Goal: Task Accomplishment & Management: Use online tool/utility

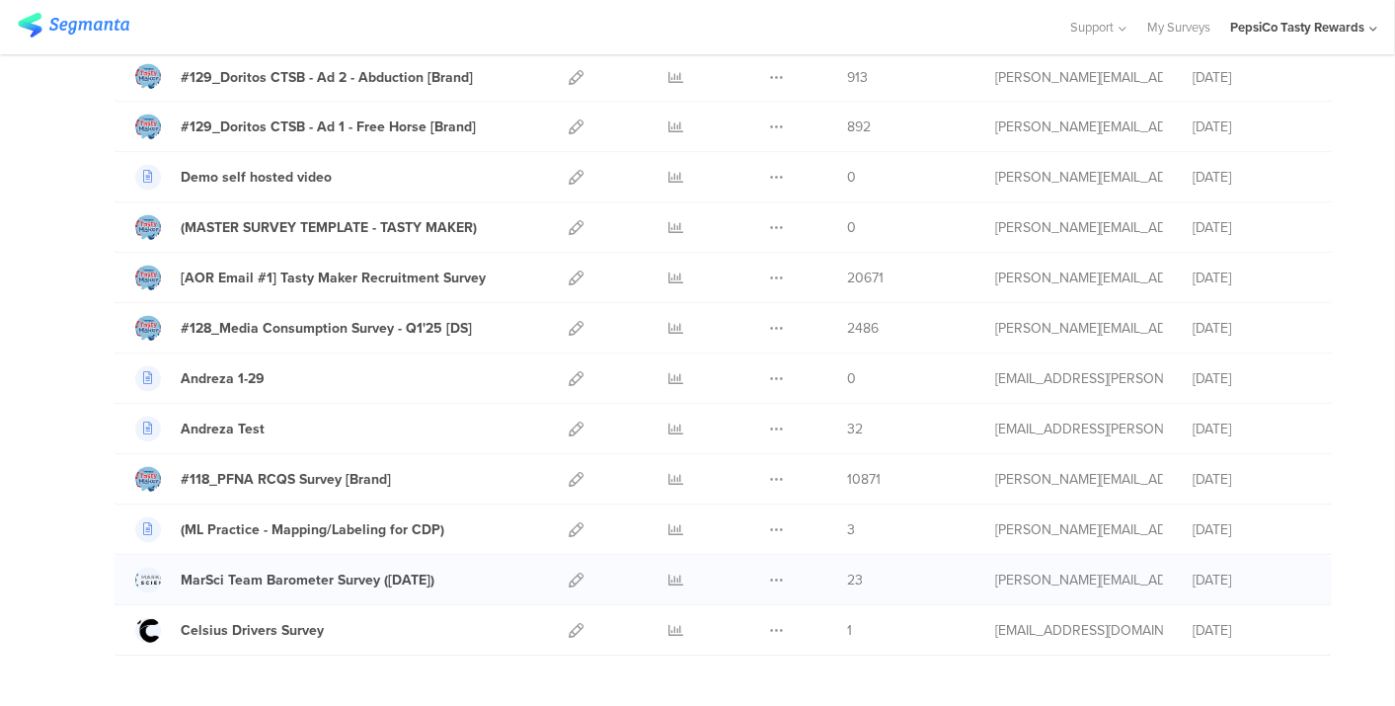
scroll to position [1979, 0]
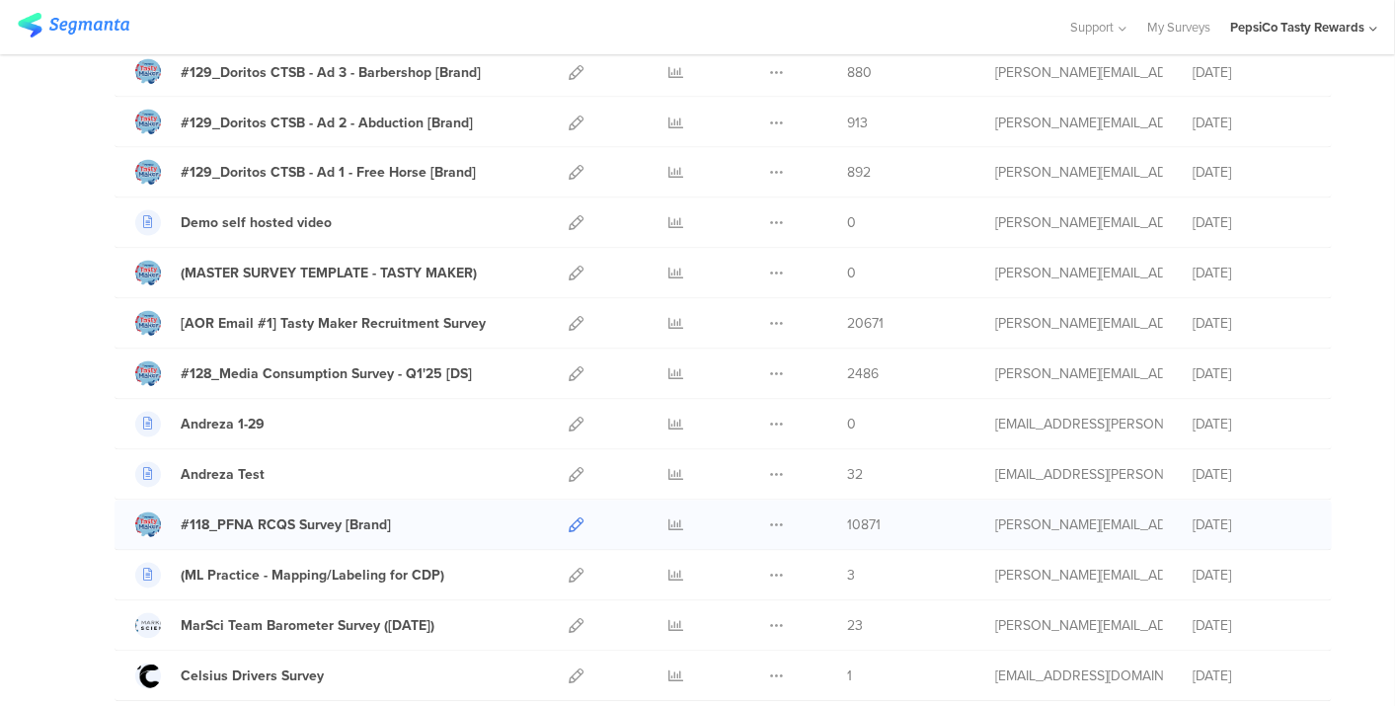
click at [569, 518] on icon at bounding box center [576, 525] width 15 height 15
click at [669, 518] on icon at bounding box center [676, 525] width 15 height 15
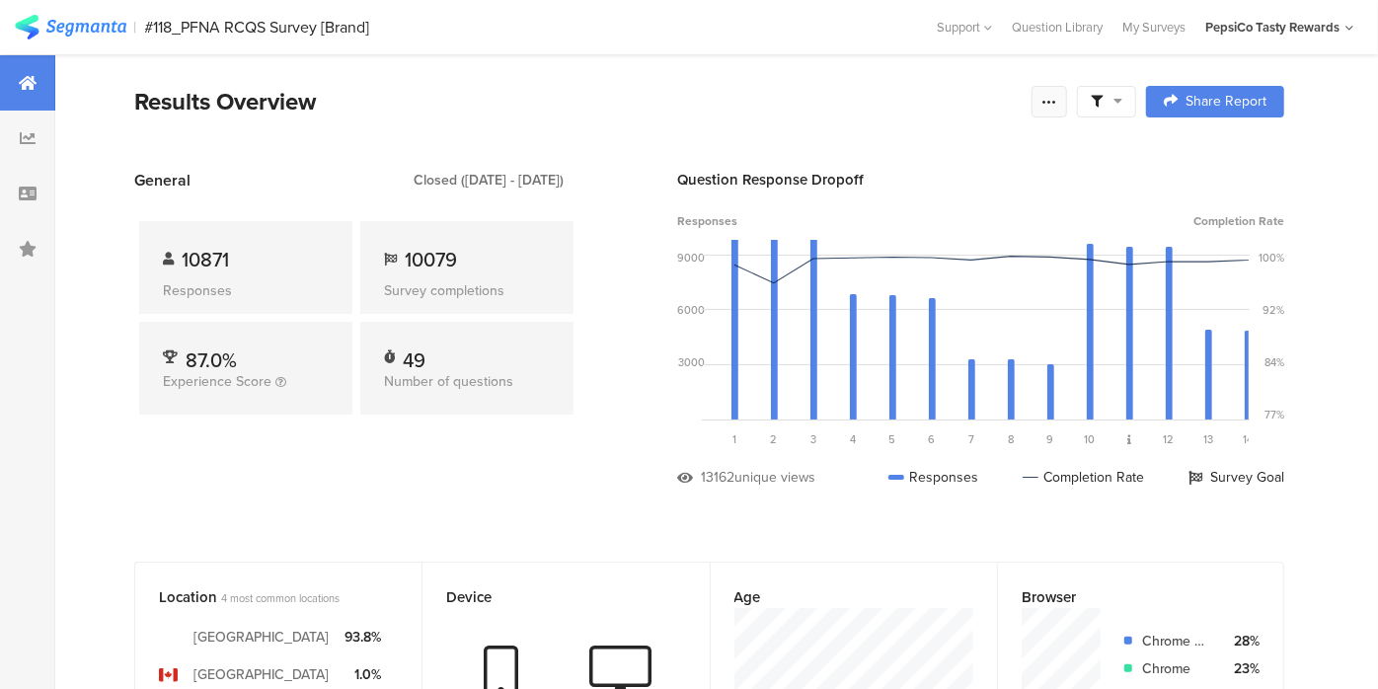
click at [1057, 99] on icon at bounding box center [1050, 102] width 16 height 16
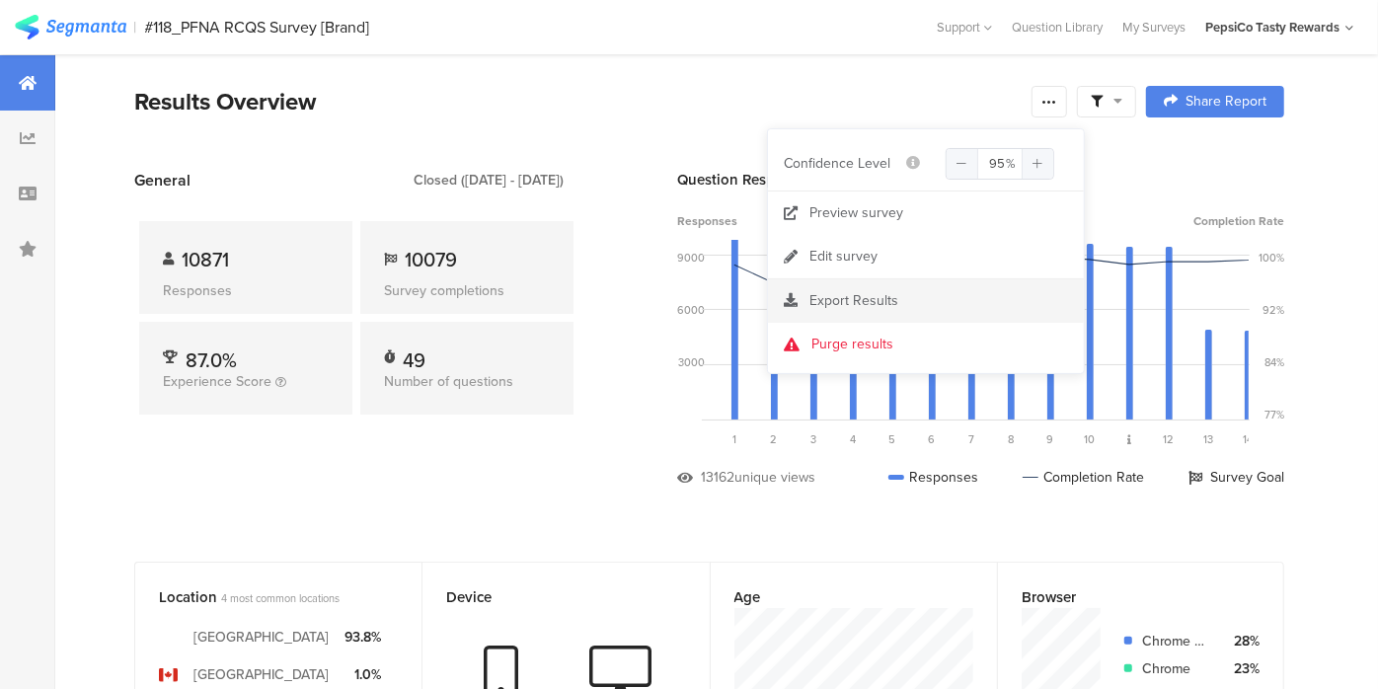
click at [878, 300] on span "Export Results" at bounding box center [854, 300] width 89 height 21
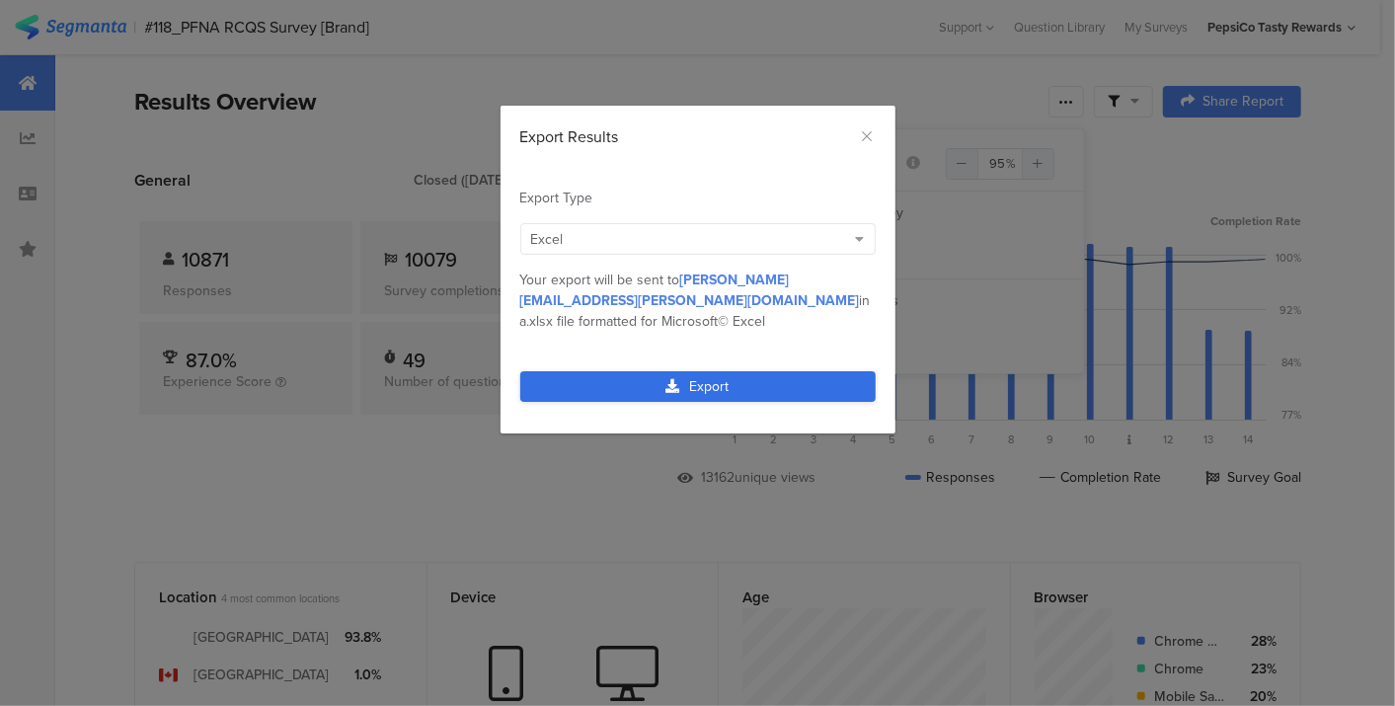
click at [722, 371] on link "Export" at bounding box center [697, 386] width 355 height 31
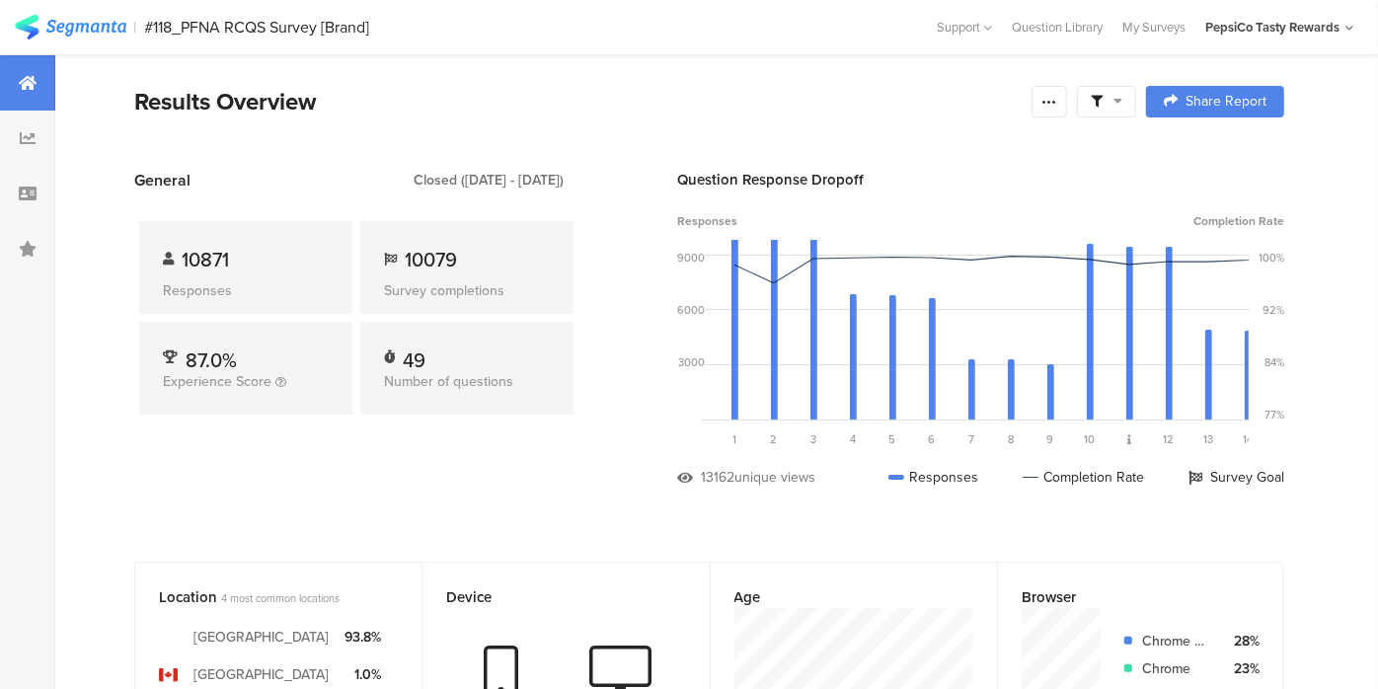
click at [67, 22] on img at bounding box center [71, 27] width 112 height 25
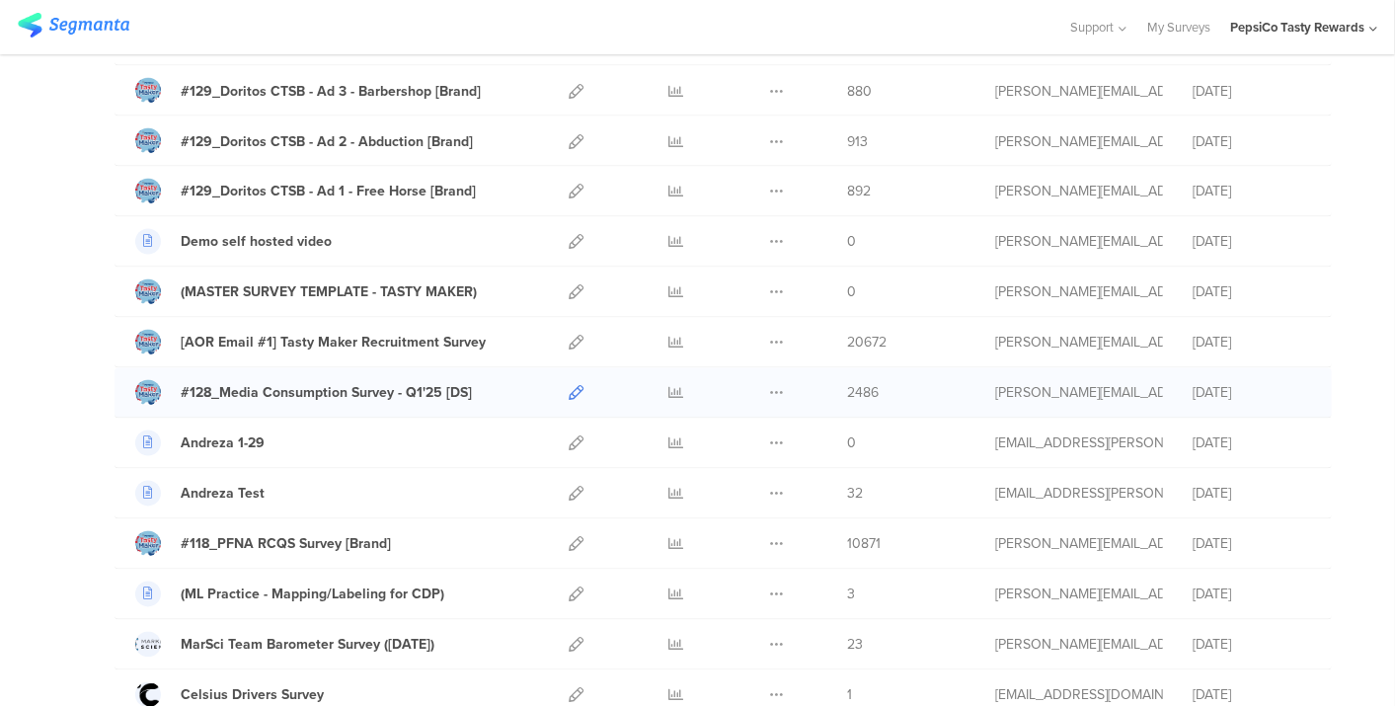
scroll to position [1410, 0]
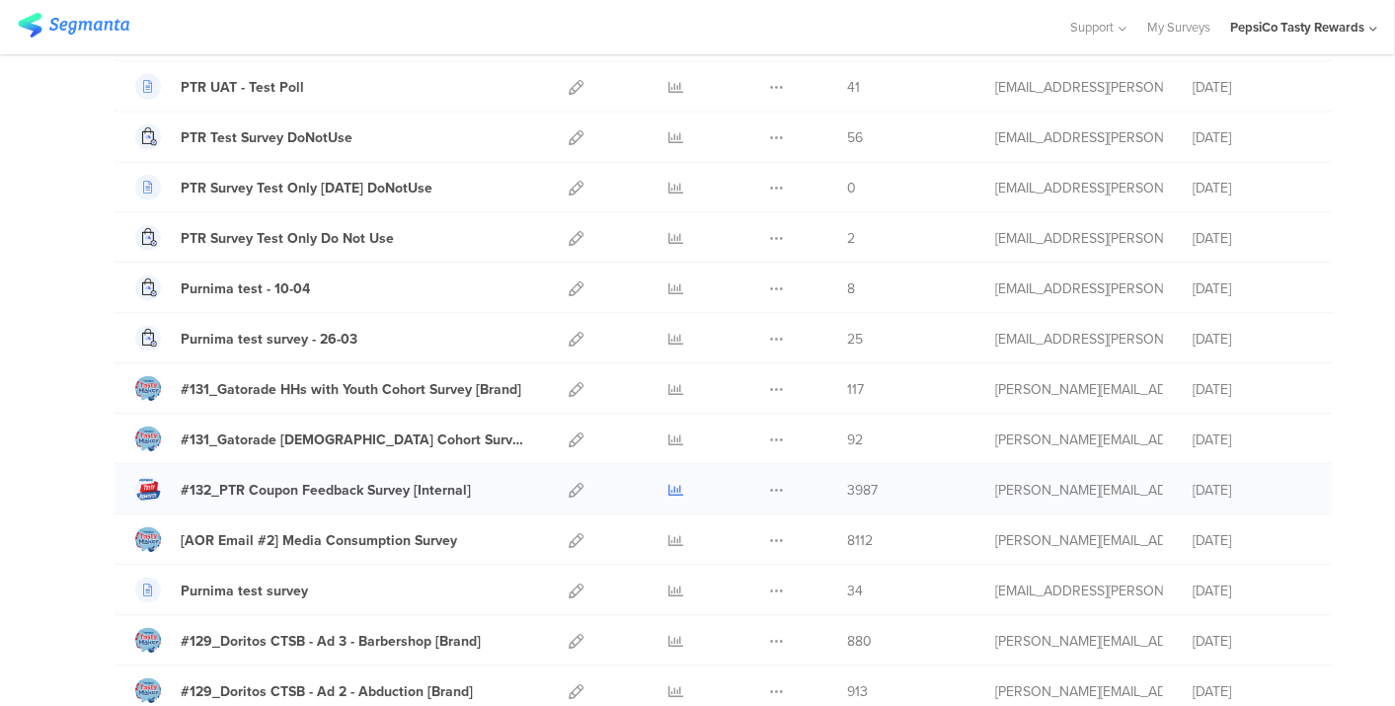
click at [669, 483] on icon at bounding box center [676, 490] width 15 height 15
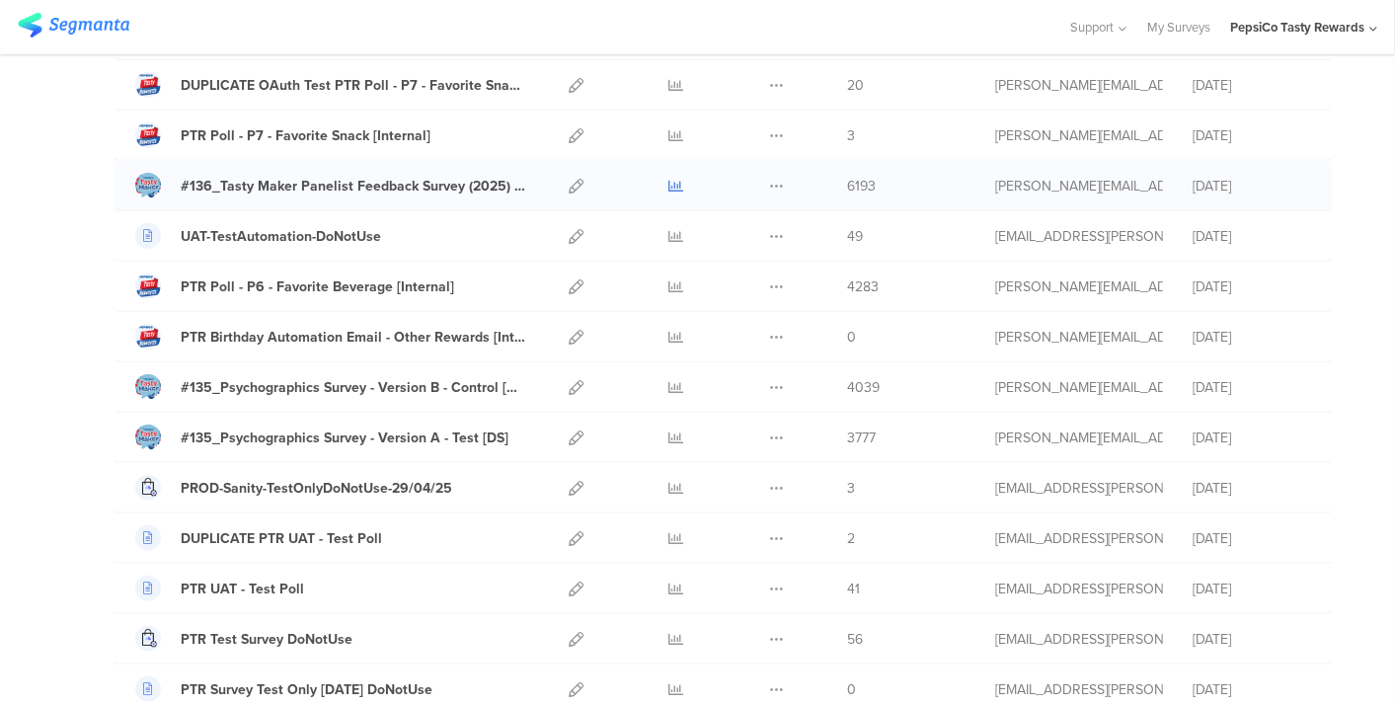
click at [669, 179] on icon at bounding box center [676, 186] width 15 height 15
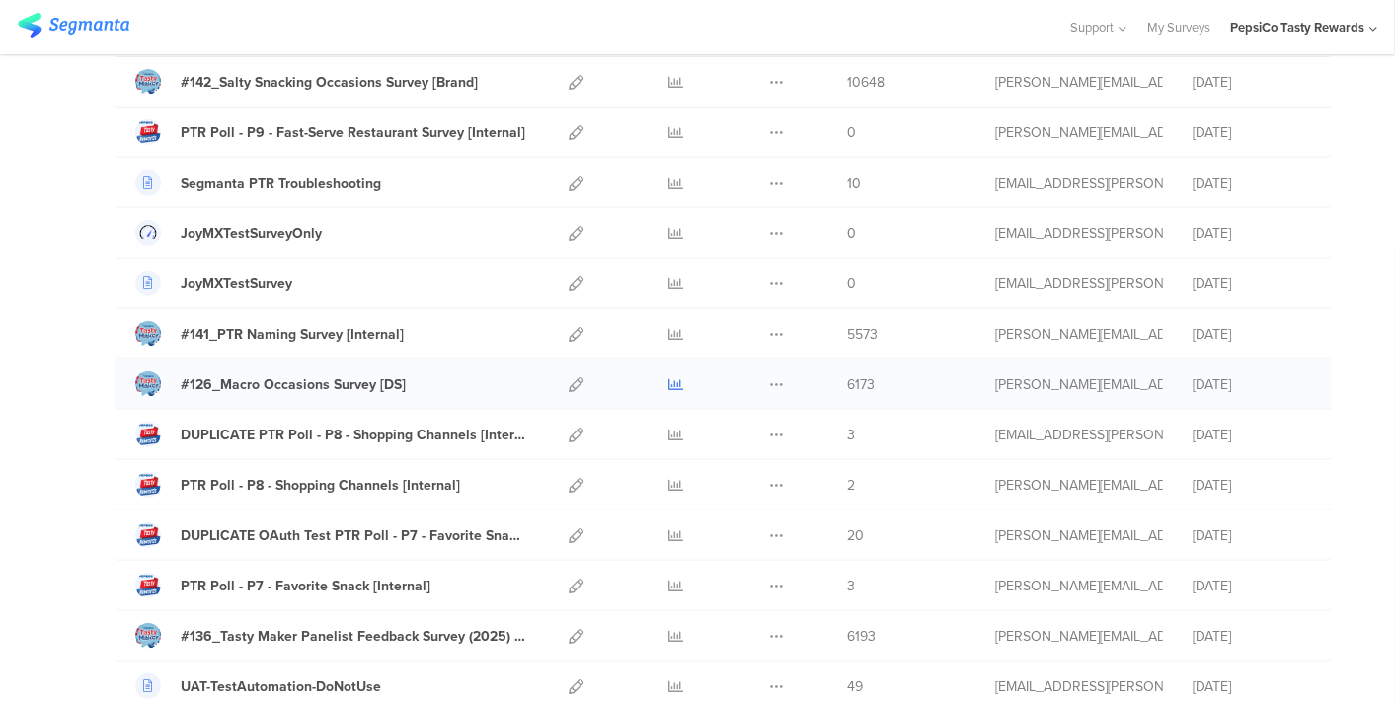
click at [669, 382] on icon at bounding box center [676, 384] width 15 height 15
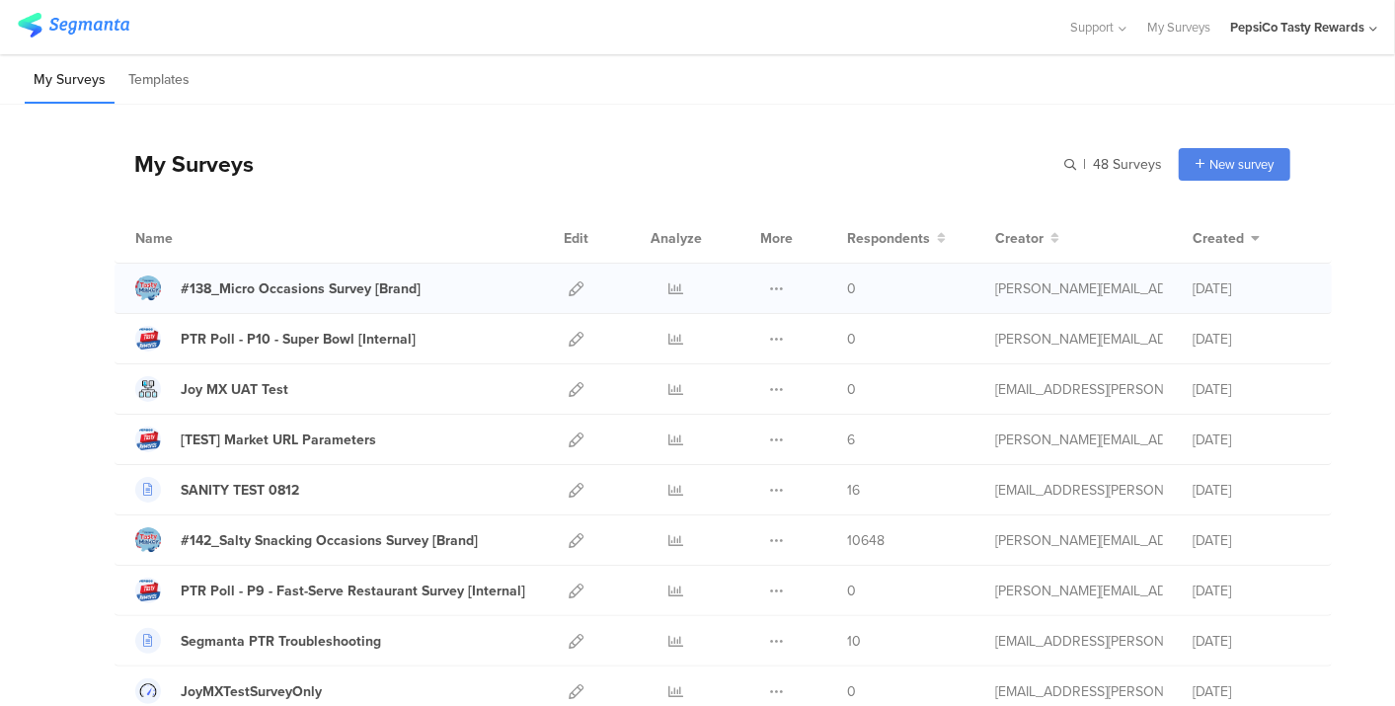
scroll to position [1560, 0]
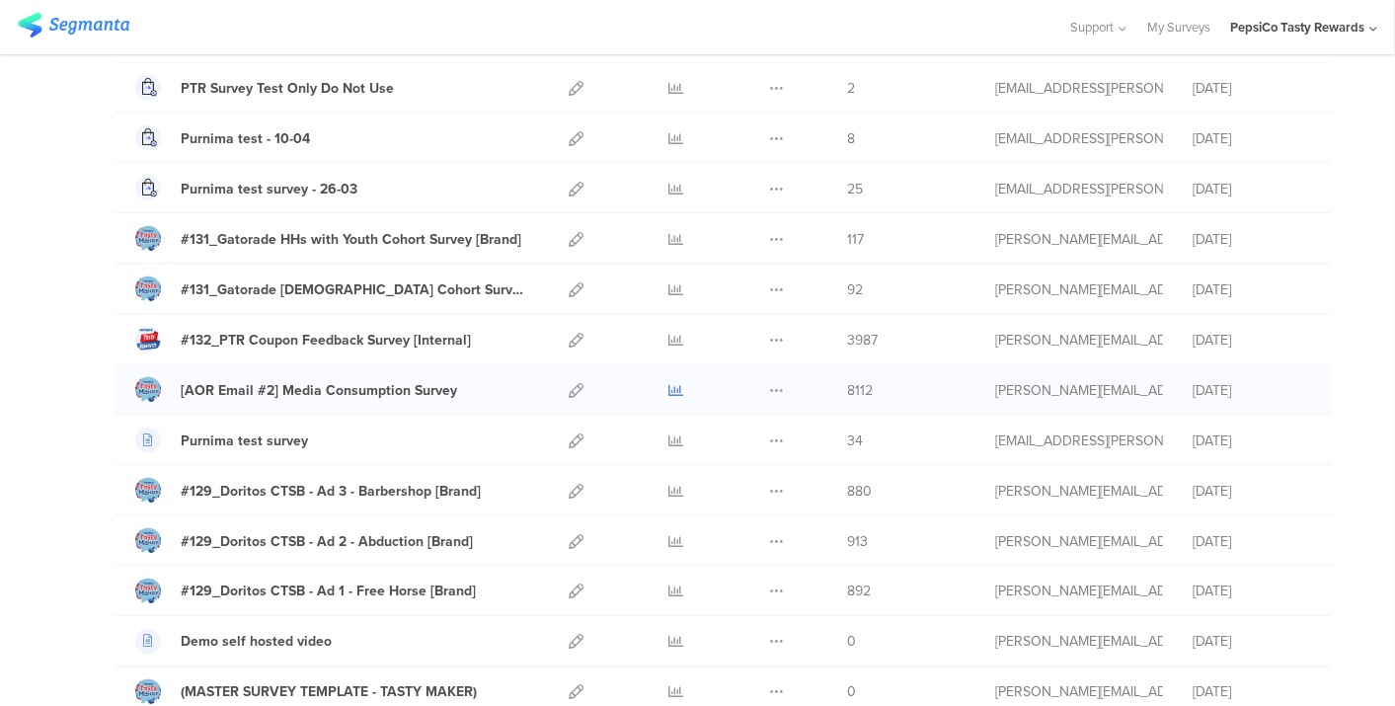
click at [669, 383] on icon at bounding box center [676, 390] width 15 height 15
click at [569, 383] on icon at bounding box center [576, 390] width 15 height 15
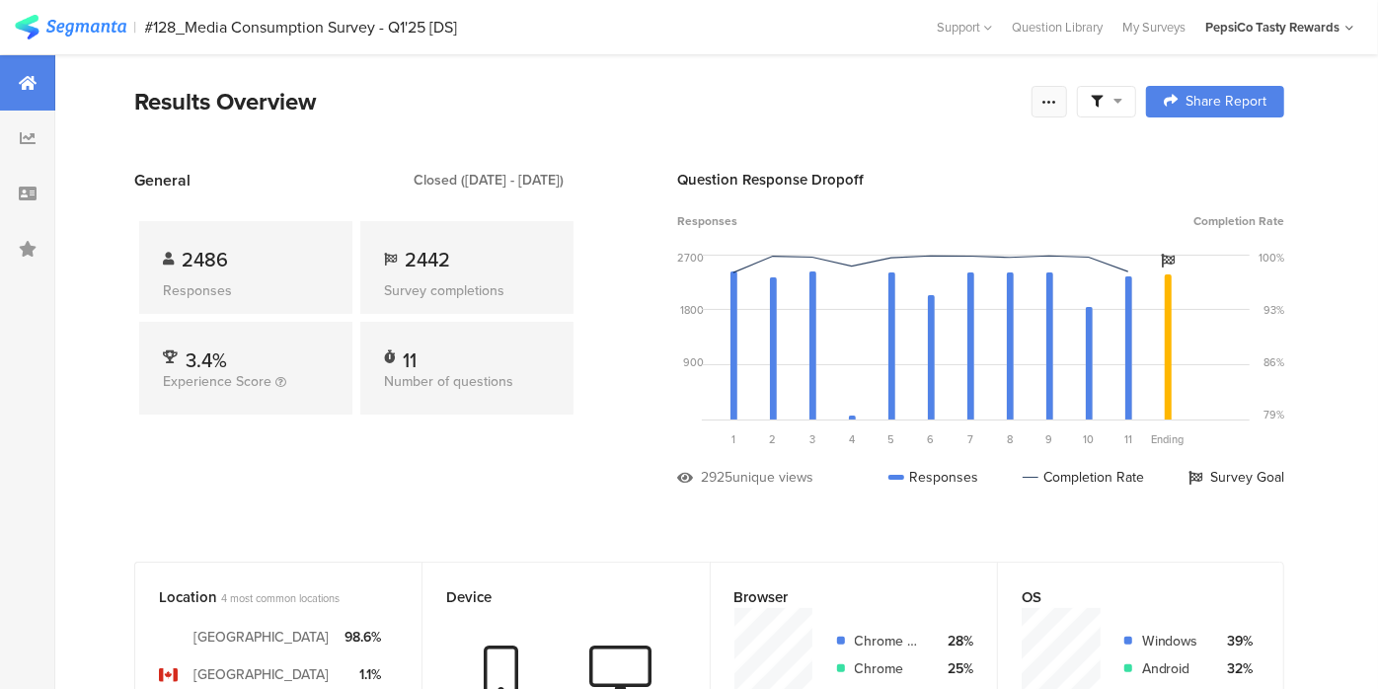
click at [1057, 98] on icon at bounding box center [1050, 102] width 16 height 16
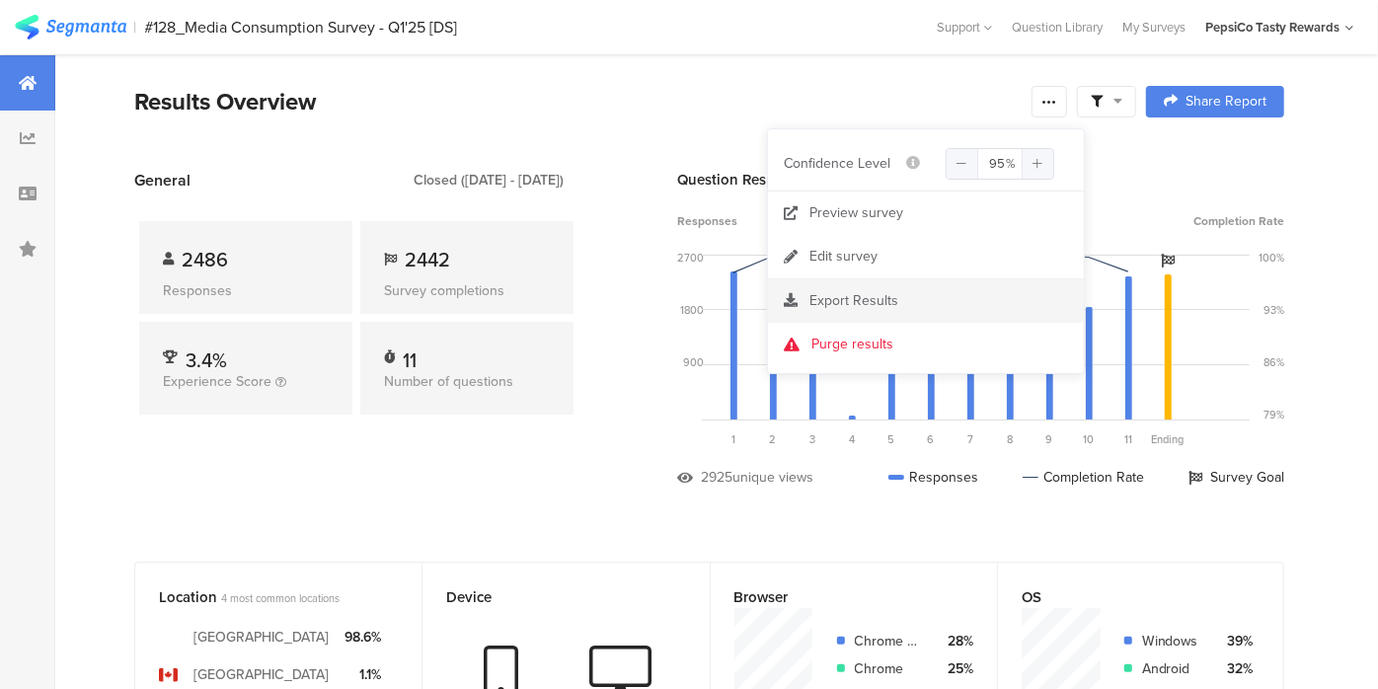
click at [888, 299] on span "Export Results" at bounding box center [854, 300] width 89 height 21
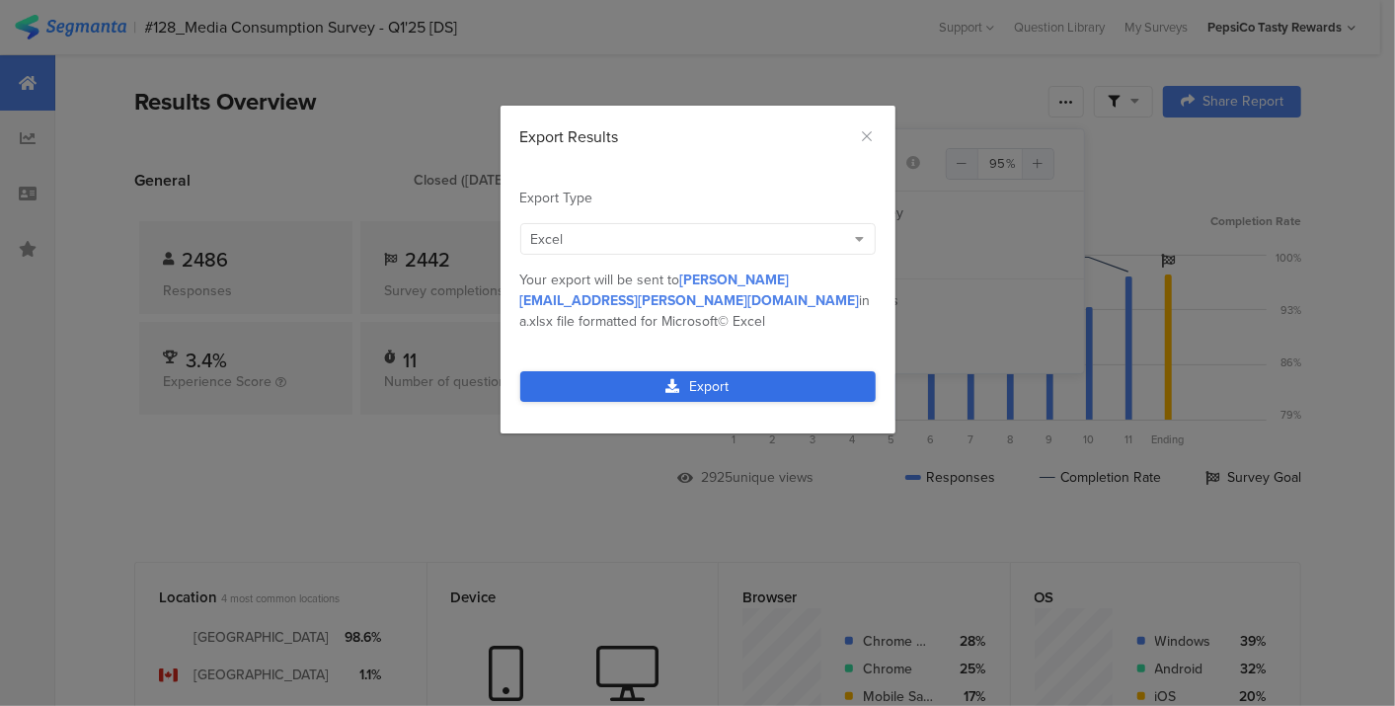
click at [716, 371] on link "Export" at bounding box center [697, 386] width 355 height 31
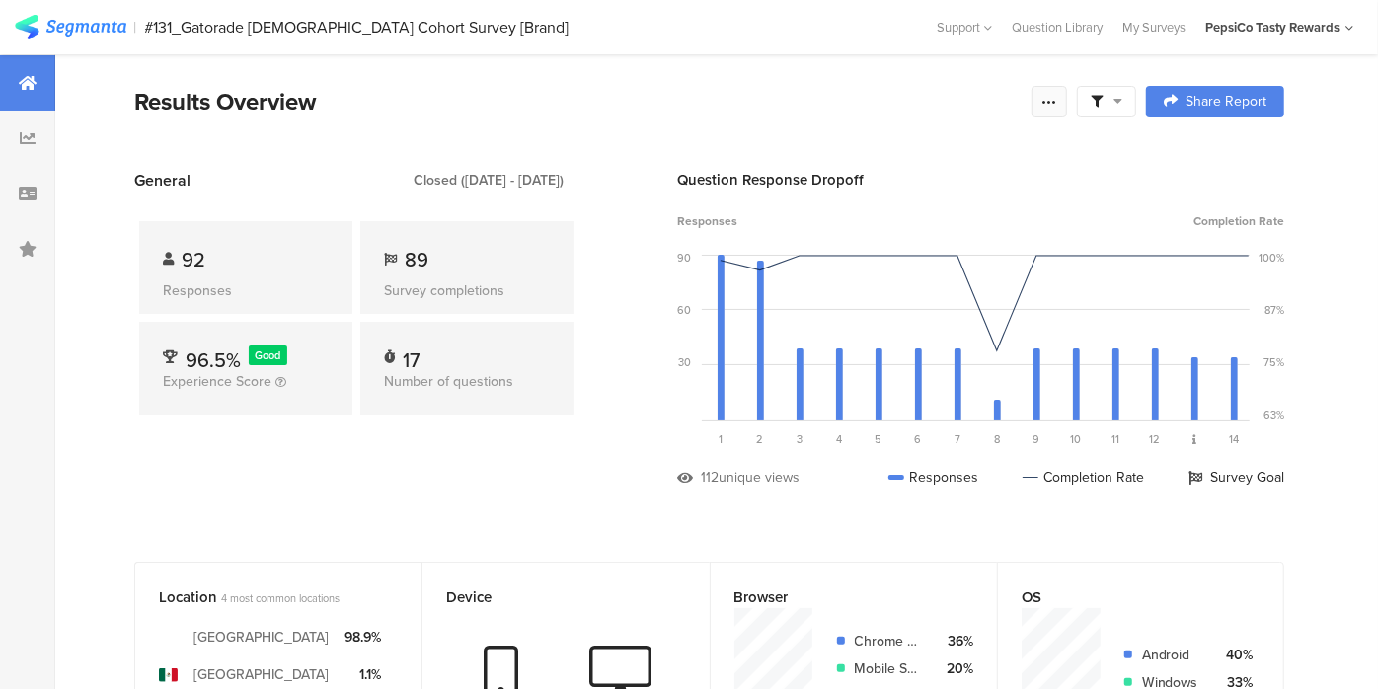
click at [1057, 103] on icon at bounding box center [1050, 102] width 16 height 16
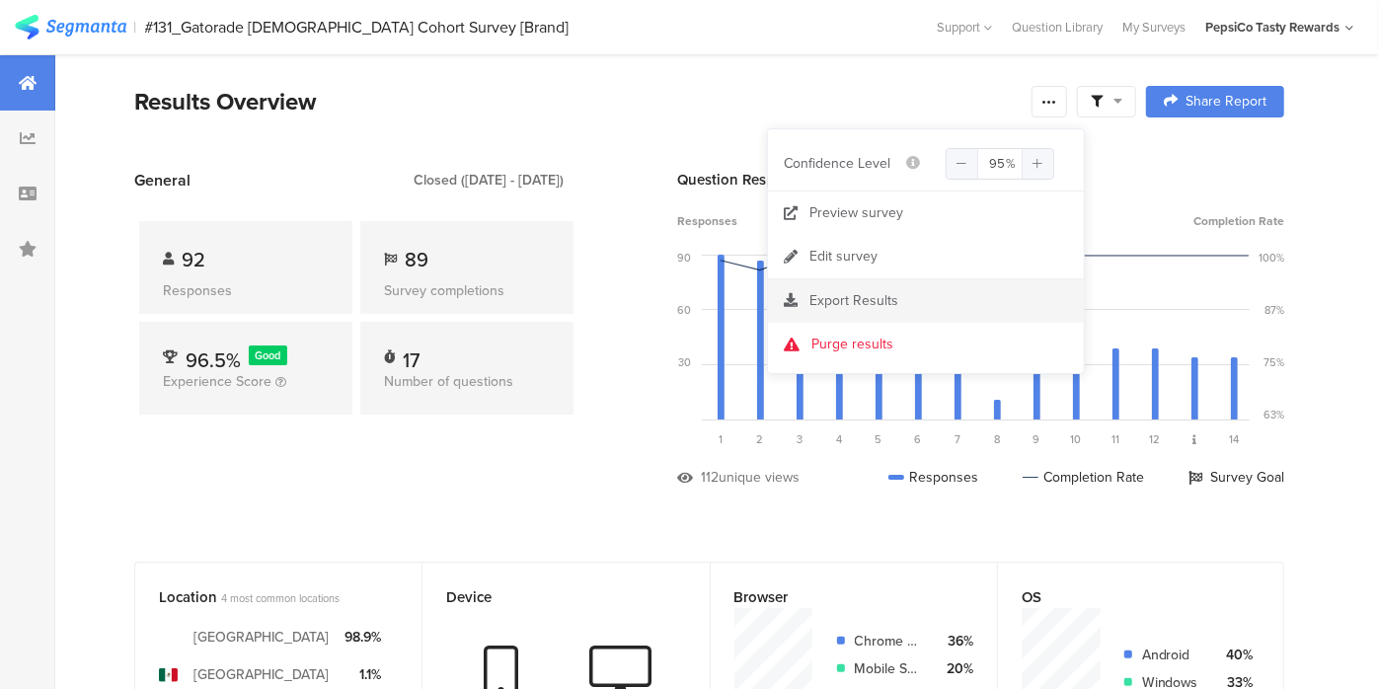
click at [818, 301] on span "Export Results" at bounding box center [854, 300] width 89 height 21
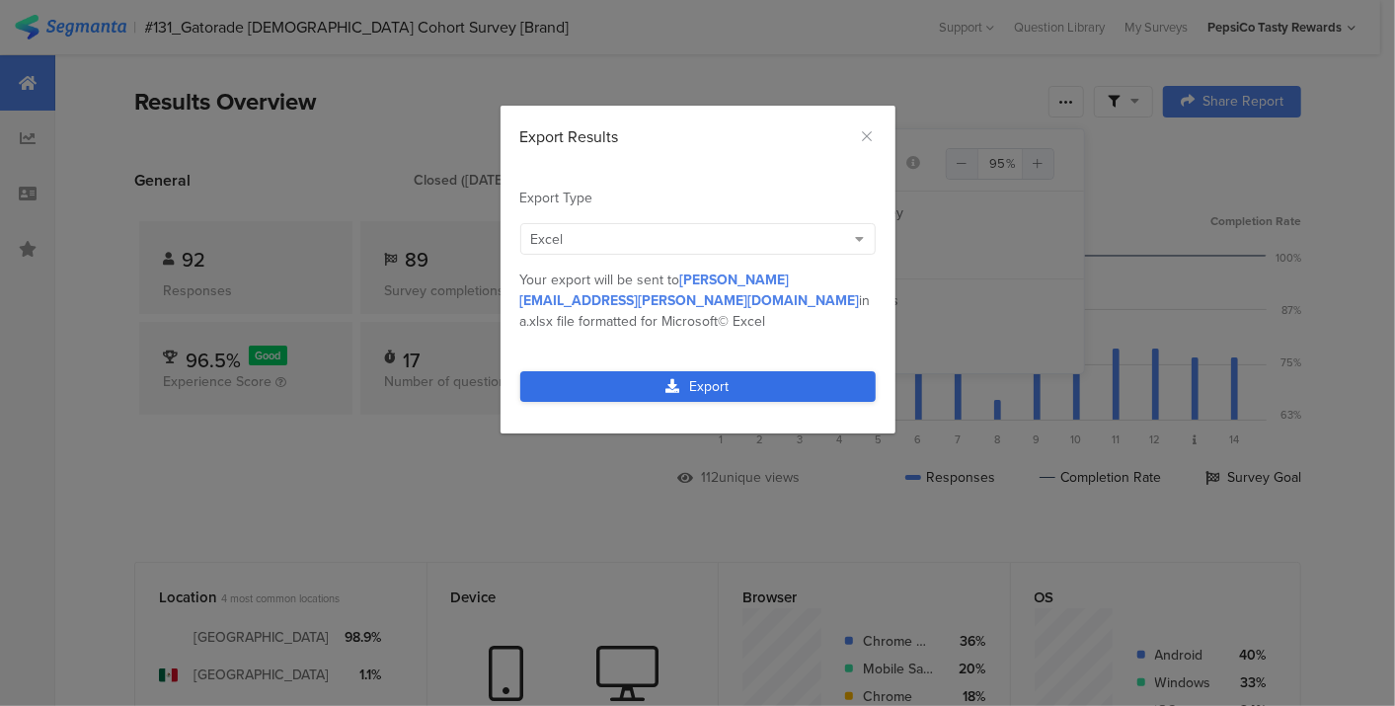
click at [736, 371] on link "Export" at bounding box center [697, 386] width 355 height 31
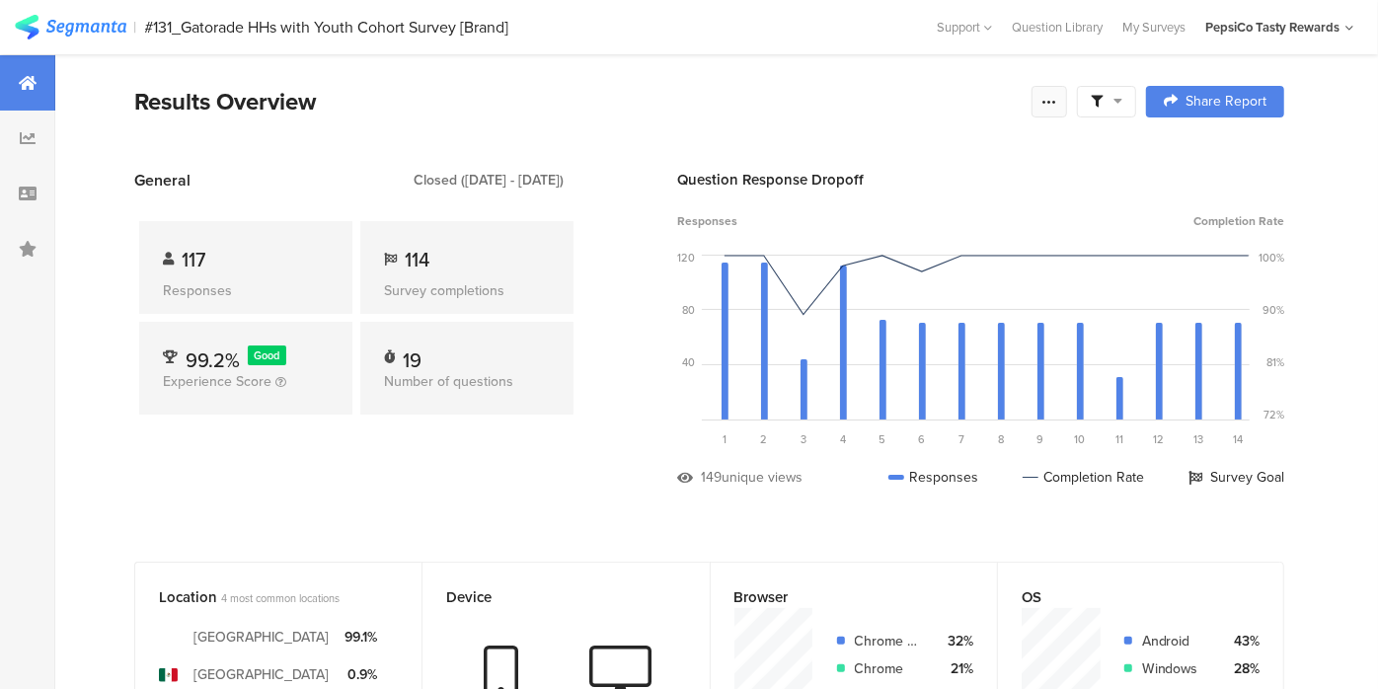
click at [1057, 96] on icon at bounding box center [1050, 102] width 16 height 16
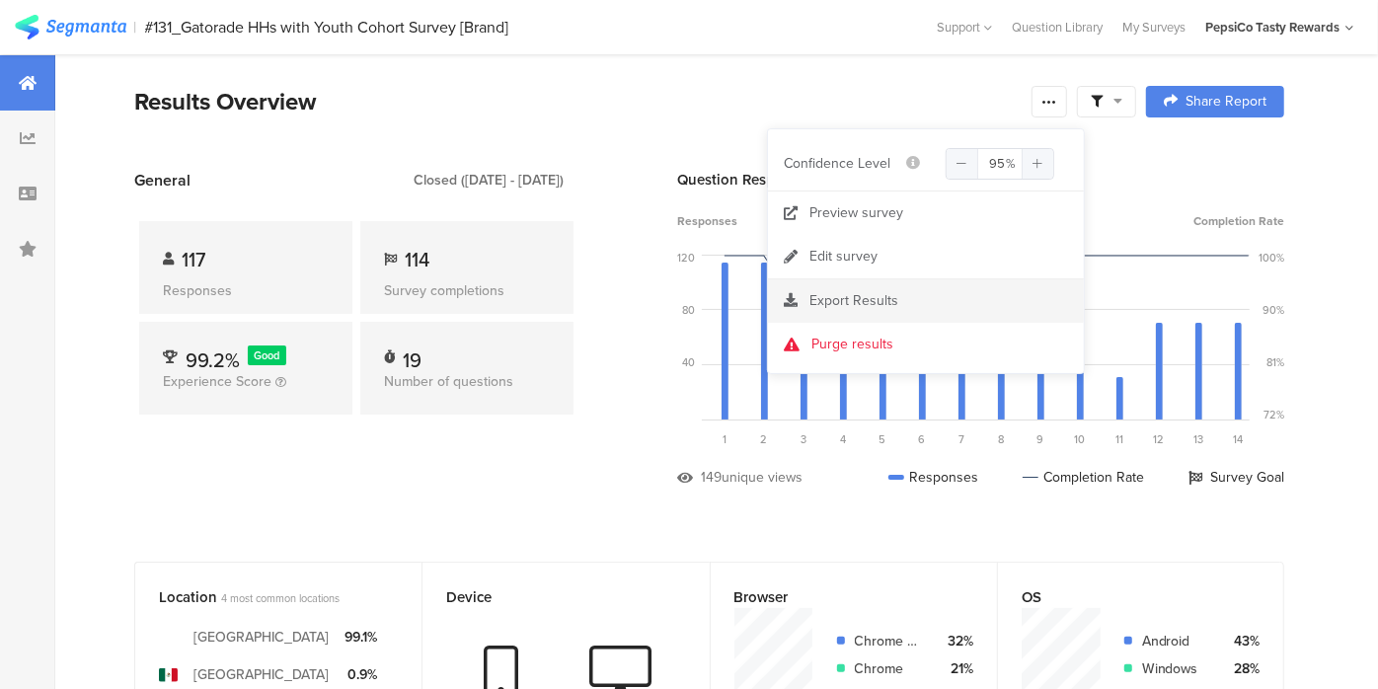
click at [869, 303] on span "Export Results" at bounding box center [854, 300] width 89 height 21
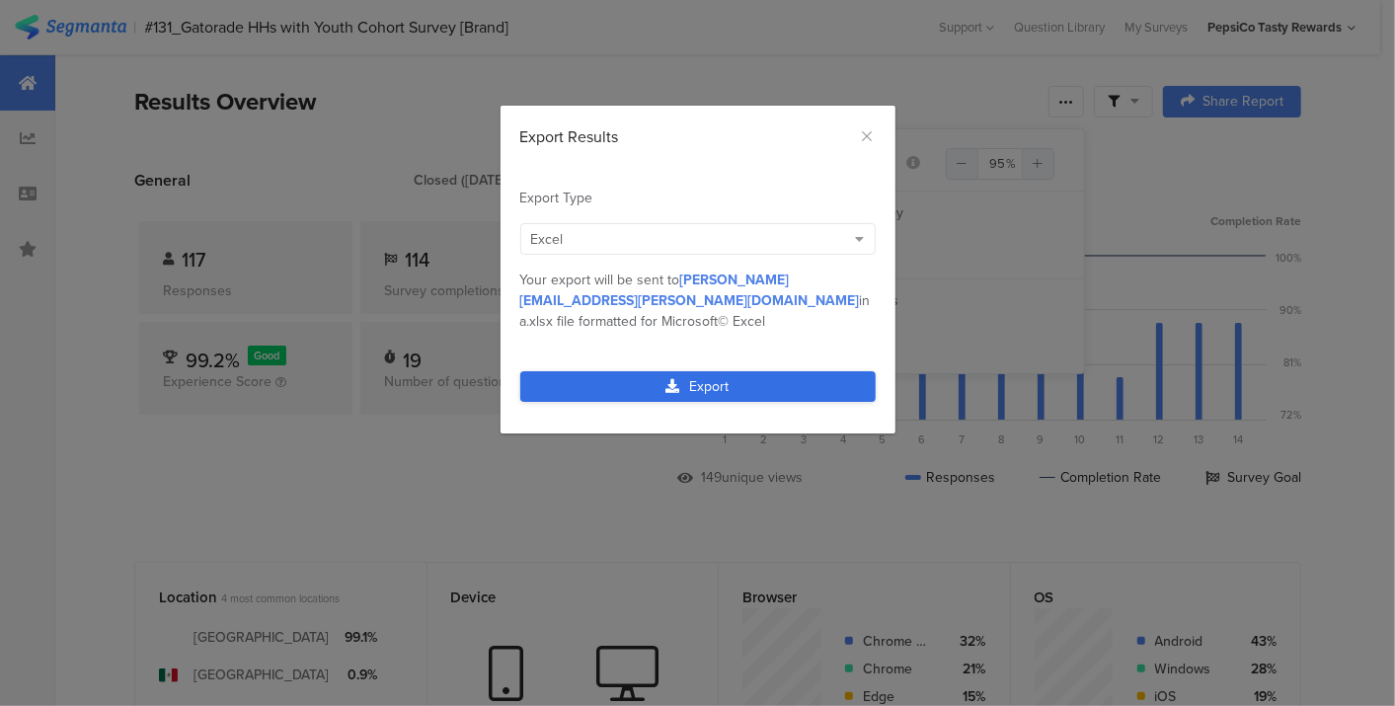
click at [775, 371] on link "Export" at bounding box center [697, 386] width 355 height 31
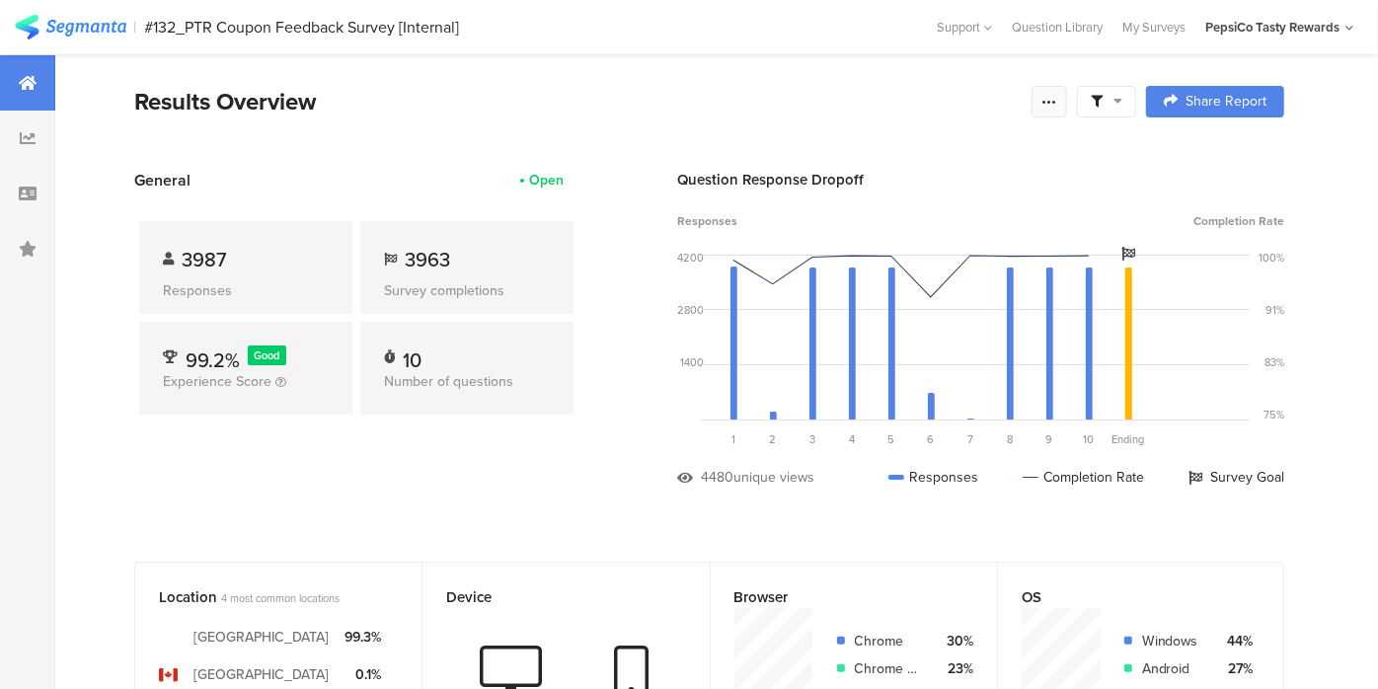
click at [1057, 96] on icon at bounding box center [1050, 102] width 16 height 16
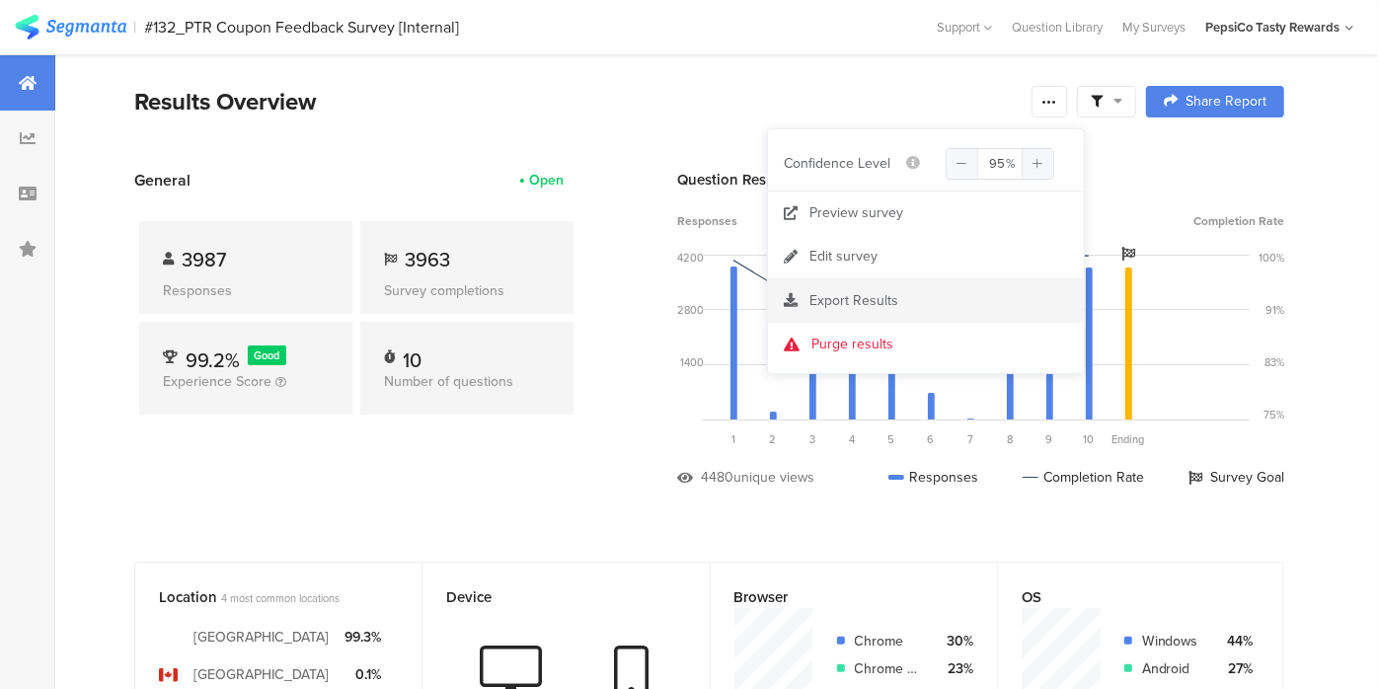
click at [846, 298] on span "Export Results" at bounding box center [854, 300] width 89 height 21
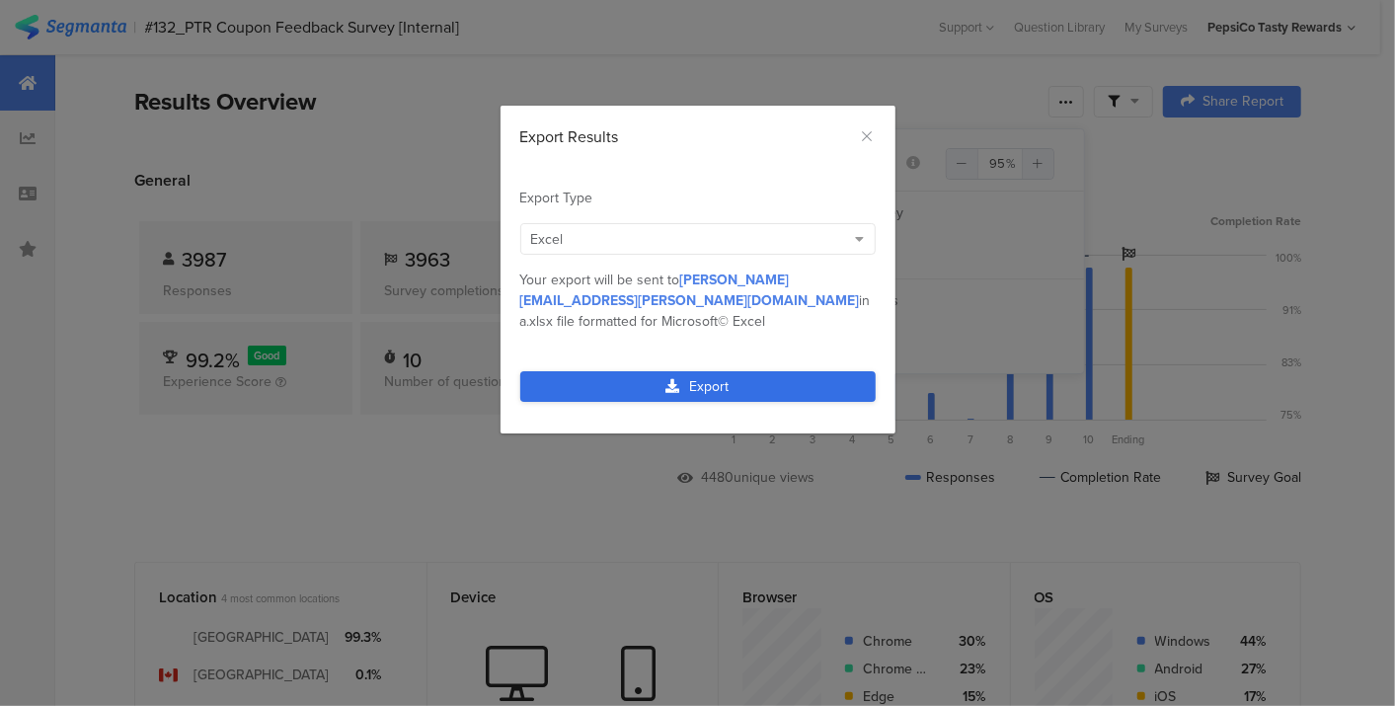
click at [684, 371] on link "Export" at bounding box center [697, 386] width 355 height 31
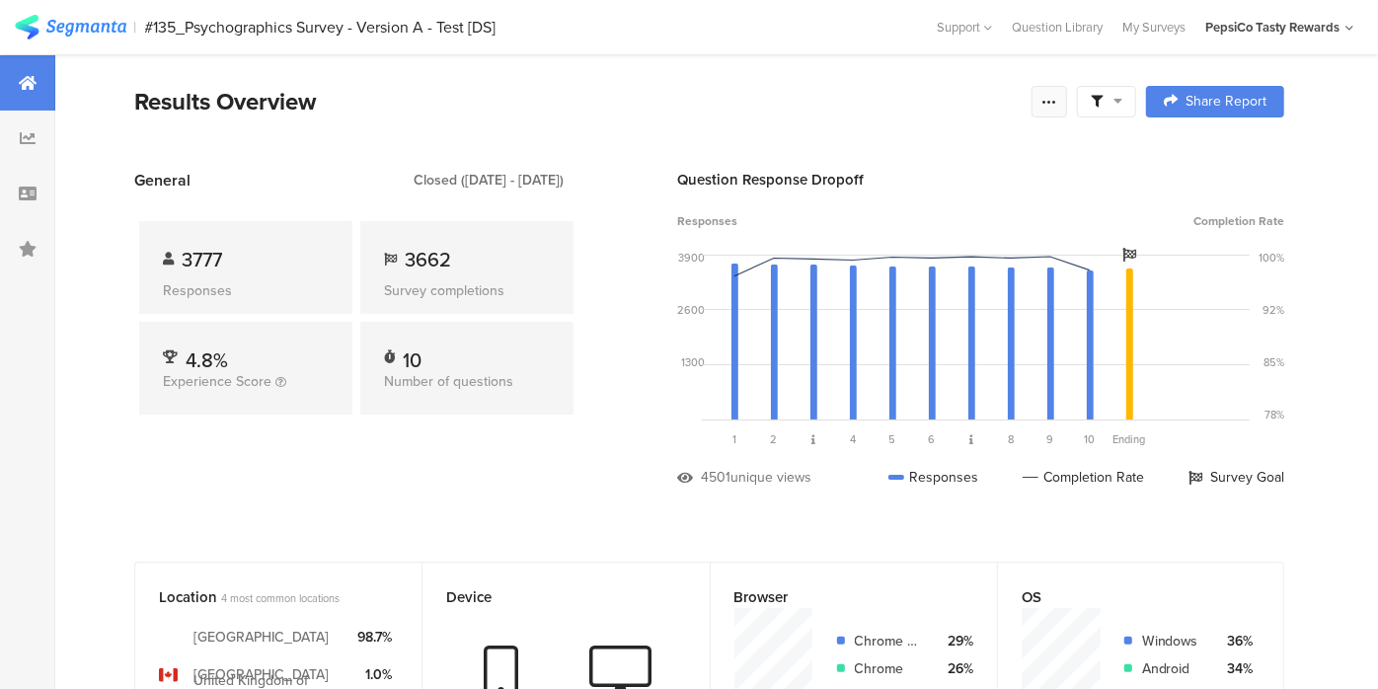
click at [1057, 109] on icon at bounding box center [1050, 102] width 16 height 16
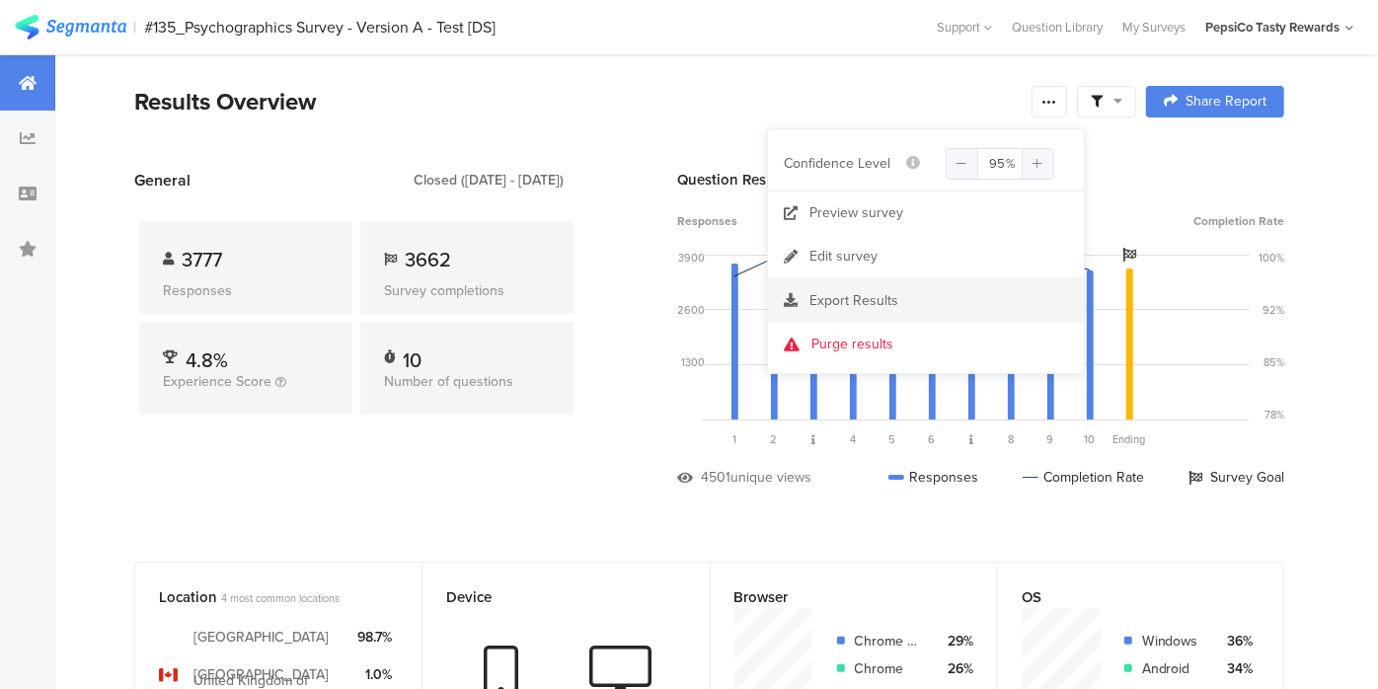
click at [848, 292] on span "Export Results" at bounding box center [854, 300] width 89 height 21
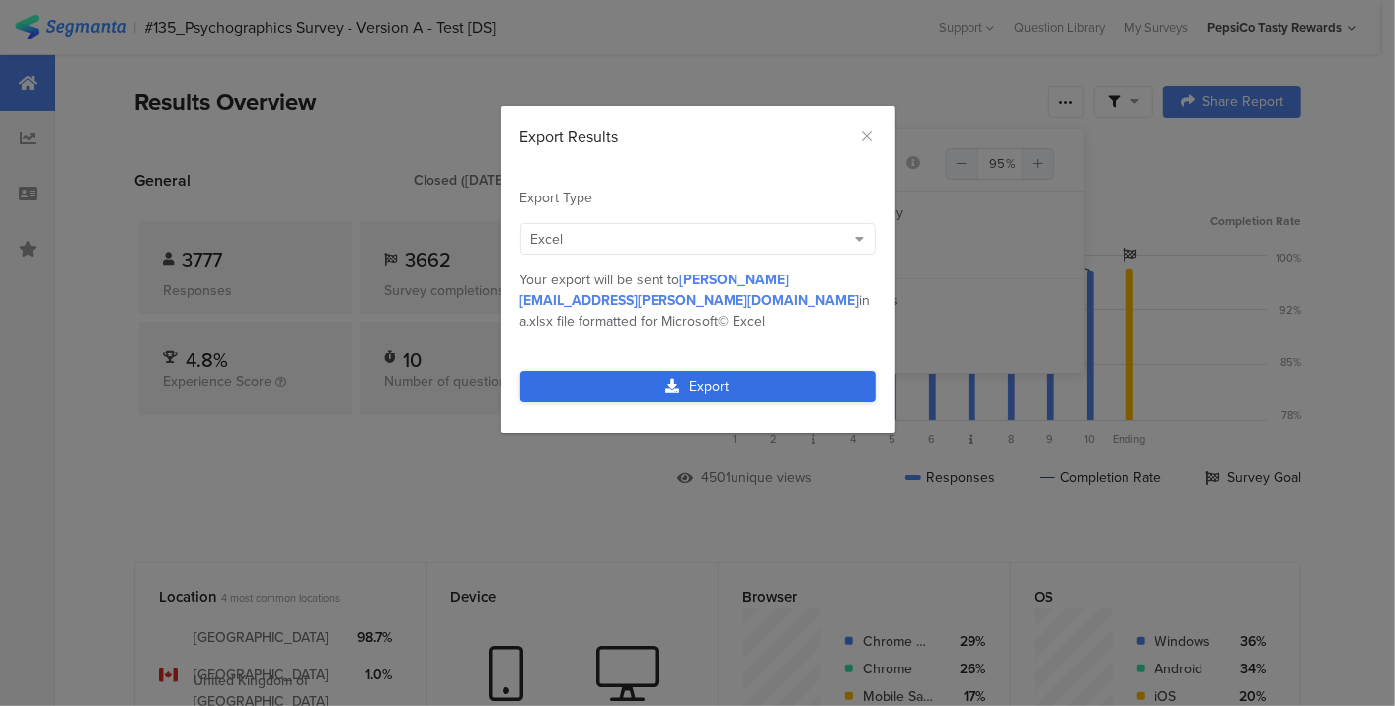
click at [793, 371] on link "Export" at bounding box center [697, 386] width 355 height 31
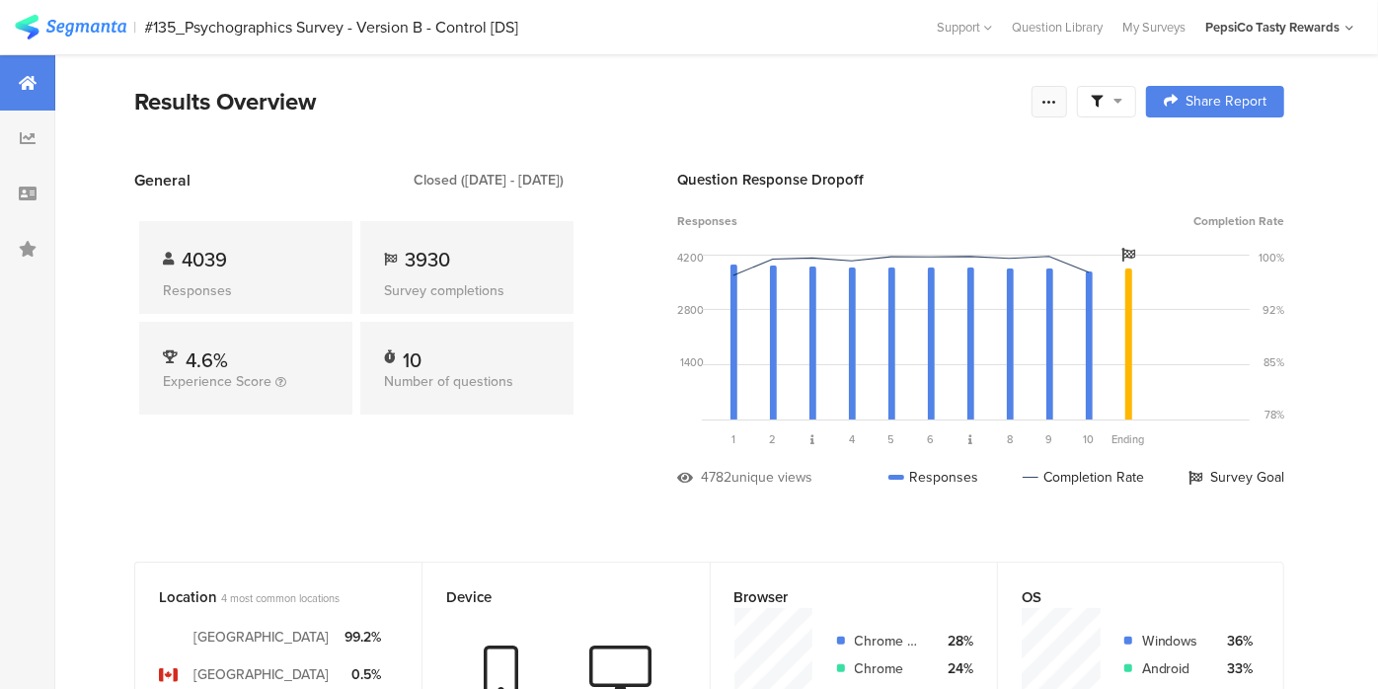
click at [1057, 103] on icon at bounding box center [1050, 102] width 16 height 16
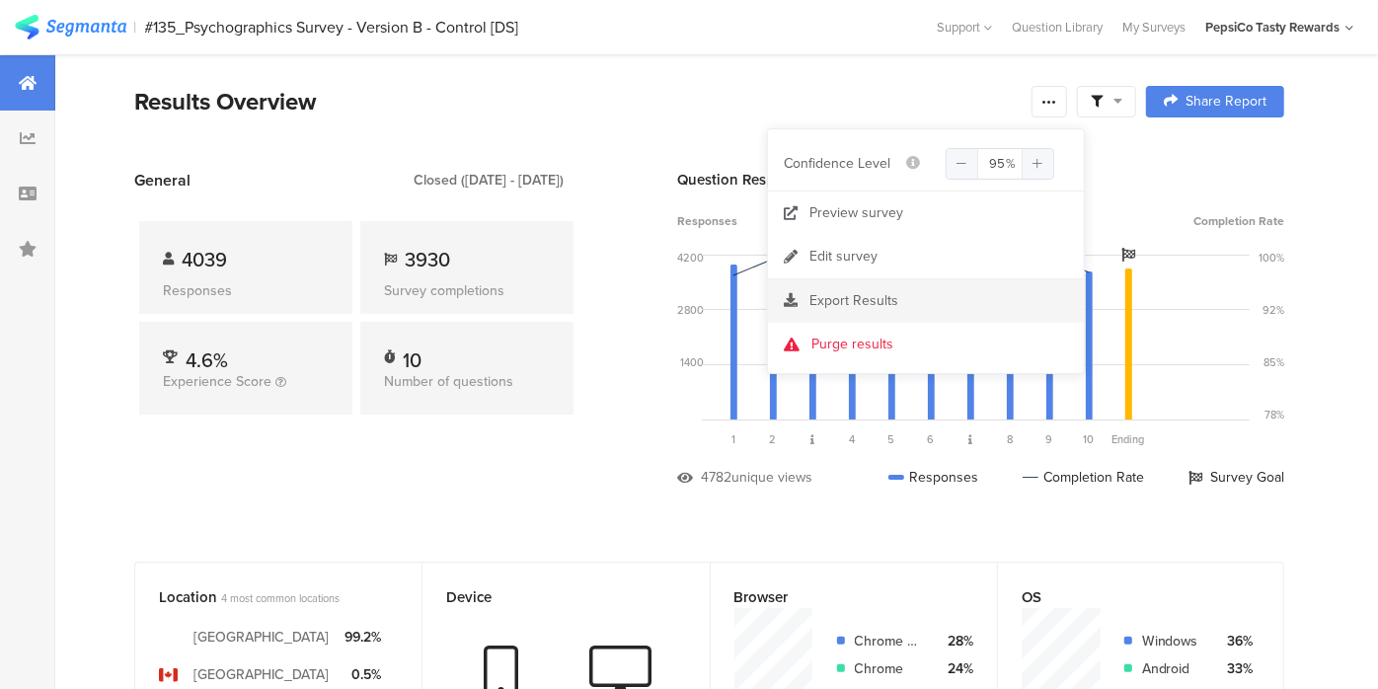
click at [850, 295] on span "Export Results" at bounding box center [854, 300] width 89 height 21
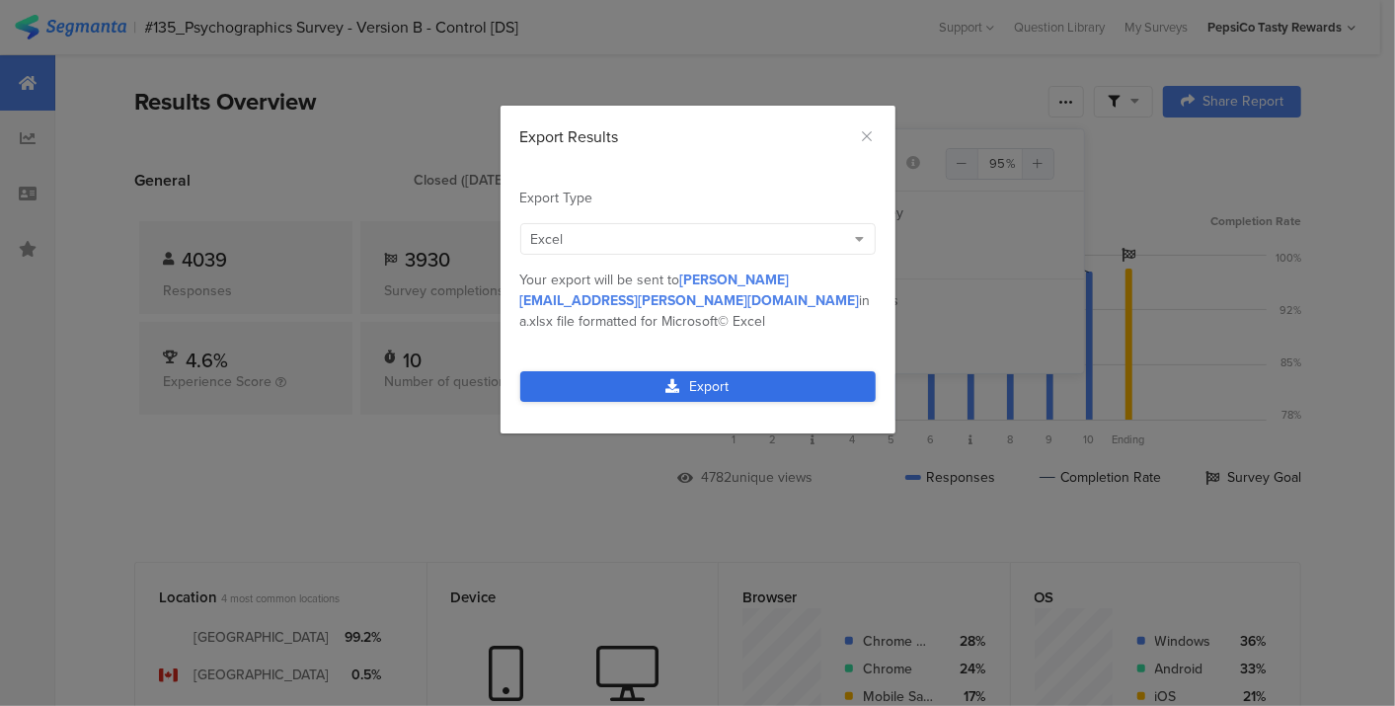
click at [775, 371] on link "Export" at bounding box center [697, 386] width 355 height 31
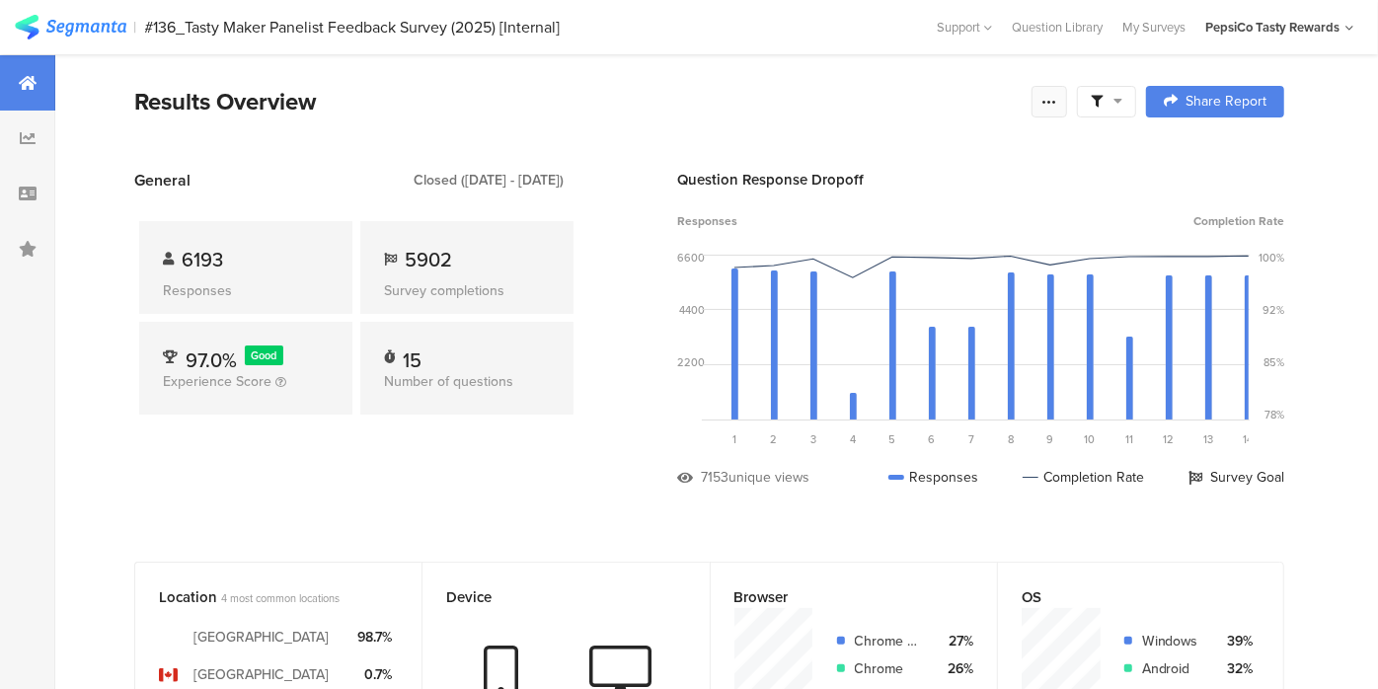
click at [1054, 104] on div at bounding box center [1050, 102] width 36 height 32
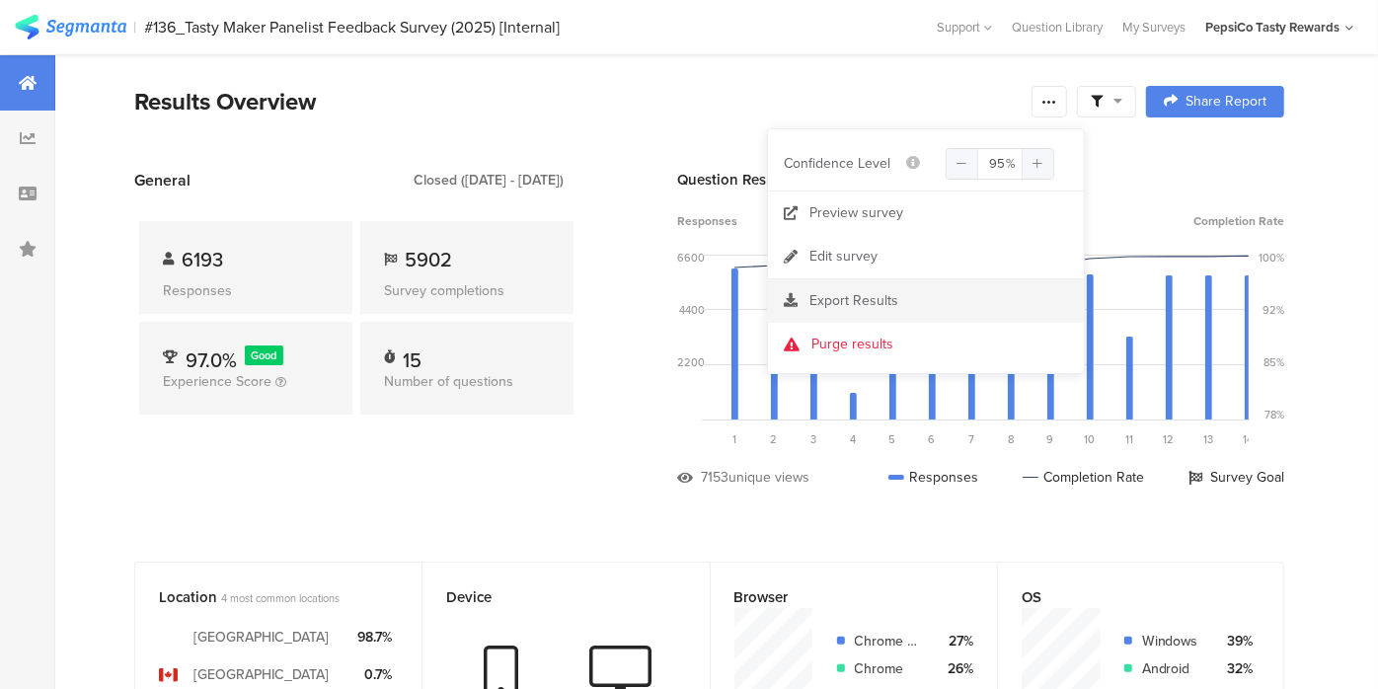
click at [847, 293] on span "Export Results" at bounding box center [854, 300] width 89 height 21
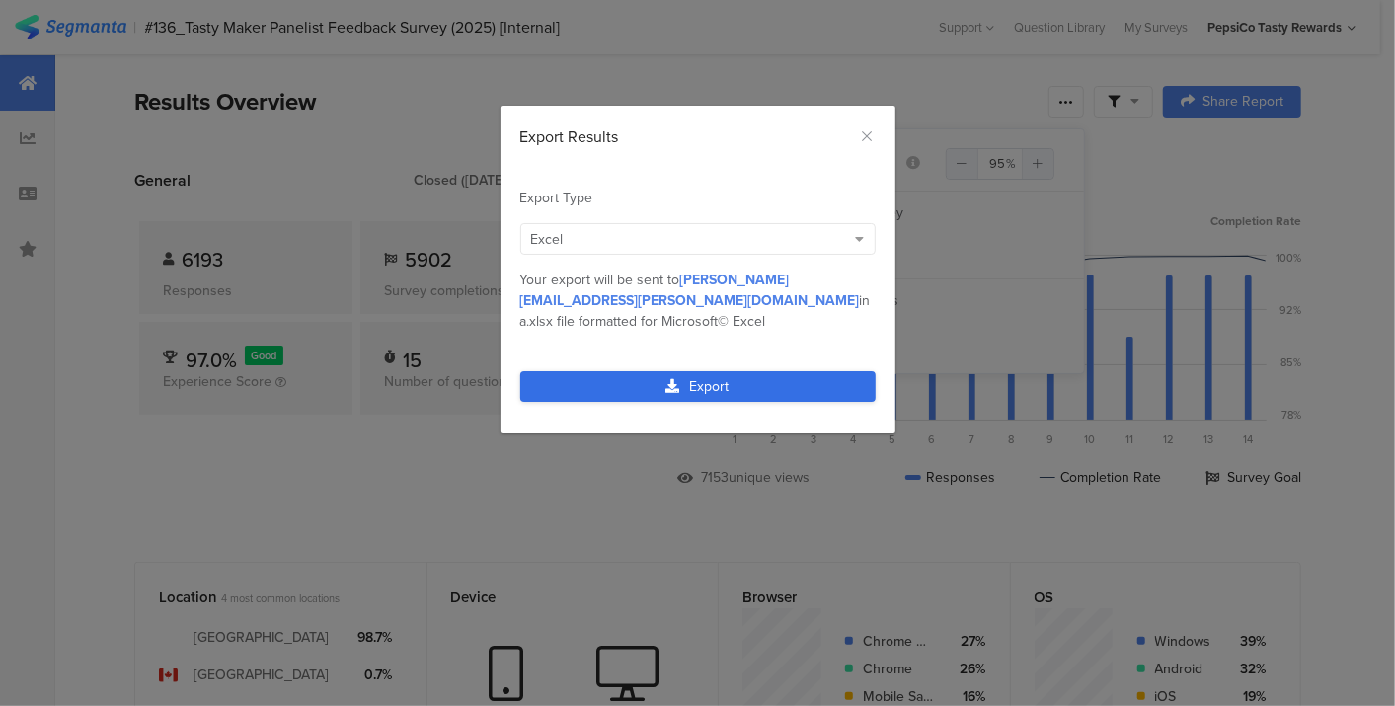
click at [745, 371] on link "Export" at bounding box center [697, 386] width 355 height 31
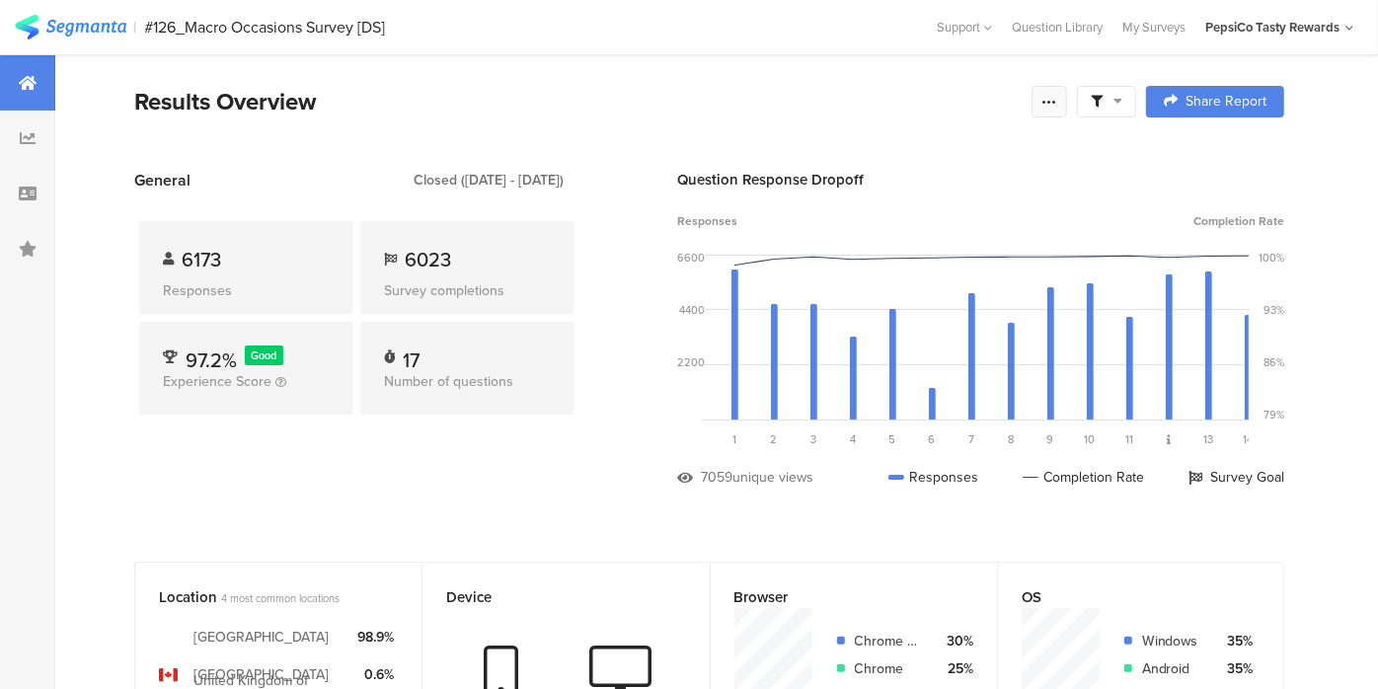
click at [1067, 107] on div at bounding box center [1050, 102] width 36 height 32
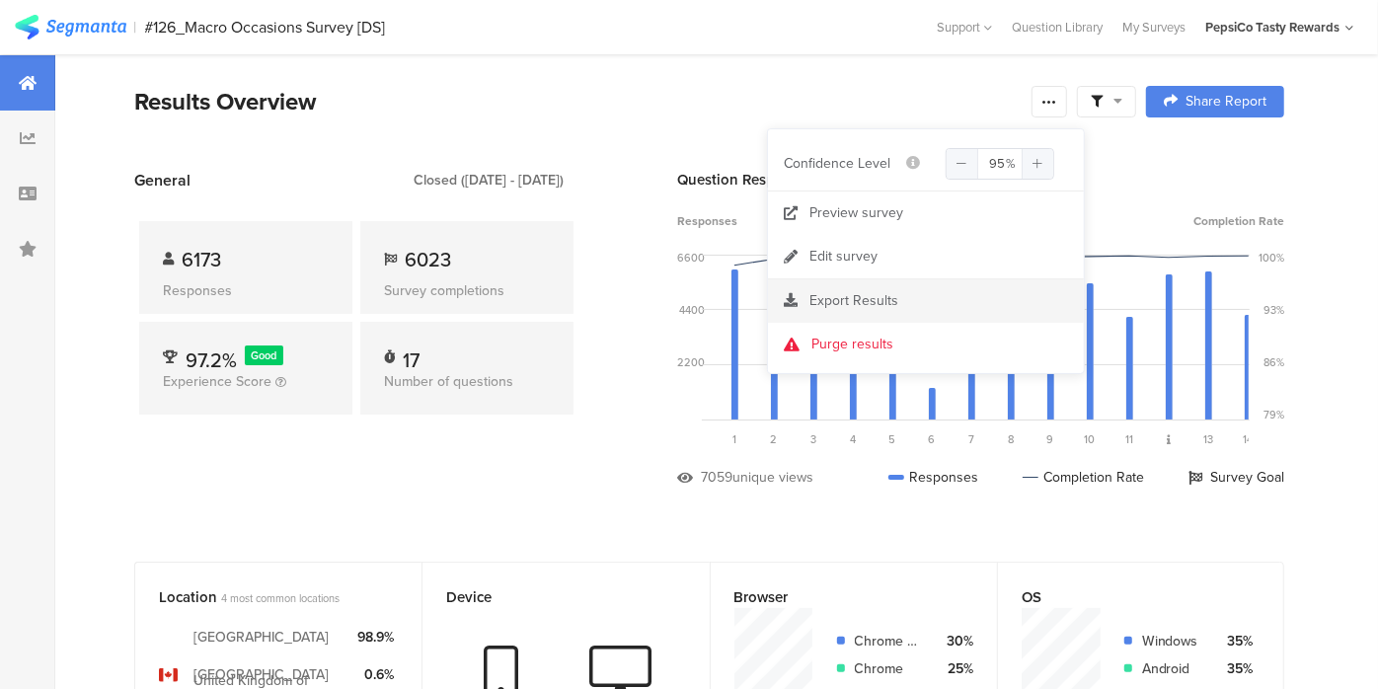
click at [844, 300] on span "Export Results" at bounding box center [854, 300] width 89 height 21
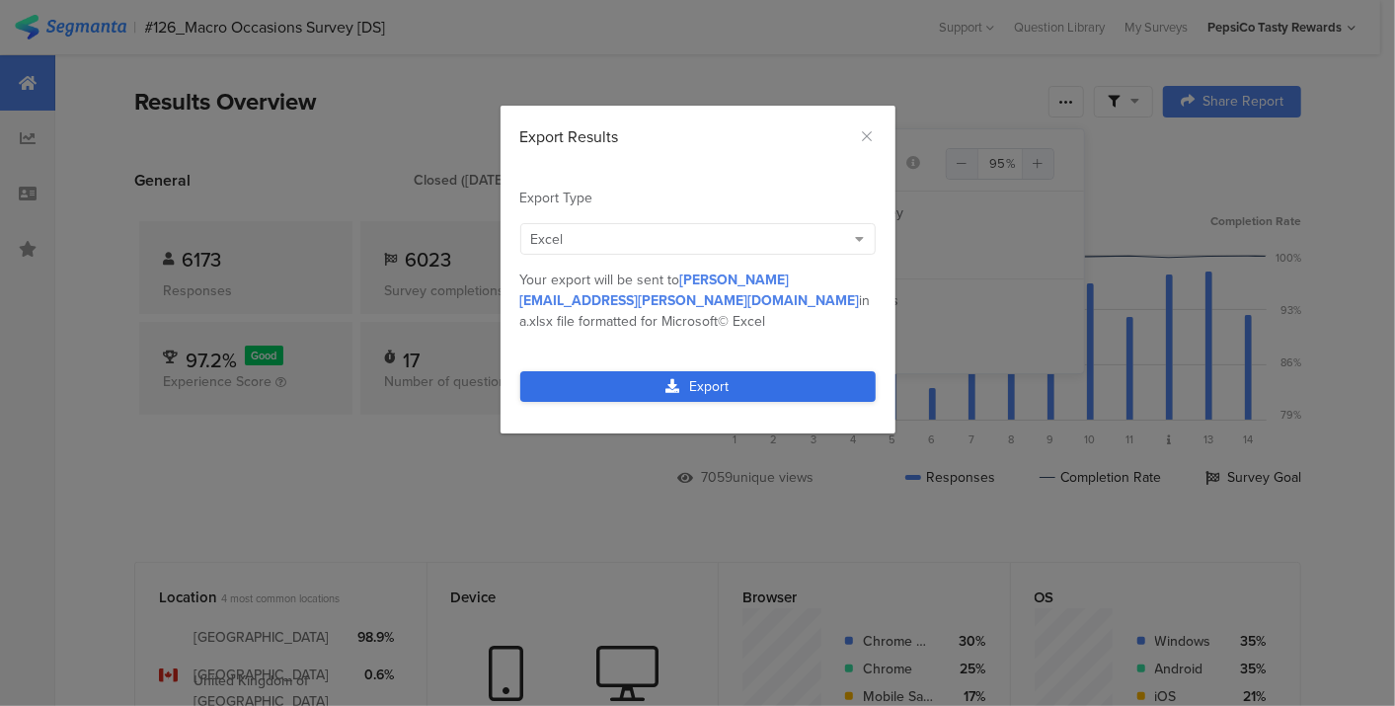
click at [753, 371] on link "Export" at bounding box center [697, 386] width 355 height 31
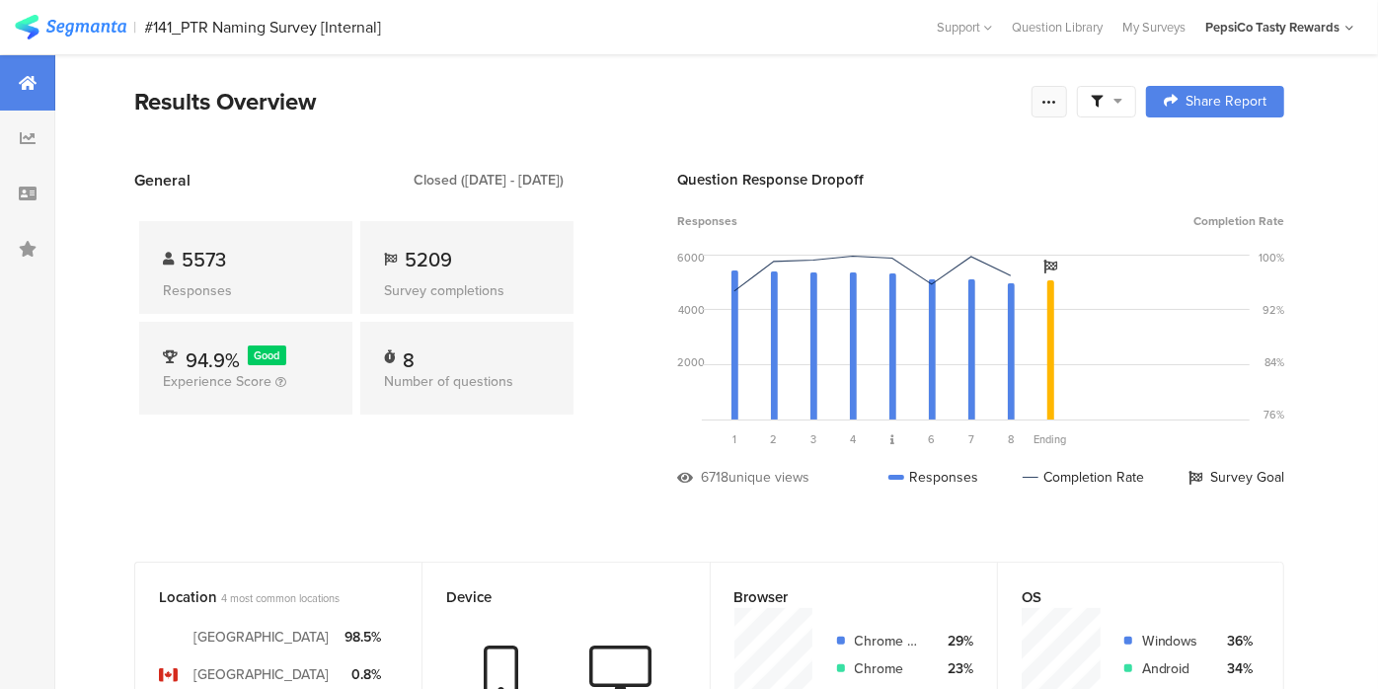
click at [1057, 109] on icon at bounding box center [1050, 102] width 16 height 16
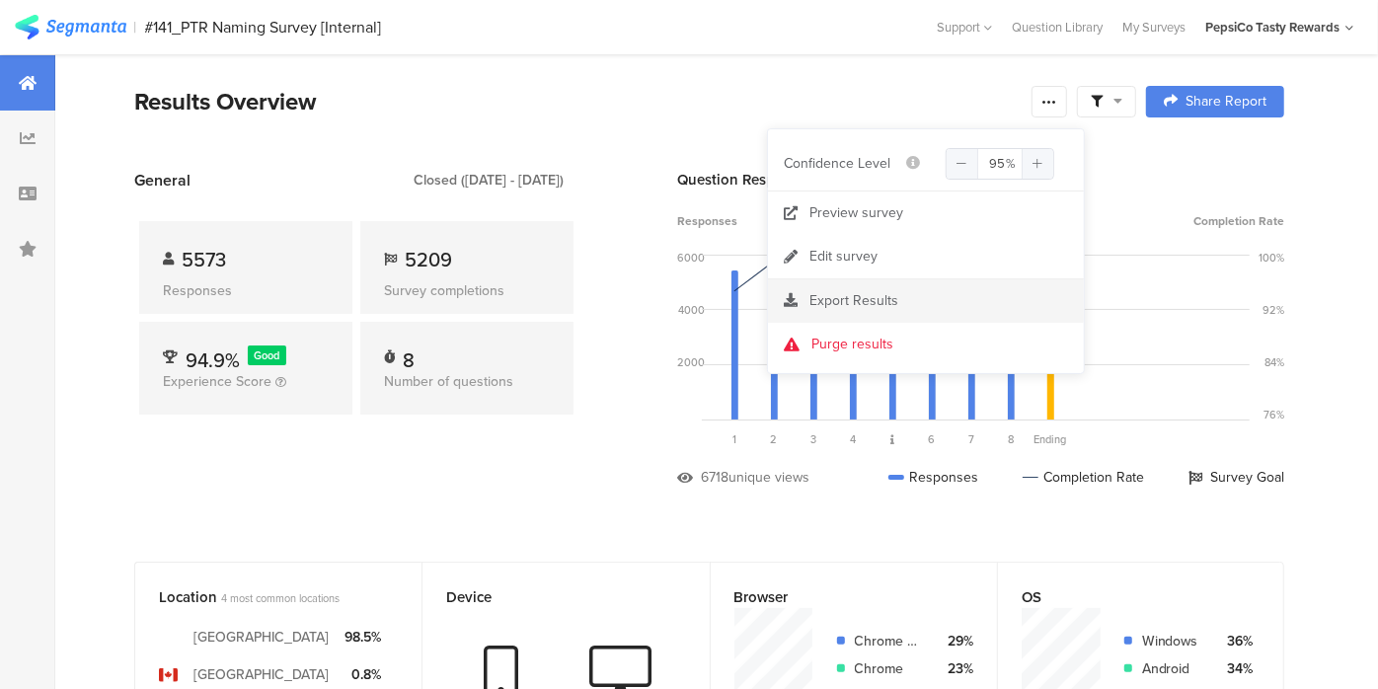
click at [872, 299] on span "Export Results" at bounding box center [854, 300] width 89 height 21
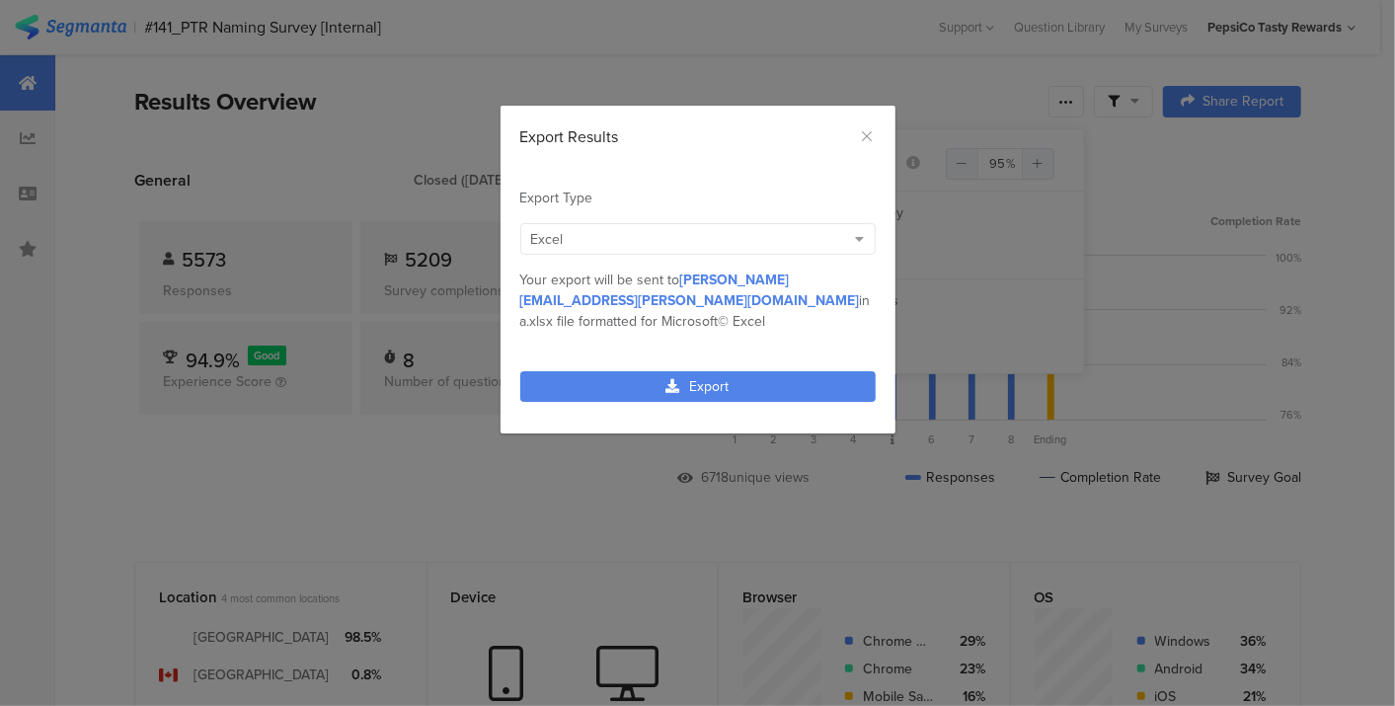
click at [745, 361] on div "Export" at bounding box center [698, 397] width 395 height 72
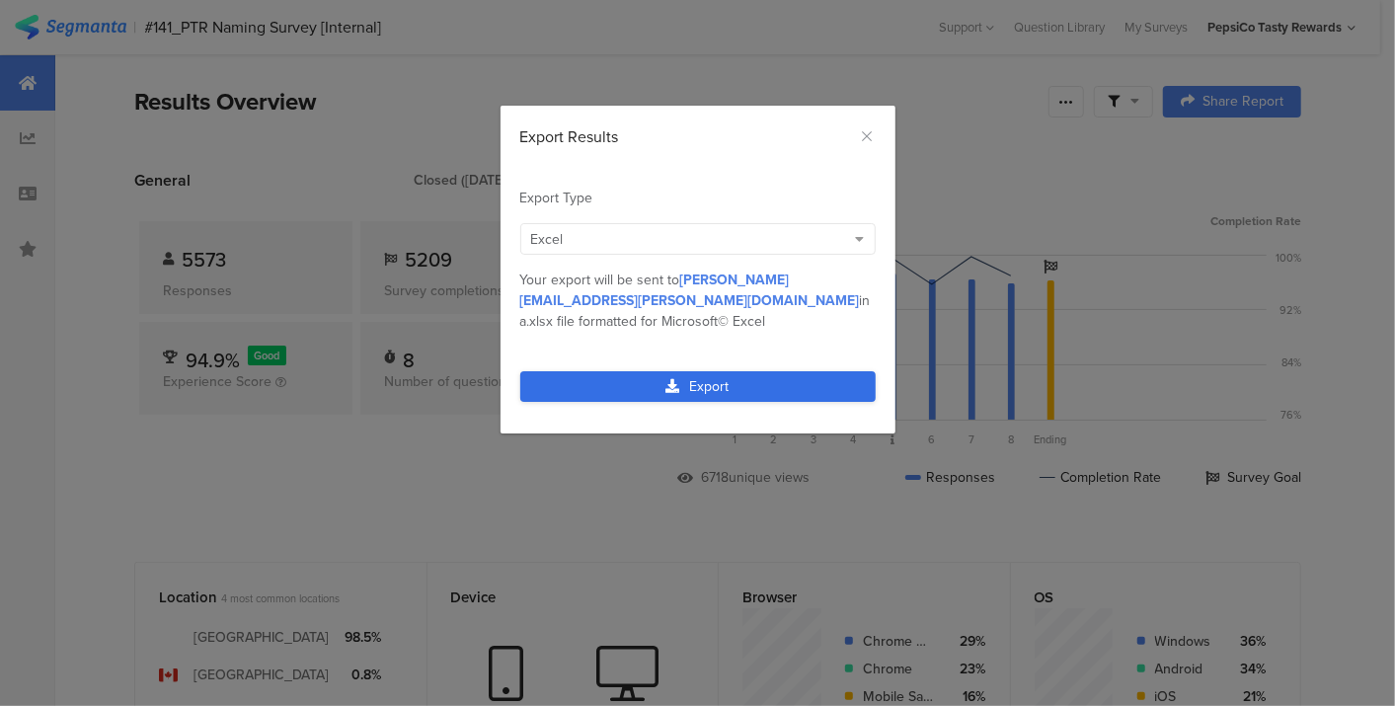
click at [740, 371] on link "Export" at bounding box center [697, 386] width 355 height 31
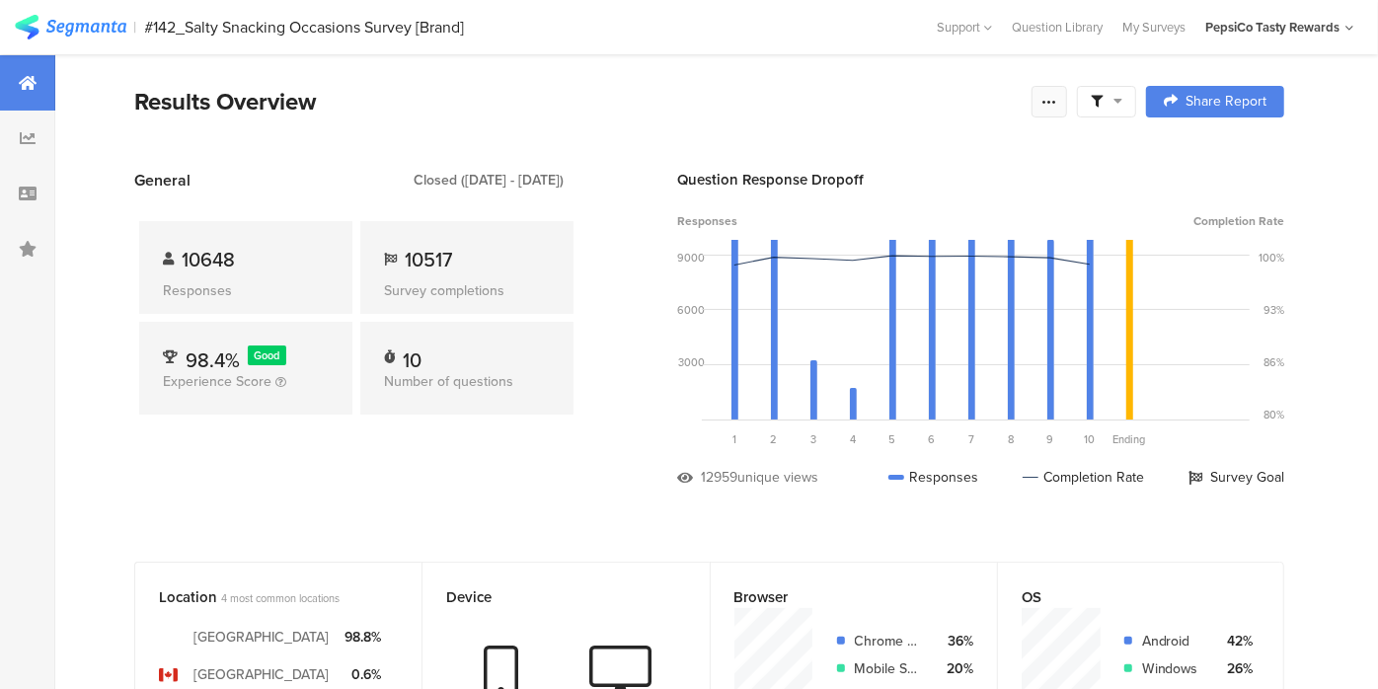
click at [1057, 106] on icon at bounding box center [1050, 102] width 16 height 16
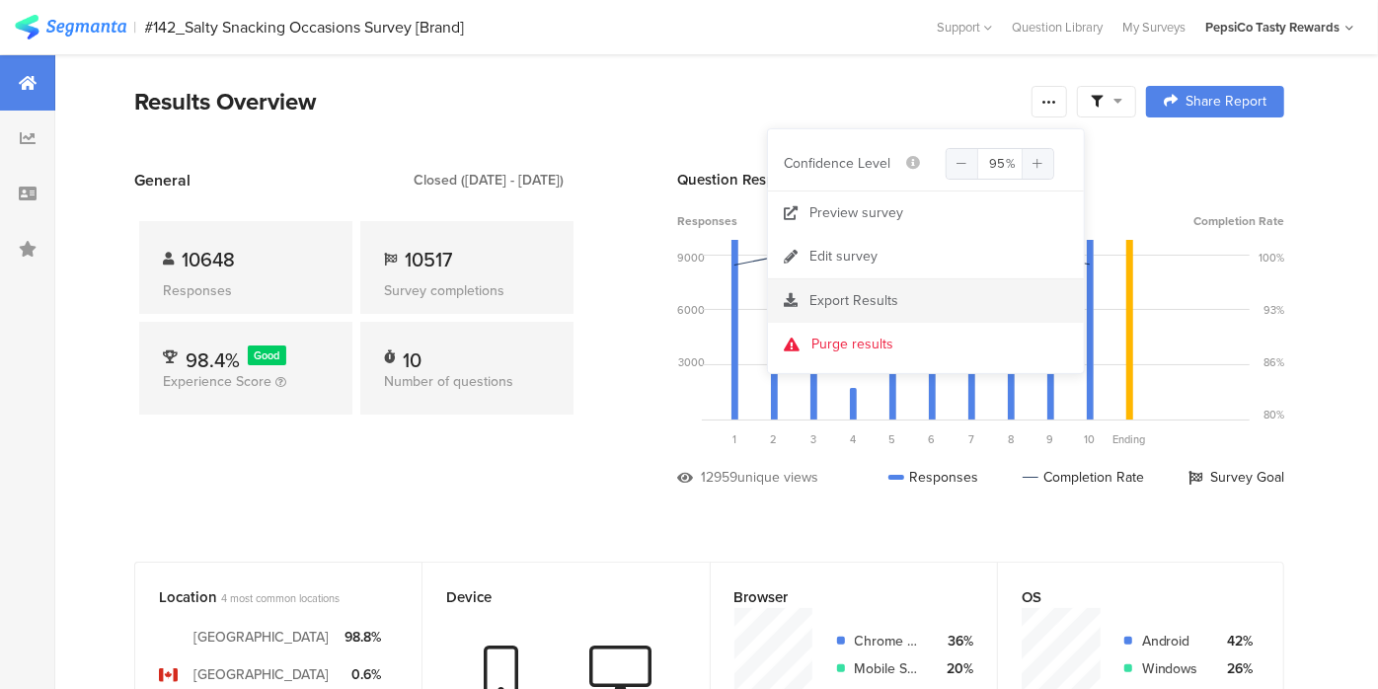
click at [831, 290] on span "Export Results" at bounding box center [854, 300] width 89 height 21
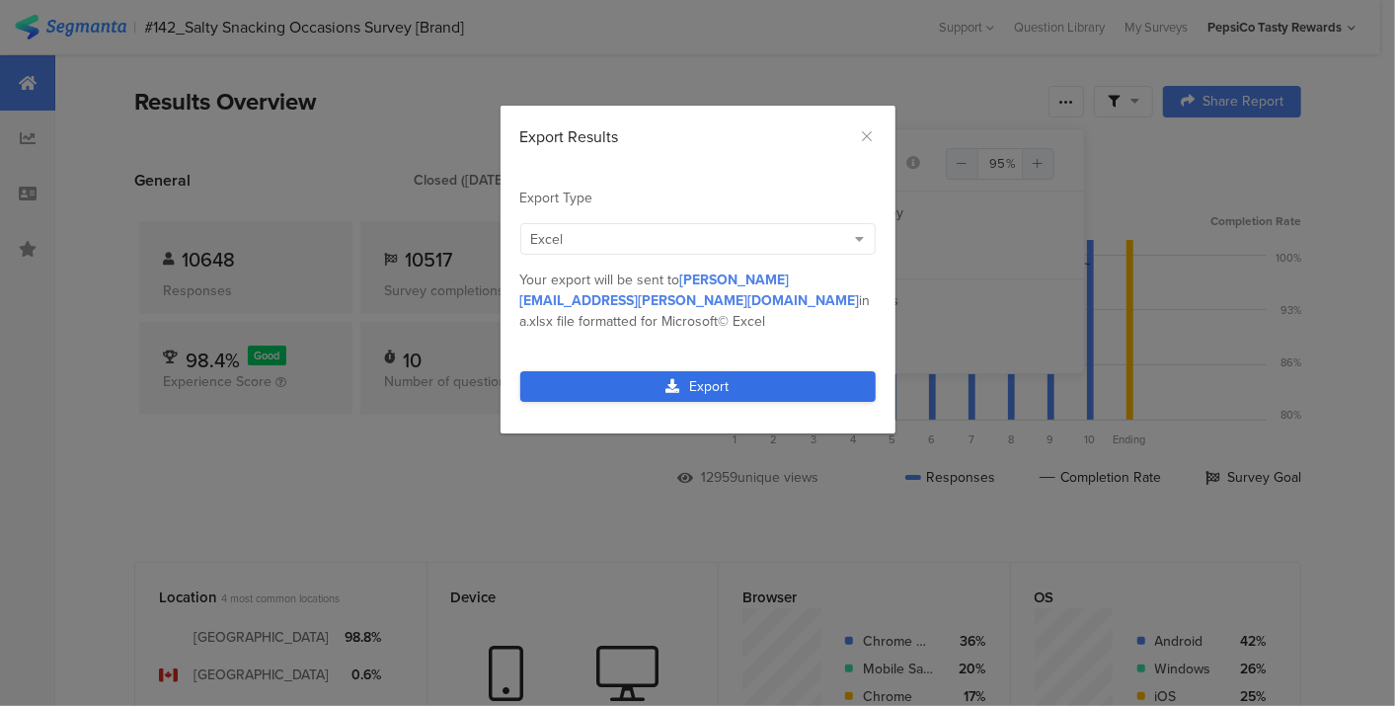
click at [736, 371] on link "Export" at bounding box center [697, 386] width 355 height 31
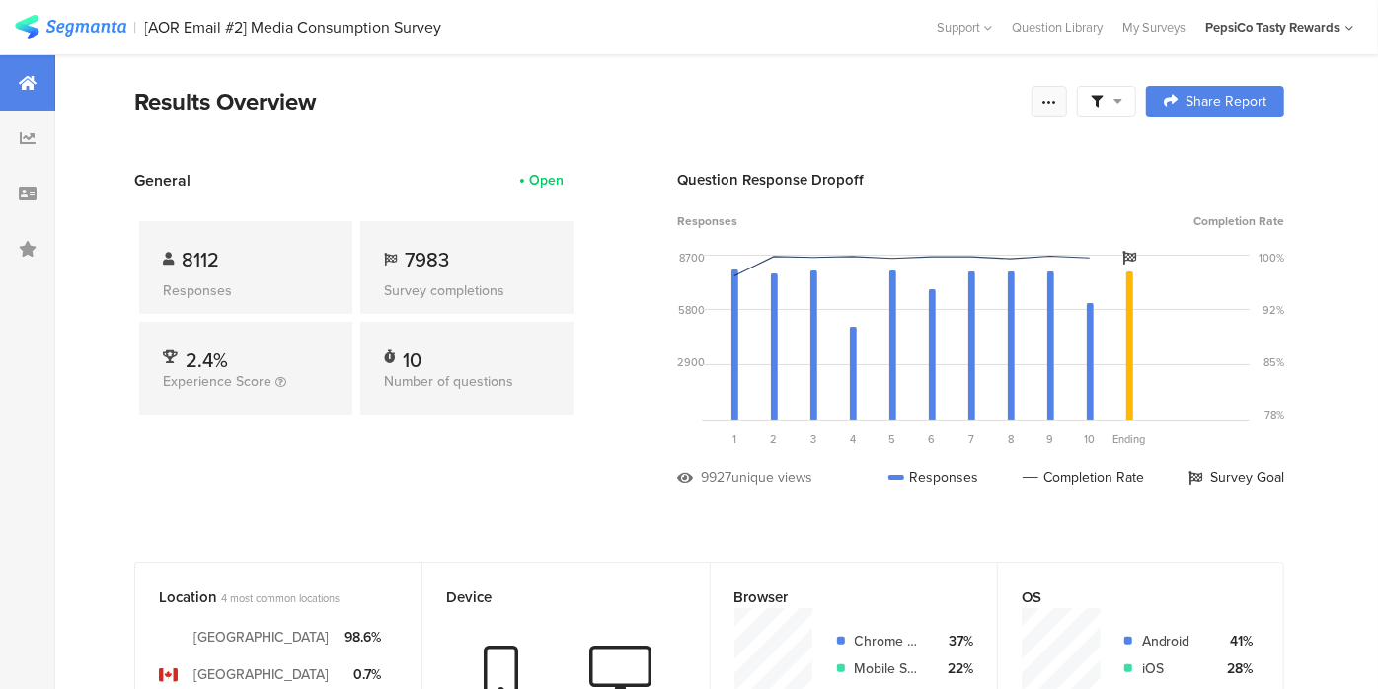
click at [1057, 103] on icon at bounding box center [1050, 102] width 16 height 16
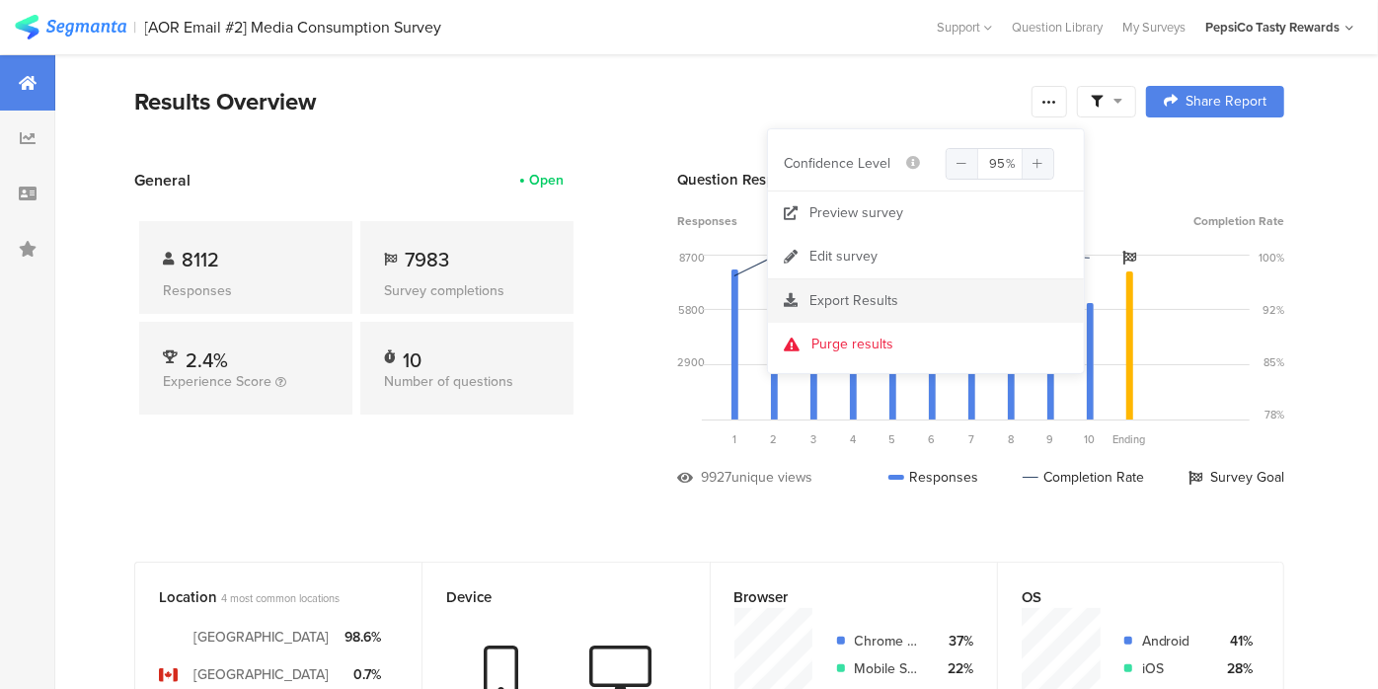
click at [792, 287] on section "Export Results" at bounding box center [926, 300] width 316 height 43
click at [792, 296] on icon at bounding box center [791, 300] width 14 height 14
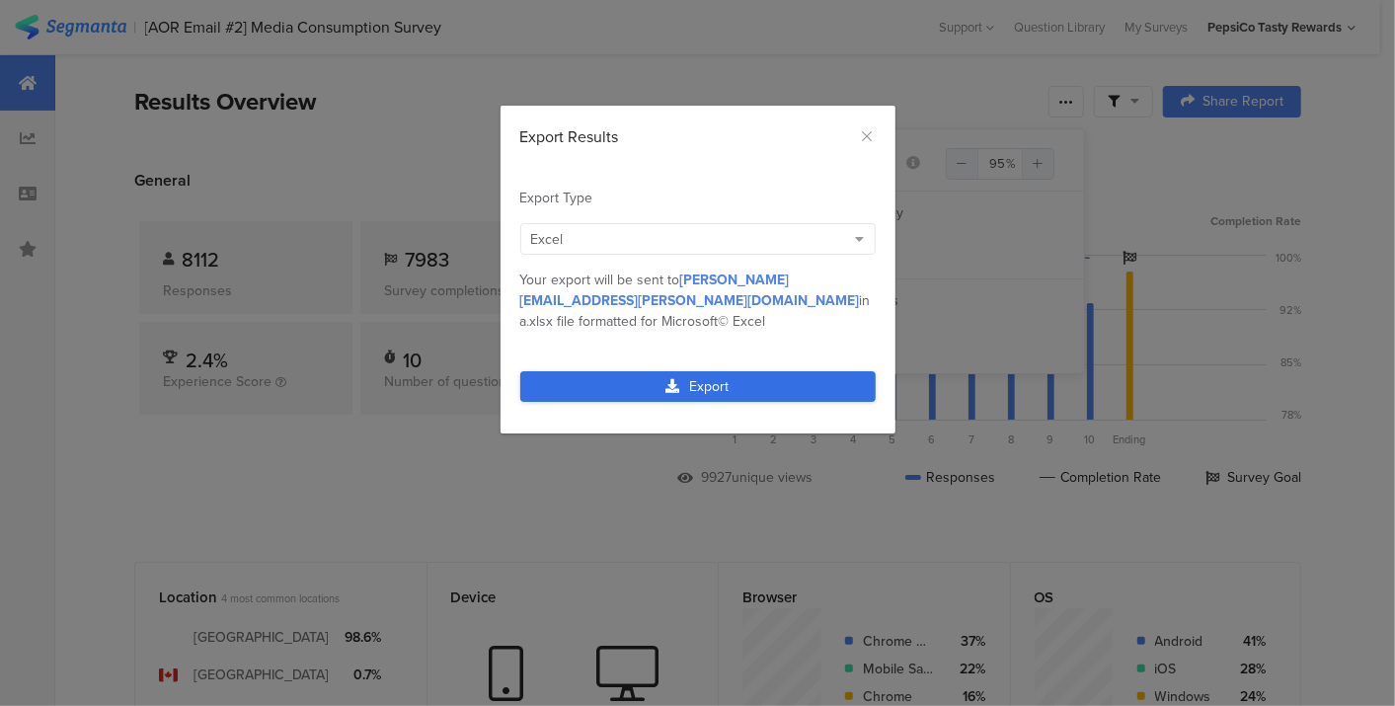
click at [716, 374] on link "Export" at bounding box center [697, 386] width 355 height 31
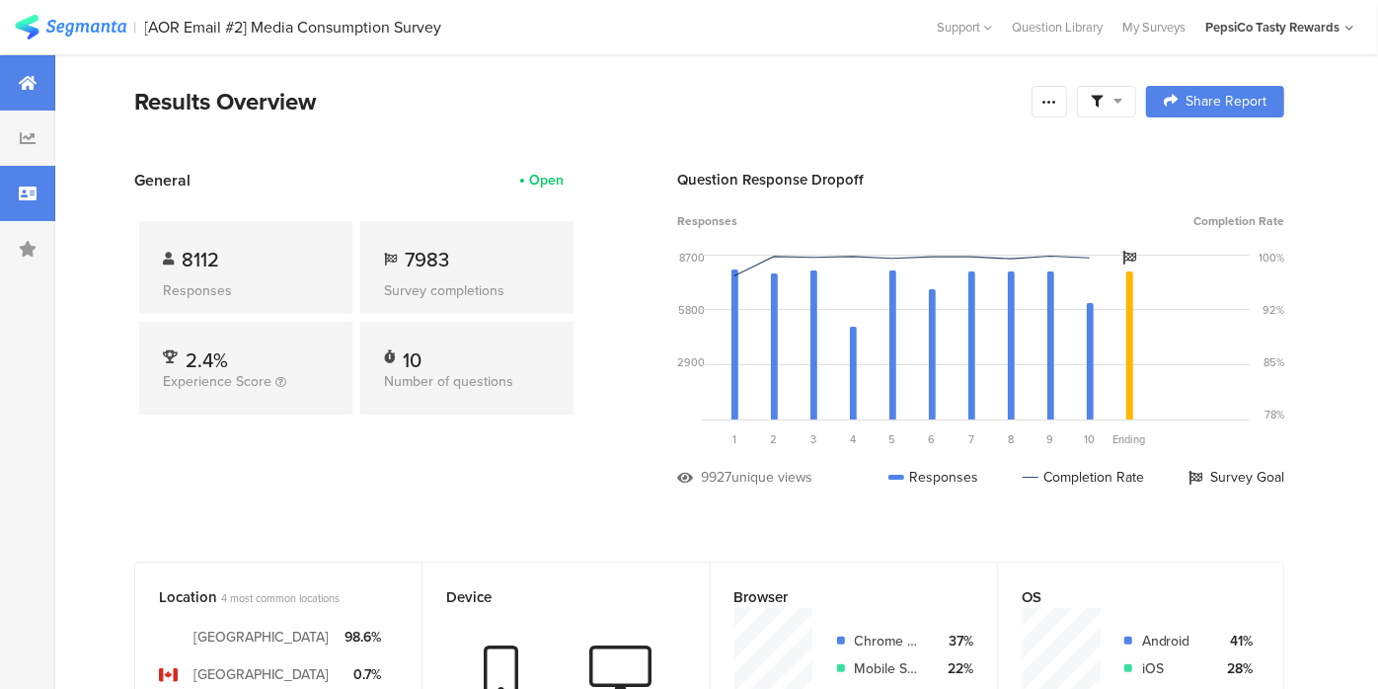
click at [33, 188] on icon at bounding box center [28, 194] width 18 height 16
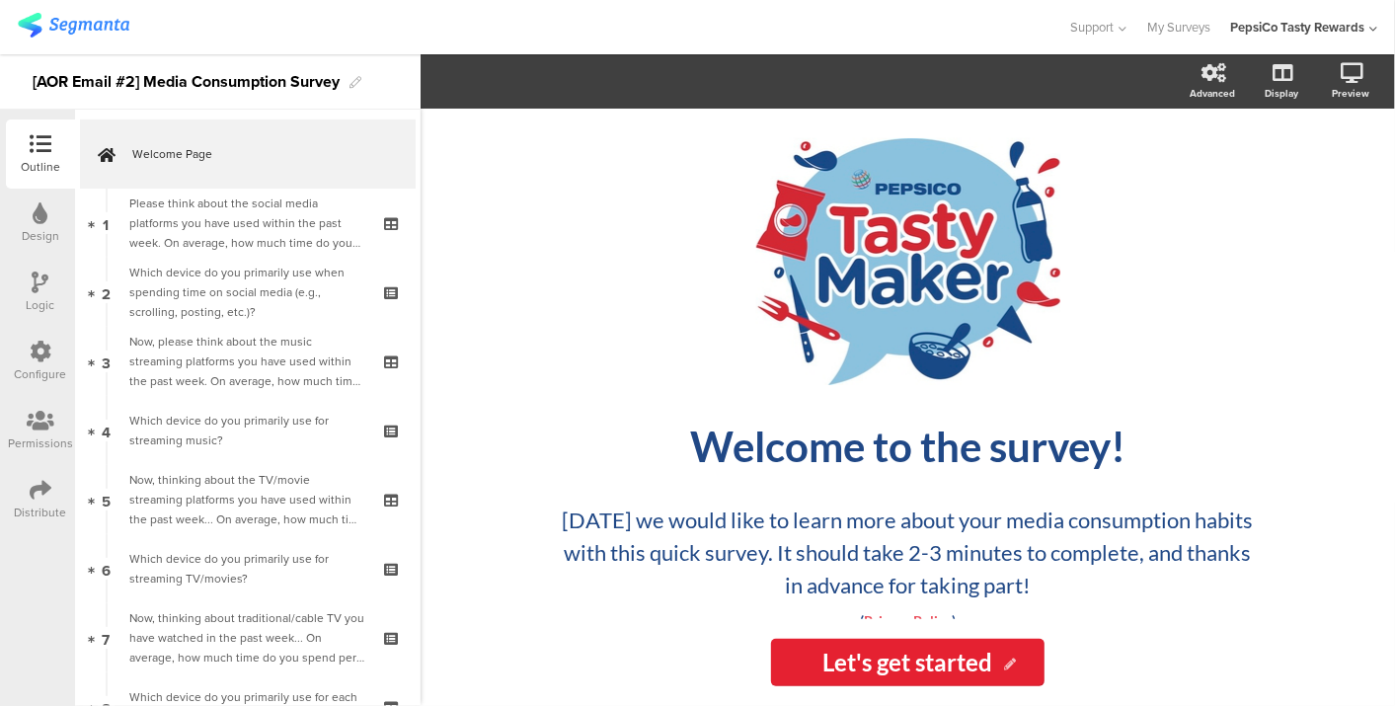
click at [44, 368] on div "Configure" at bounding box center [41, 374] width 52 height 18
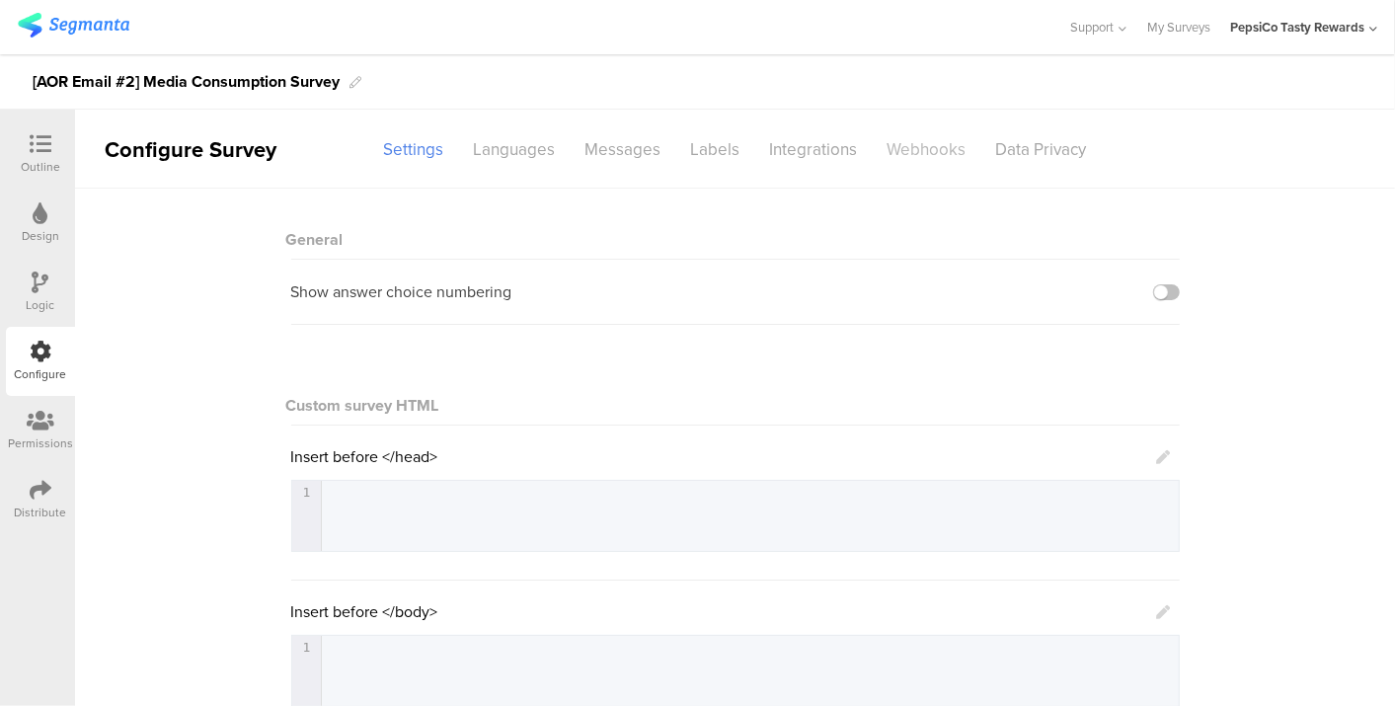
click at [912, 149] on div "Webhooks" at bounding box center [927, 149] width 109 height 35
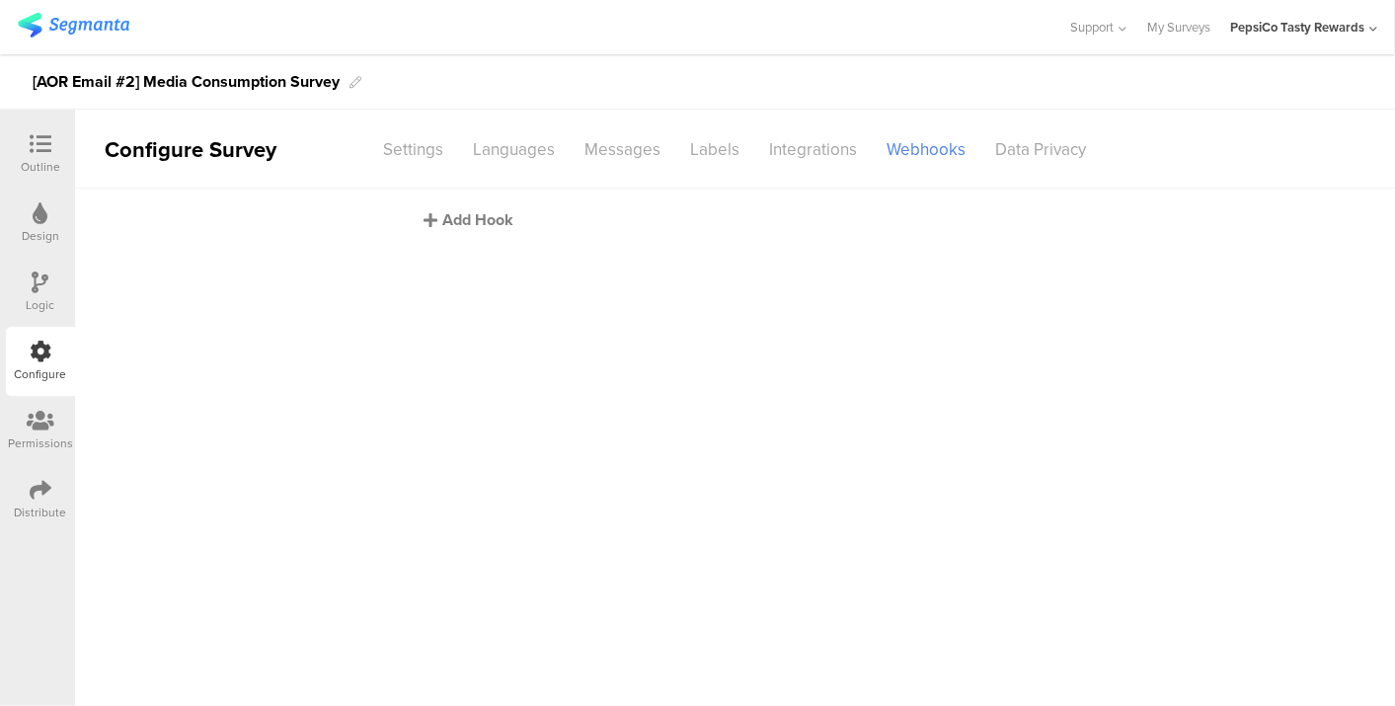
click at [454, 220] on div "Add Hook" at bounding box center [741, 219] width 632 height 23
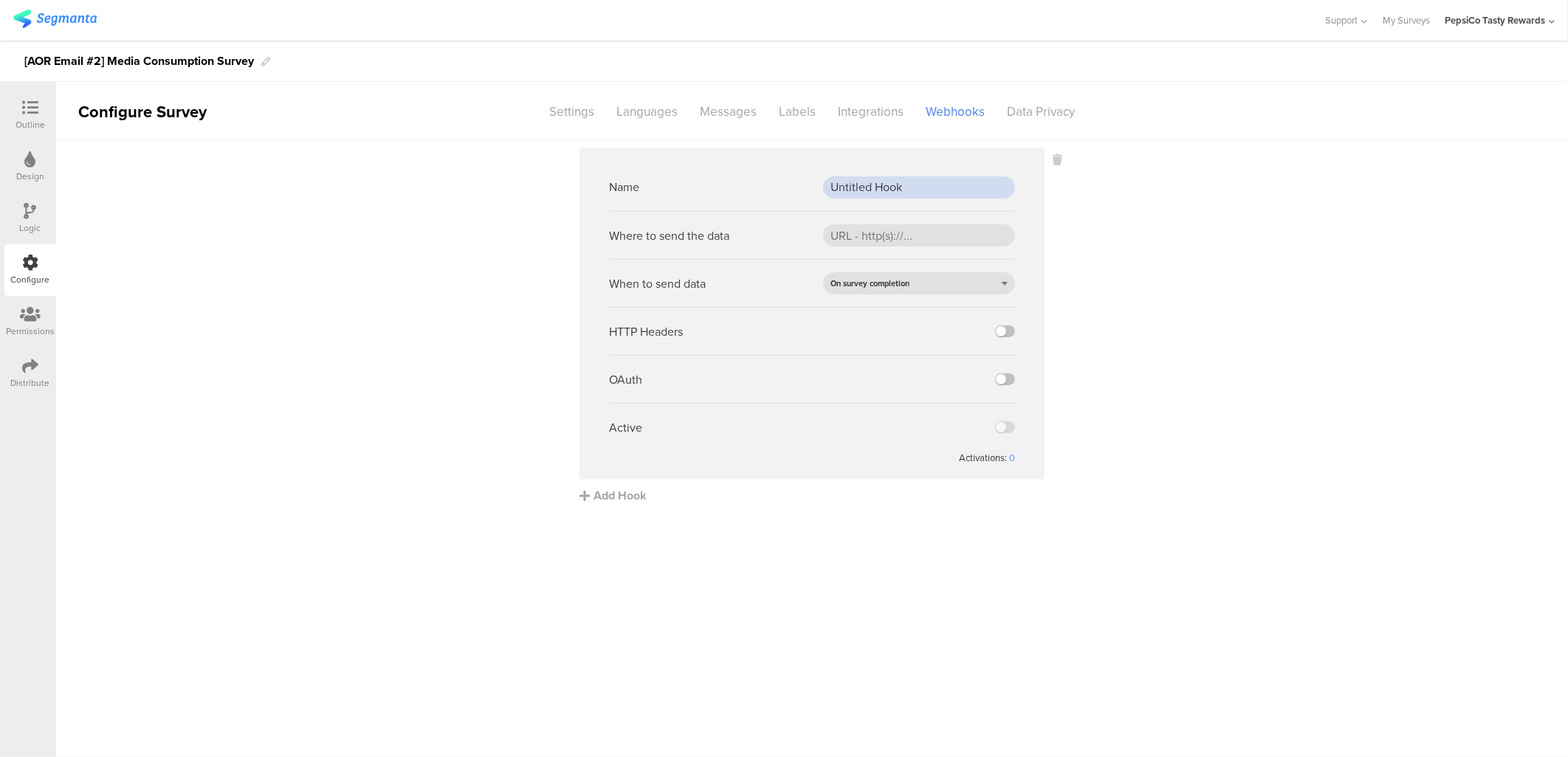
click at [891, 186] on input "Untitled Hook" at bounding box center [919, 188] width 192 height 22
type input "Prob Webhook"
click at [963, 245] on input "url" at bounding box center [919, 235] width 192 height 22
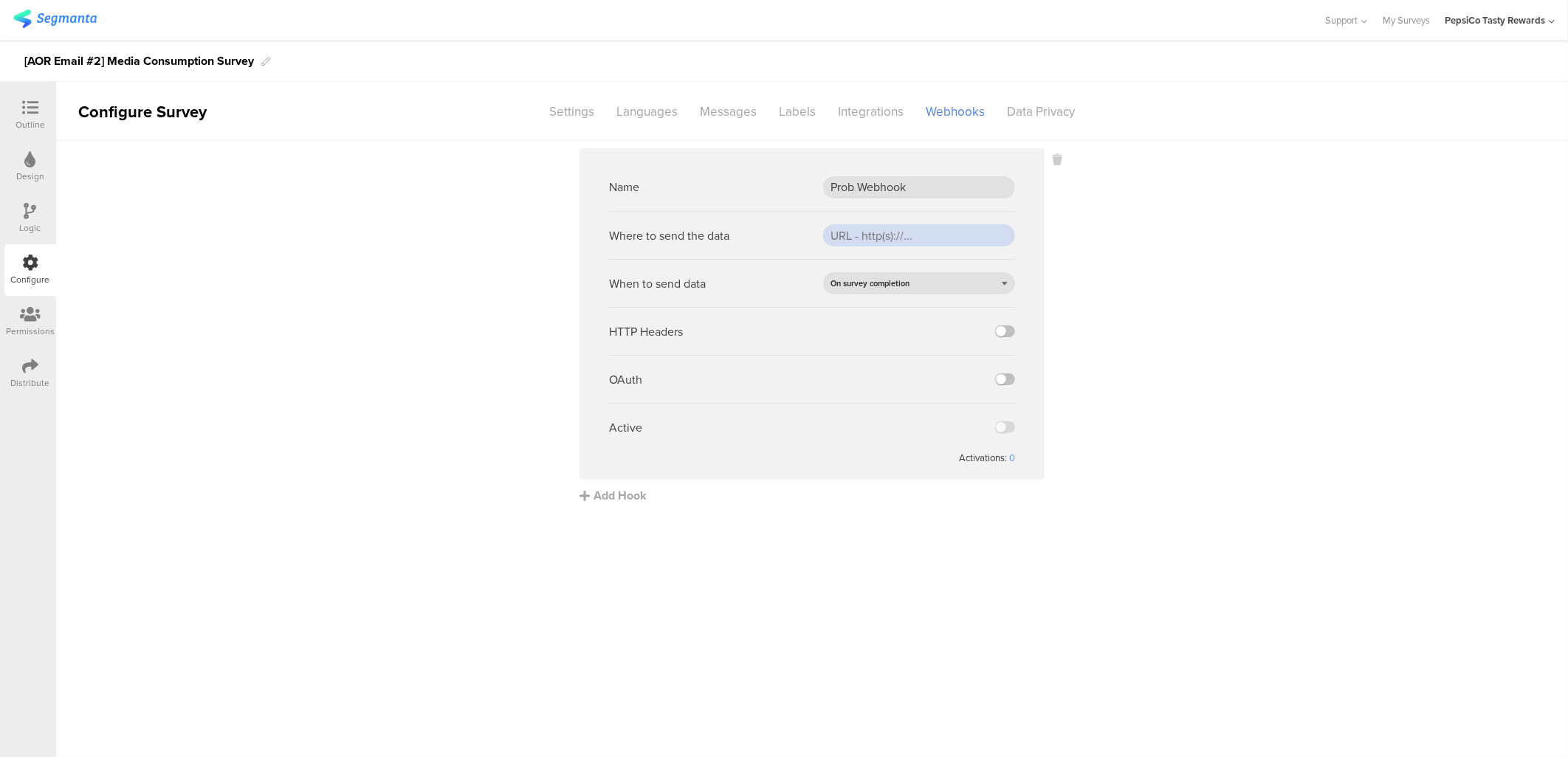
paste input "[URL][DOMAIN_NAME]"
type input "[URL][DOMAIN_NAME]"
click at [1007, 372] on div "OAuth" at bounding box center [812, 379] width 406 height 48
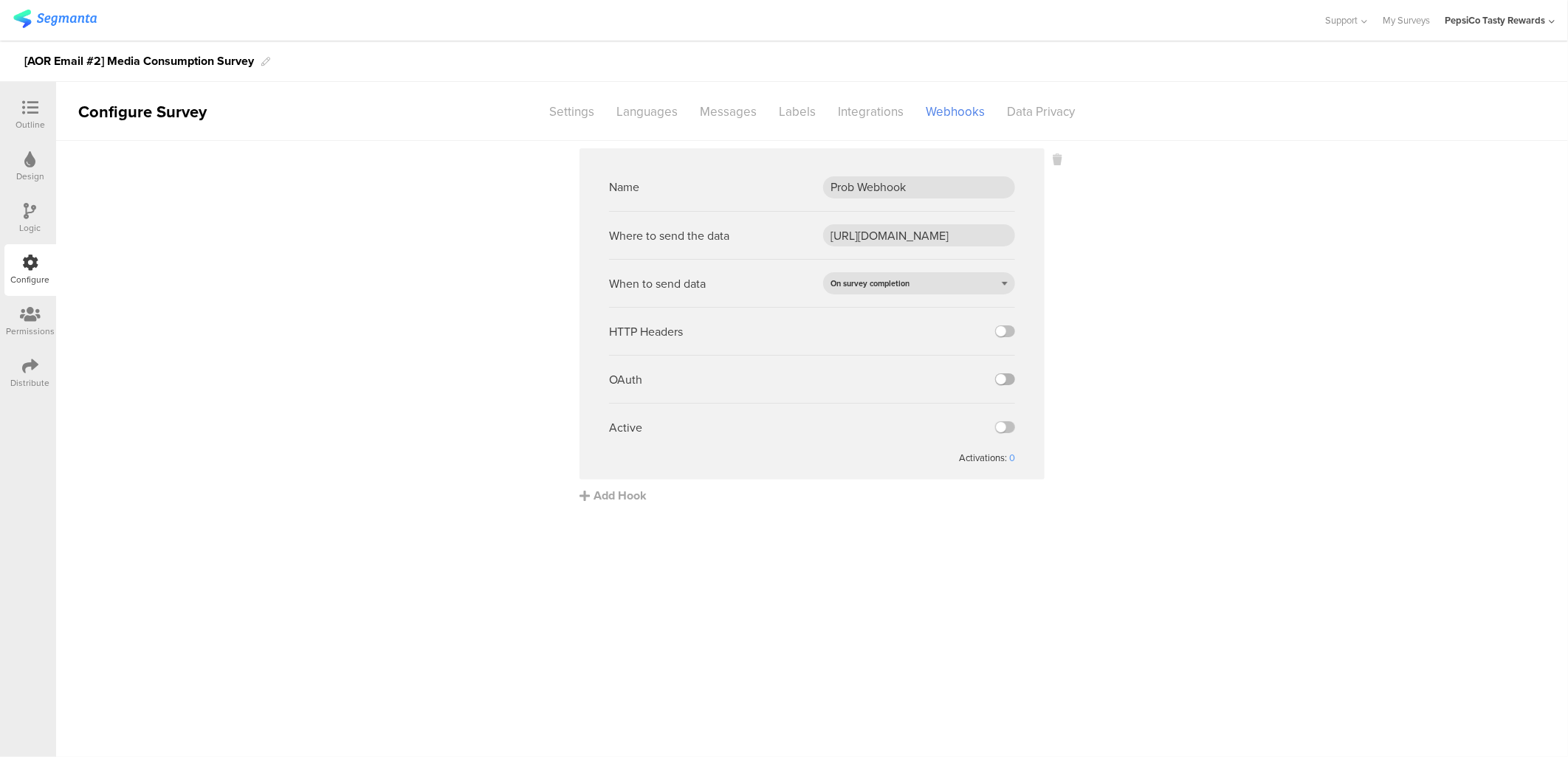
click at [1007, 378] on label at bounding box center [1005, 380] width 20 height 12
click at [0, 0] on input "checkbox" at bounding box center [0, 0] width 0 height 0
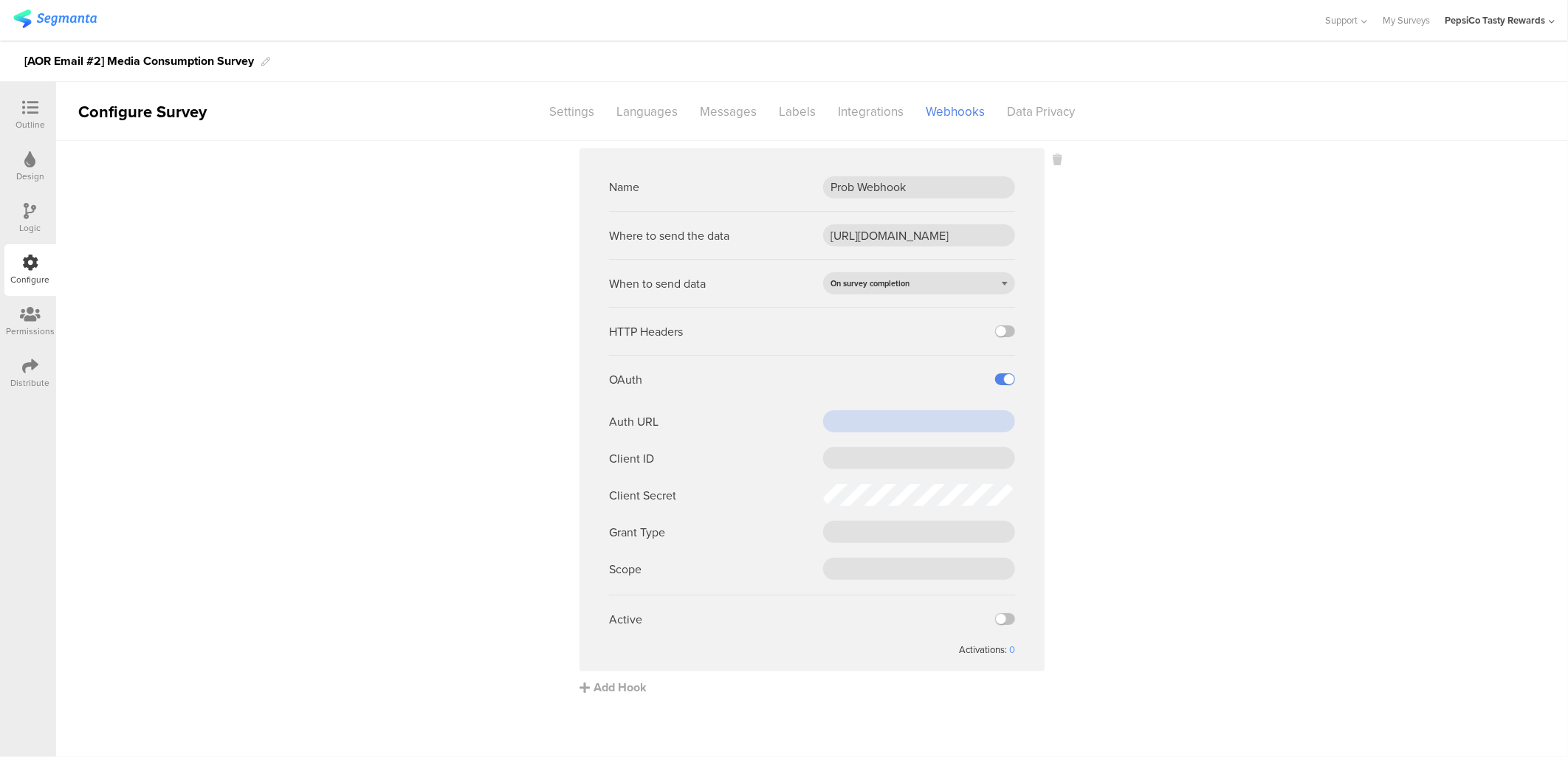
click at [904, 418] on input "text" at bounding box center [919, 421] width 192 height 22
paste input "[URL][DOMAIN_NAME]"
type input "[URL][DOMAIN_NAME]"
click at [835, 456] on input "text" at bounding box center [919, 458] width 192 height 22
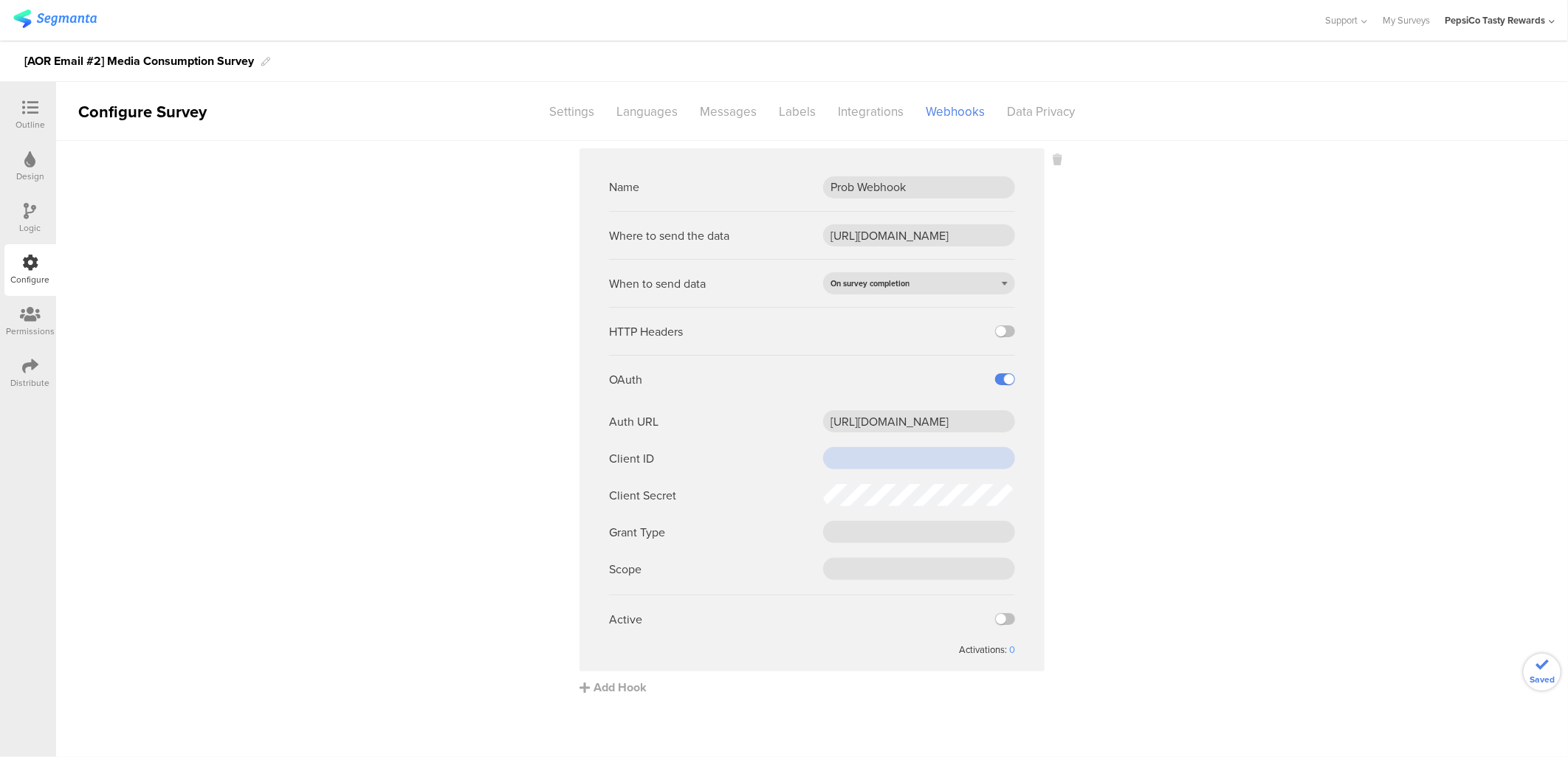
scroll to position [0, 0]
click at [880, 457] on input "text" at bounding box center [919, 458] width 192 height 22
paste input "0oa157f43unekJ8gx2p8"
type input "0oa157f43unekJ8gx2p8"
click at [852, 527] on input "text" at bounding box center [919, 532] width 192 height 22
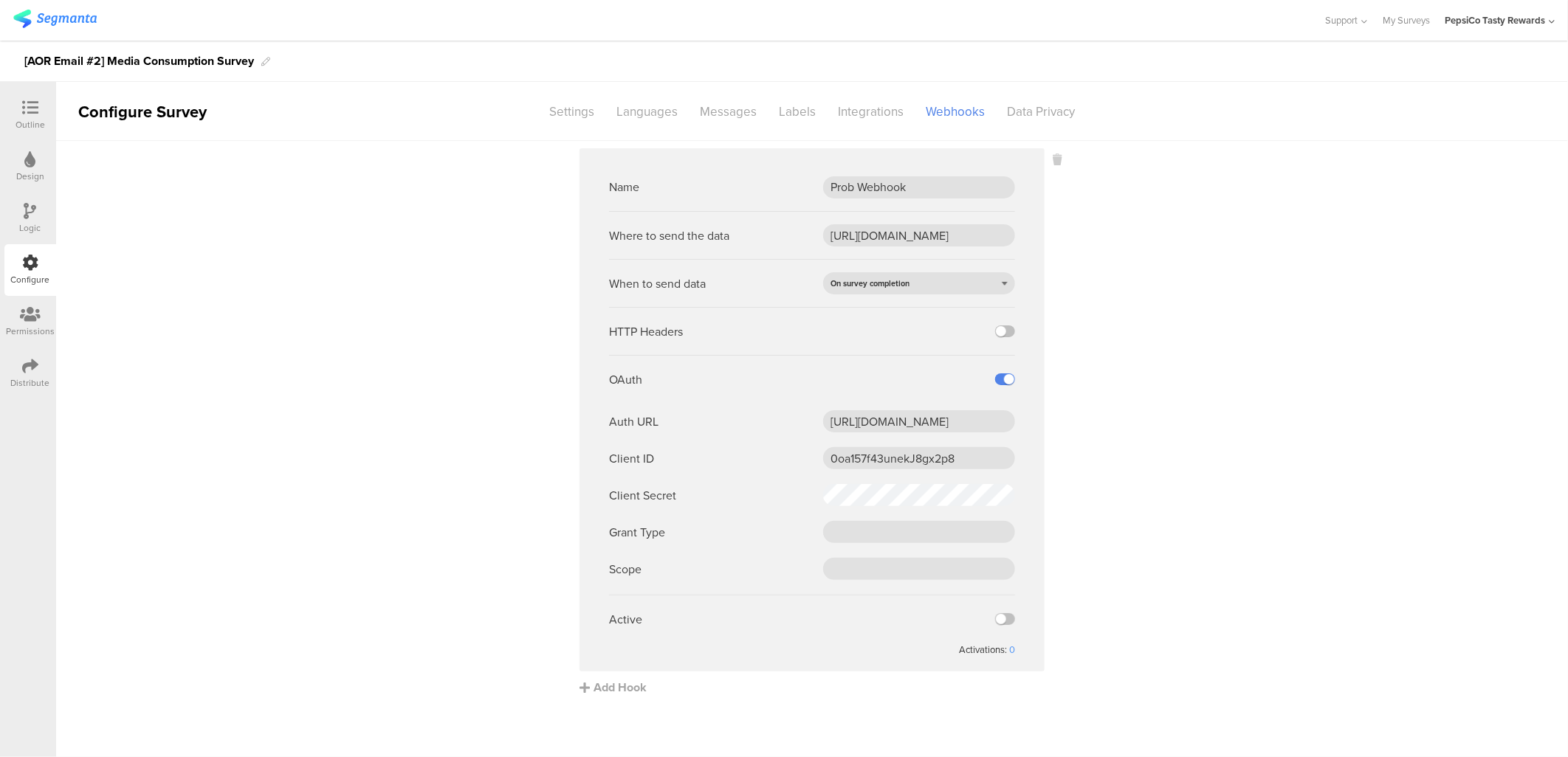
click at [823, 526] on div at bounding box center [919, 532] width 192 height 22
click at [839, 527] on input "text" at bounding box center [919, 532] width 192 height 22
paste input "client_credentials"
type input "client_credentials"
click at [852, 527] on input "text" at bounding box center [919, 569] width 192 height 22
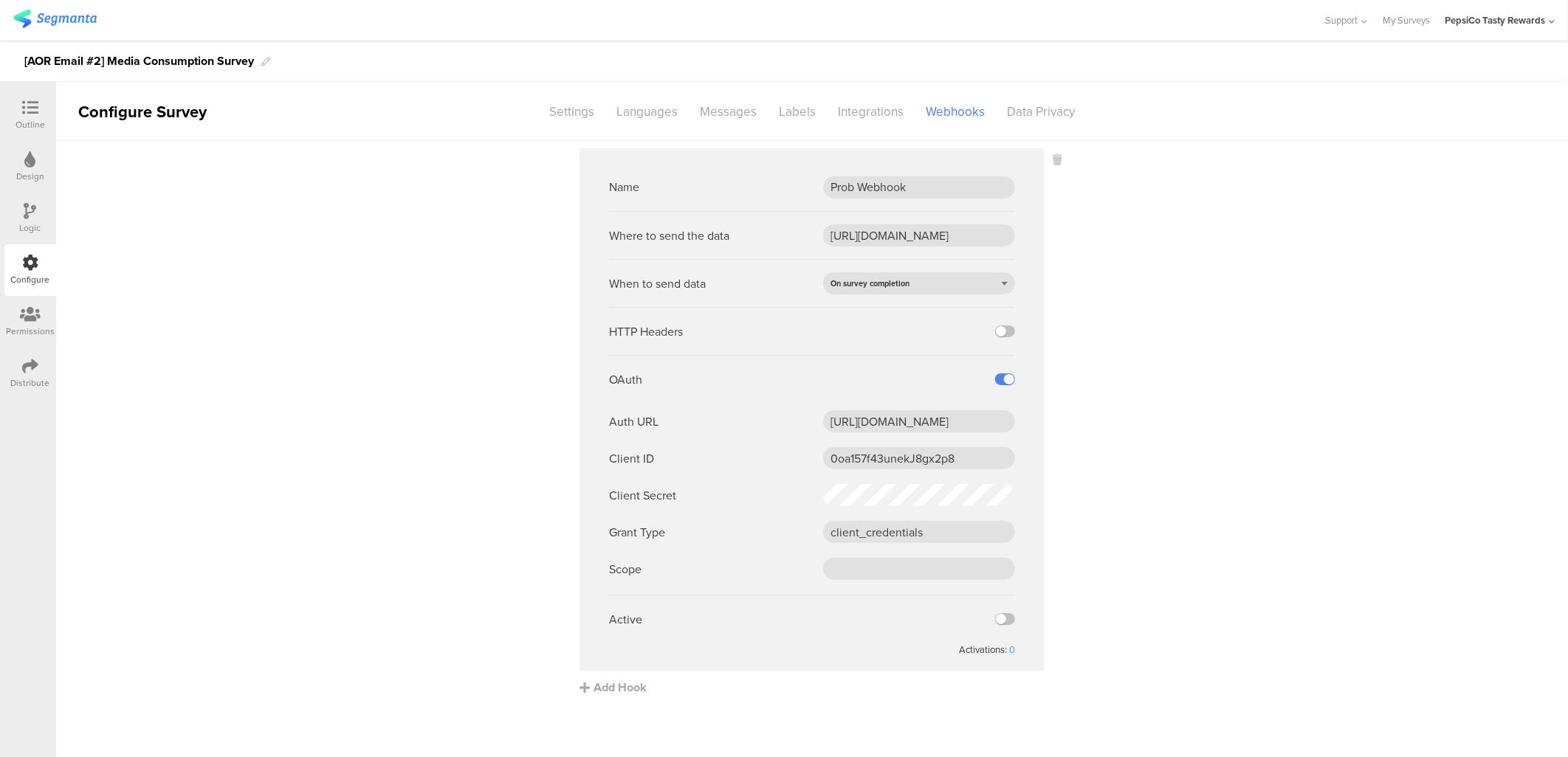
click at [908, 527] on div "Auth URL [URL][DOMAIN_NAME] Client ID 0oa157f43unekJ8gx2p8 Client Secret Grant …" at bounding box center [812, 495] width 406 height 170
click at [912, 527] on input "text" at bounding box center [919, 569] width 192 height 22
paste input "cdp-[GEOGRAPHIC_DATA]"
type input "cdp-[GEOGRAPHIC_DATA]"
click at [1009, 527] on label at bounding box center [1005, 619] width 20 height 12
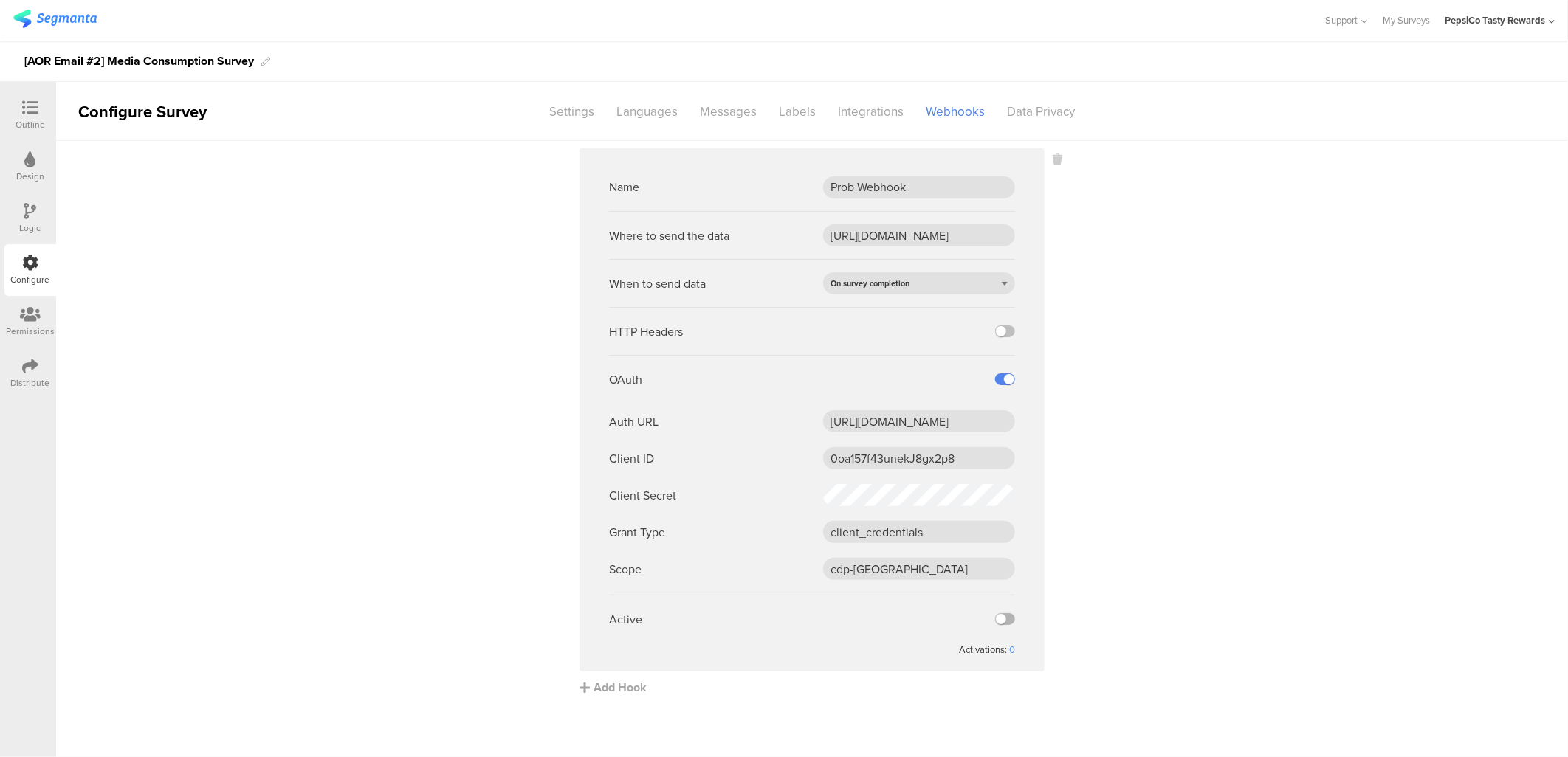
click at [0, 0] on input "checkbox" at bounding box center [0, 0] width 0 height 0
click at [1042, 513] on sg-webhook-settings "Name Prob Webhook Where to send the data [URL][DOMAIN_NAME] When to send data O…" at bounding box center [812, 421] width 1512 height 548
click at [551, 481] on sg-webhook-settings "Name Prob Webhook Where to send the data [URL][DOMAIN_NAME] When to send data O…" at bounding box center [812, 421] width 1512 height 548
click at [855, 114] on div "Integrations" at bounding box center [870, 111] width 87 height 26
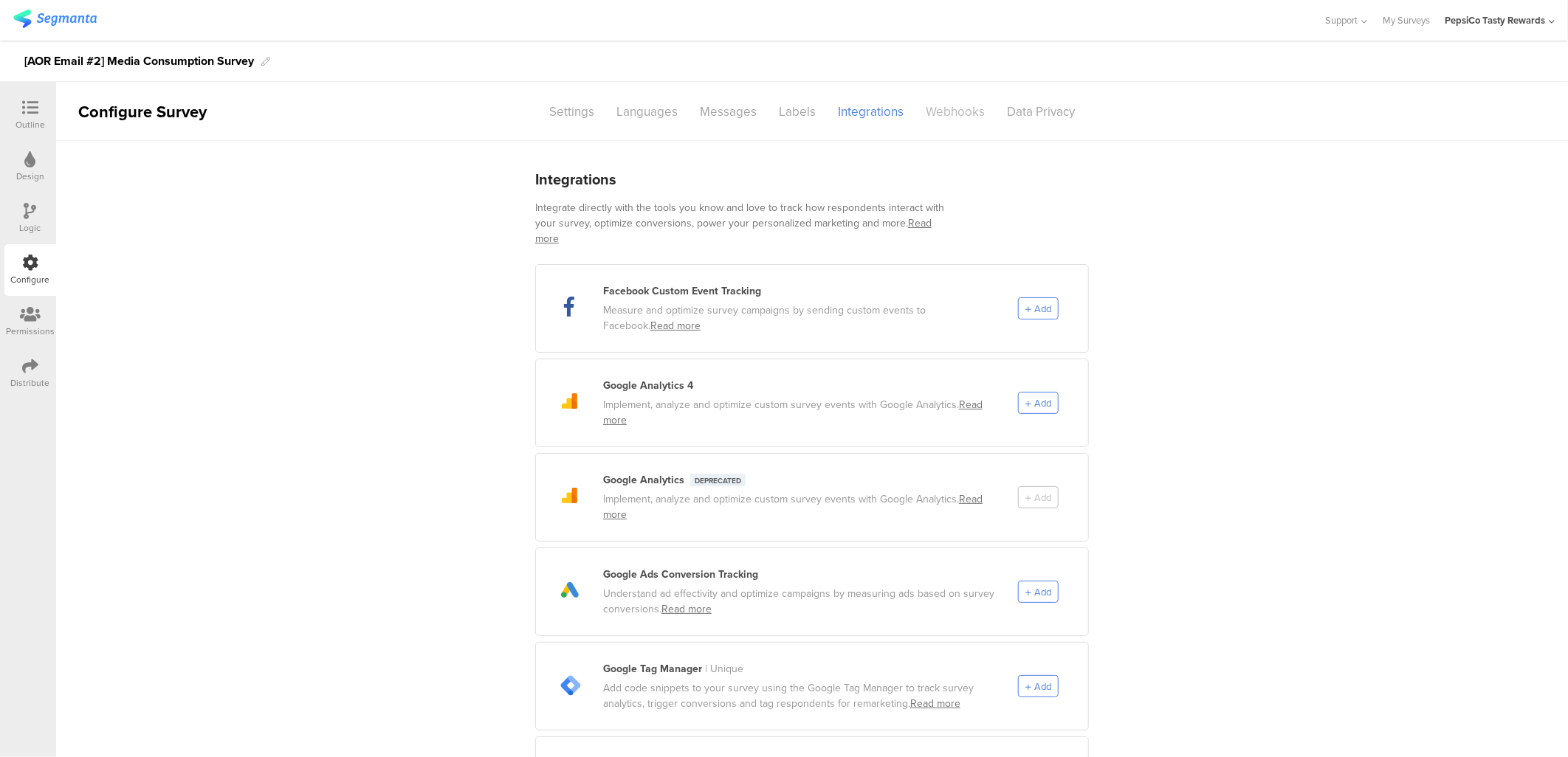
click at [953, 104] on div "Webhooks" at bounding box center [955, 111] width 82 height 26
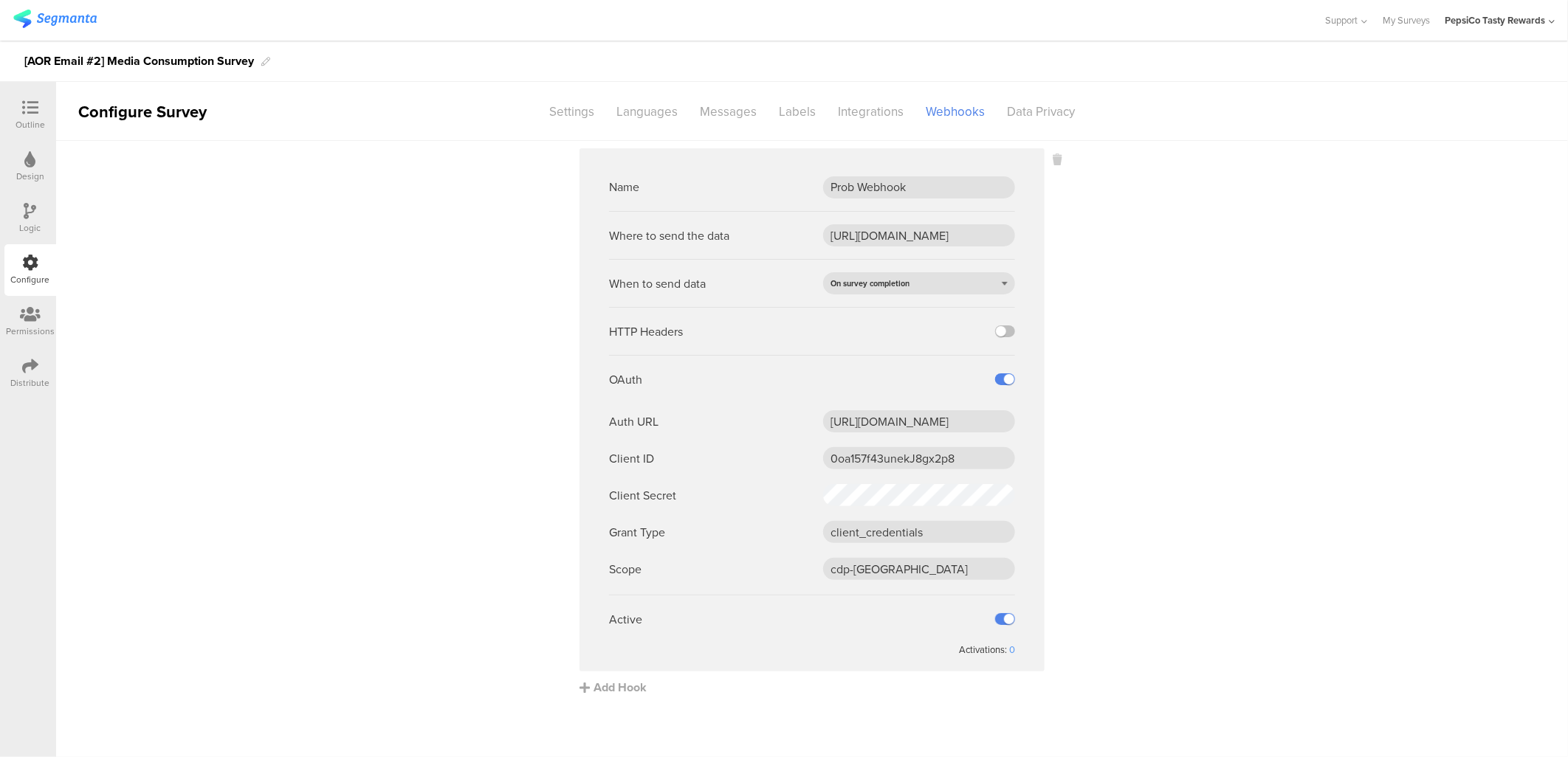
click at [422, 303] on sg-webhook-settings "Name Prob Webhook Where to send the data [URL][DOMAIN_NAME] When to send data O…" at bounding box center [812, 421] width 1512 height 548
click at [38, 111] on div at bounding box center [30, 108] width 29 height 19
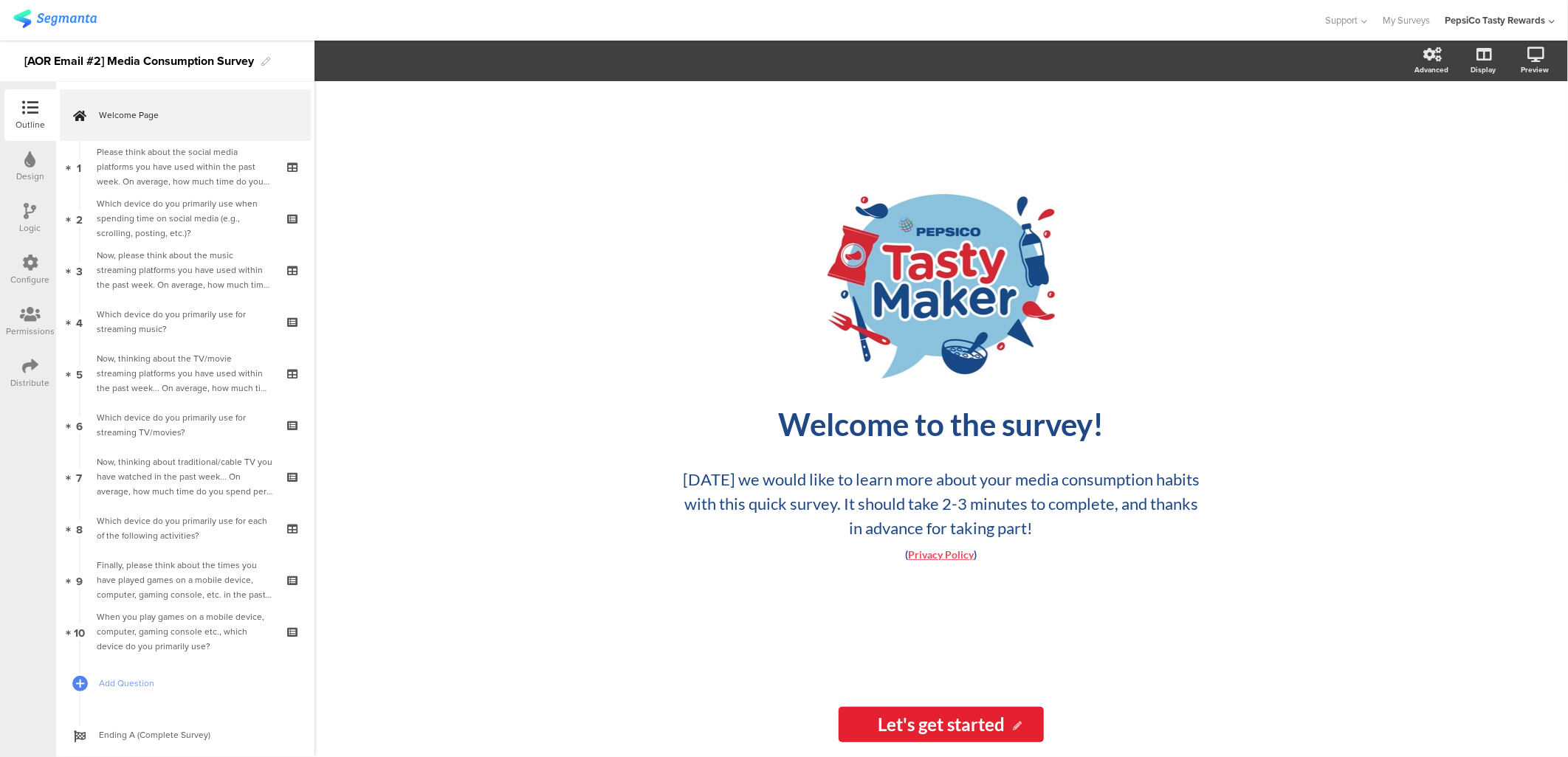
click at [33, 252] on div "Configure" at bounding box center [30, 270] width 52 height 52
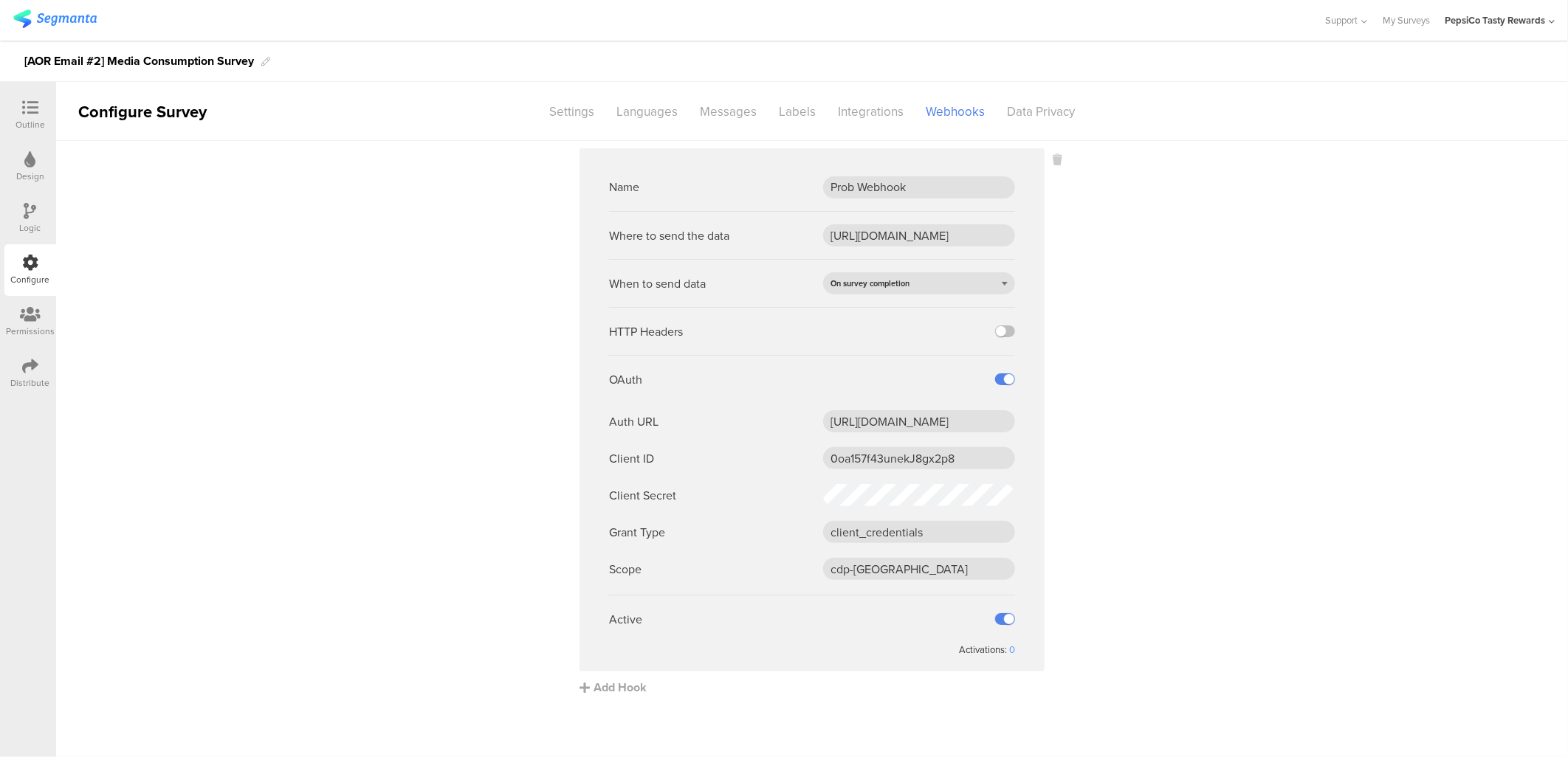
click at [34, 385] on div "Distribute" at bounding box center [31, 383] width 39 height 13
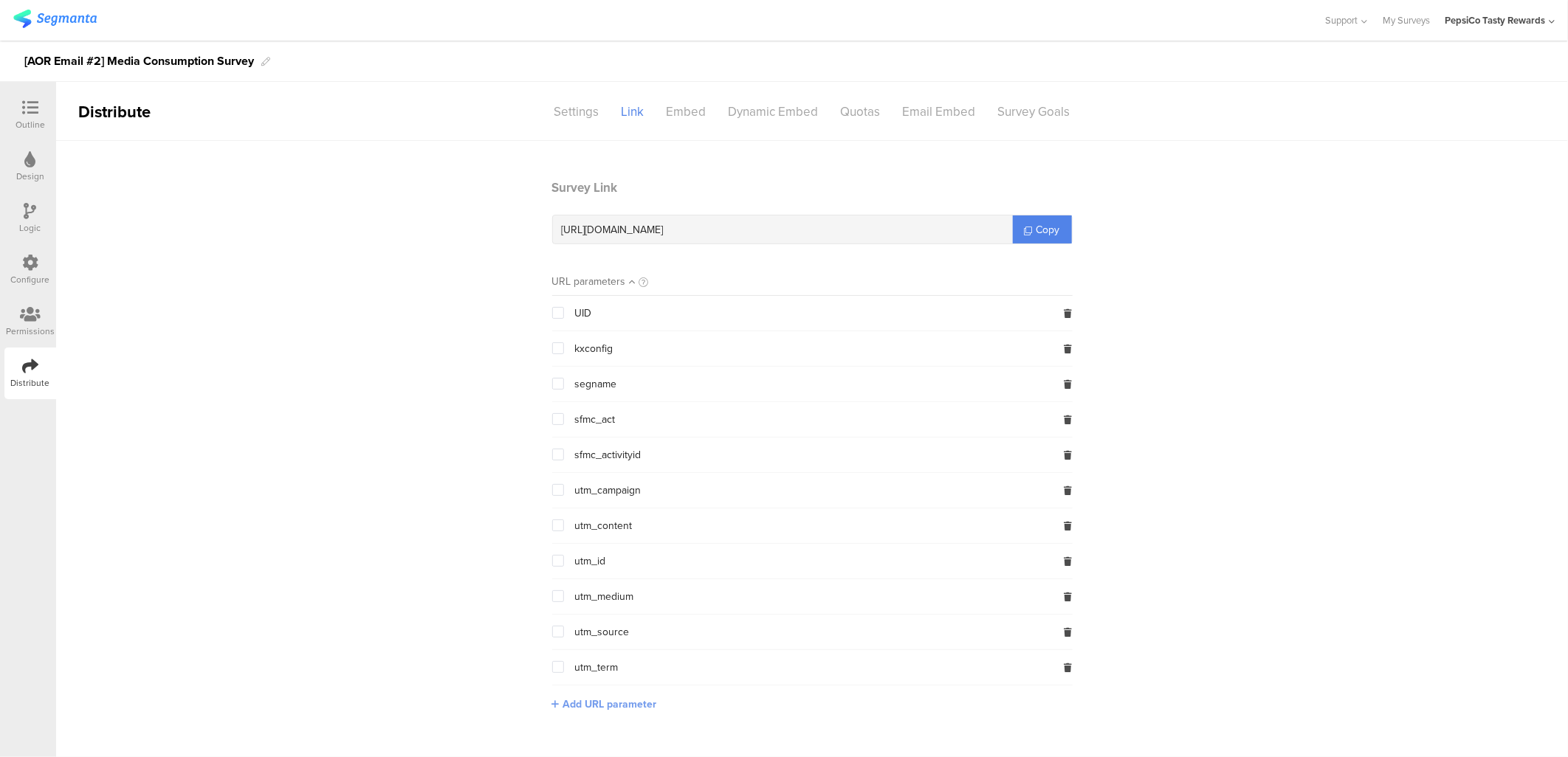
click at [625, 527] on span "Add URL parameter" at bounding box center [609, 704] width 93 height 16
click at [625, 527] on input "text" at bounding box center [650, 703] width 195 height 24
type input "market"
click at [769, 527] on button "Save" at bounding box center [770, 702] width 23 height 16
click at [574, 527] on span "Add URL parameter" at bounding box center [609, 739] width 93 height 16
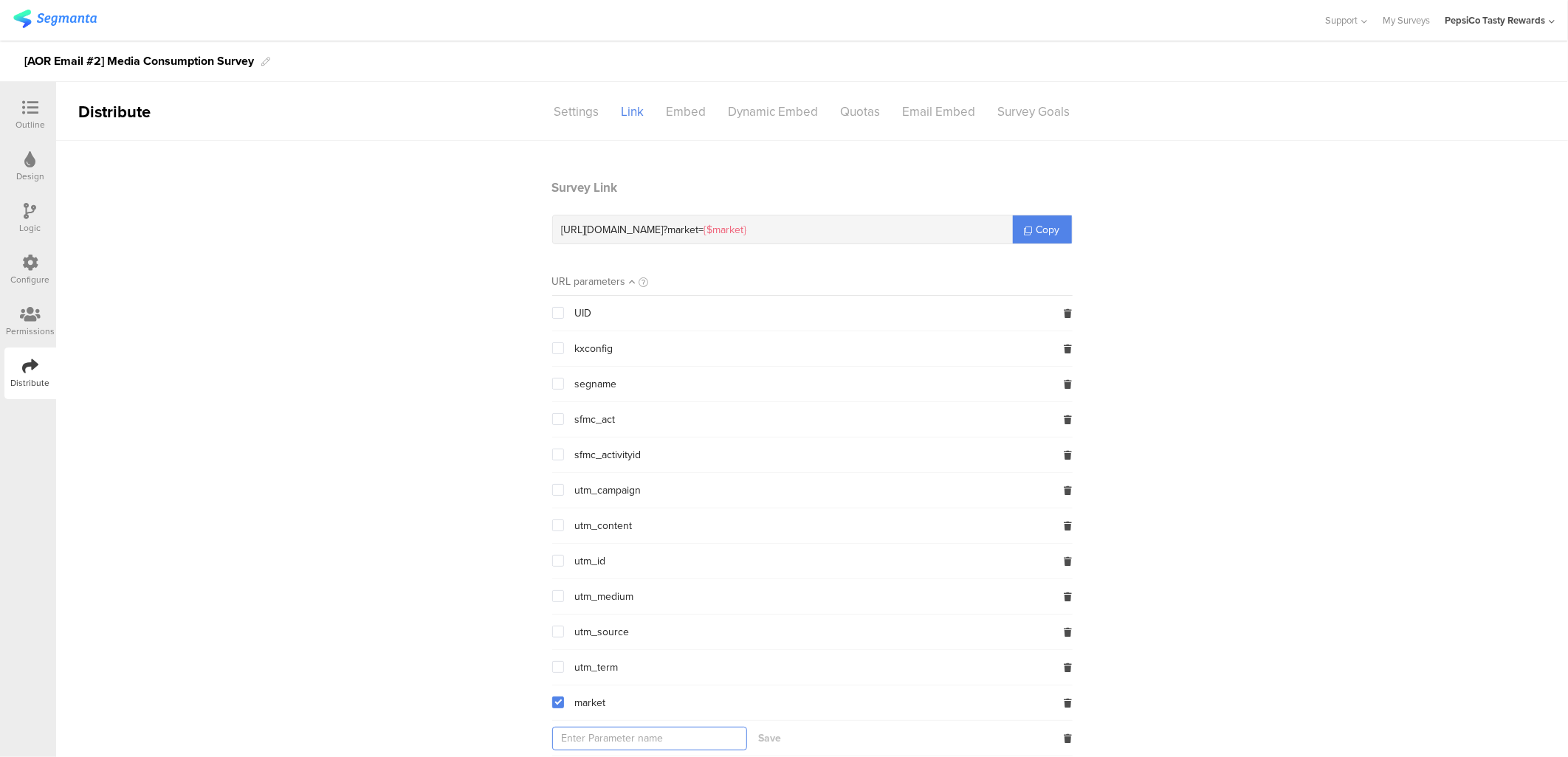
click at [585, 527] on input "text" at bounding box center [650, 739] width 195 height 24
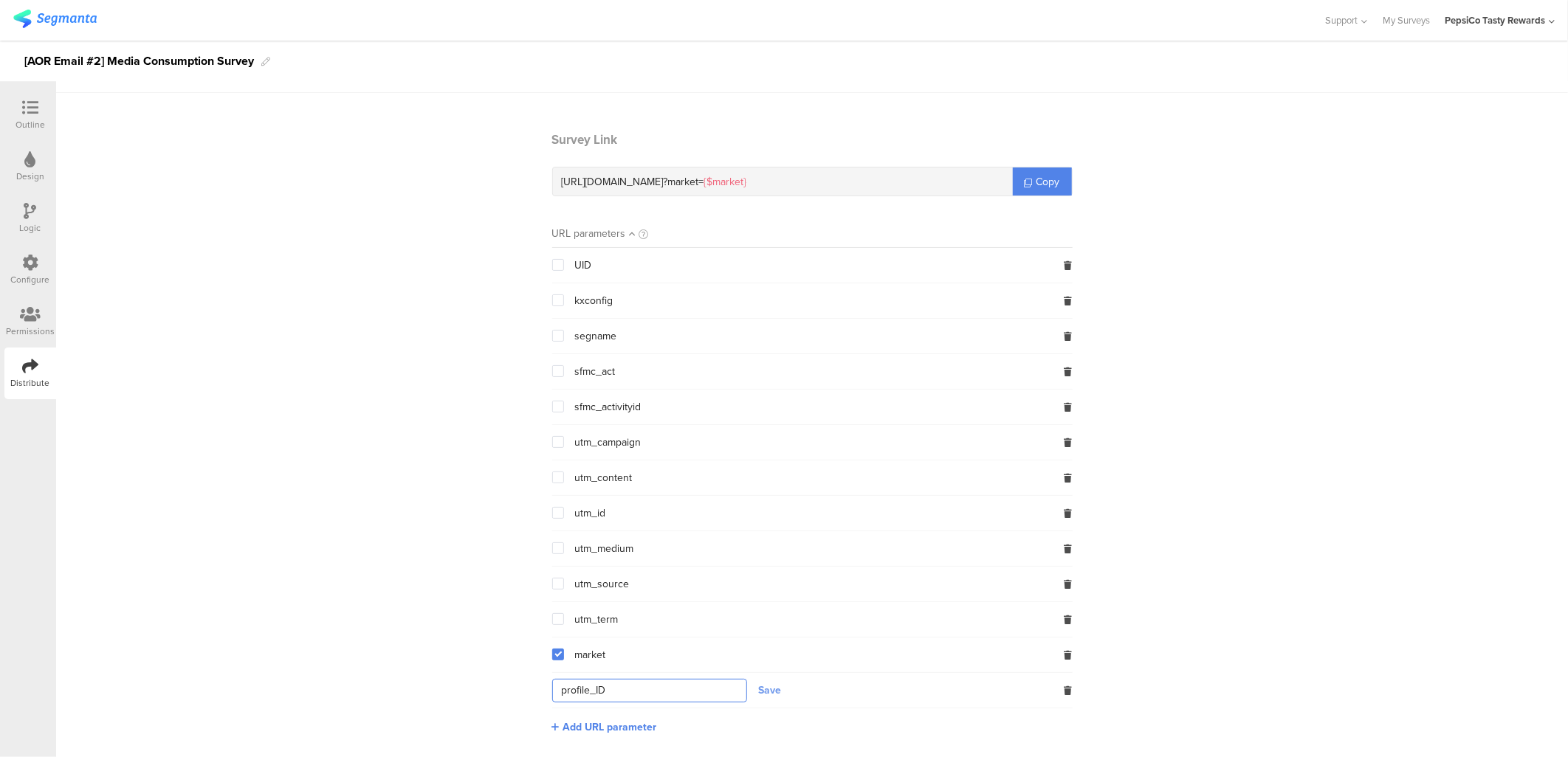
type input "profile_ID"
click at [764, 527] on button "Save" at bounding box center [770, 690] width 23 height 16
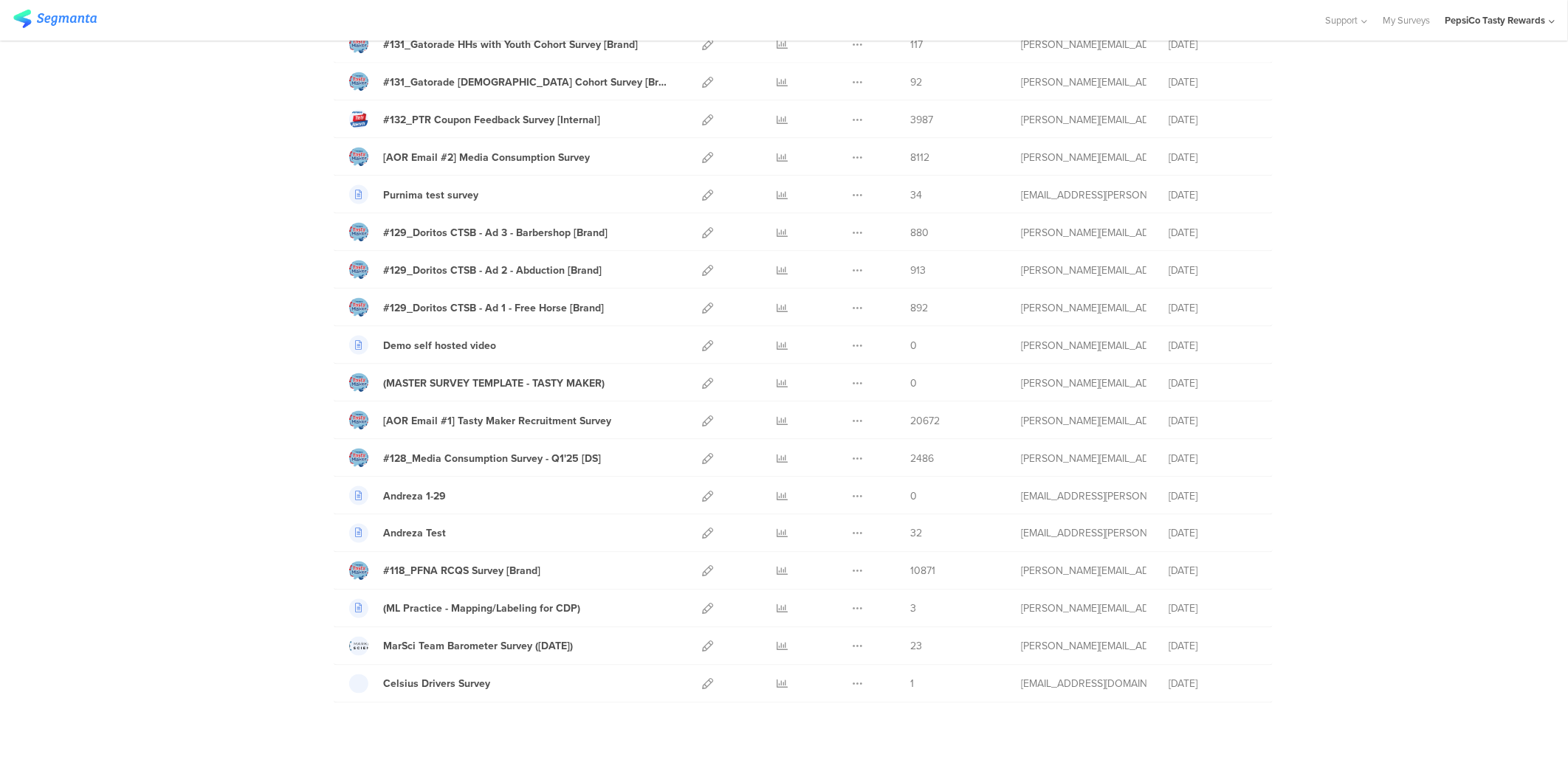
scroll to position [1345, 0]
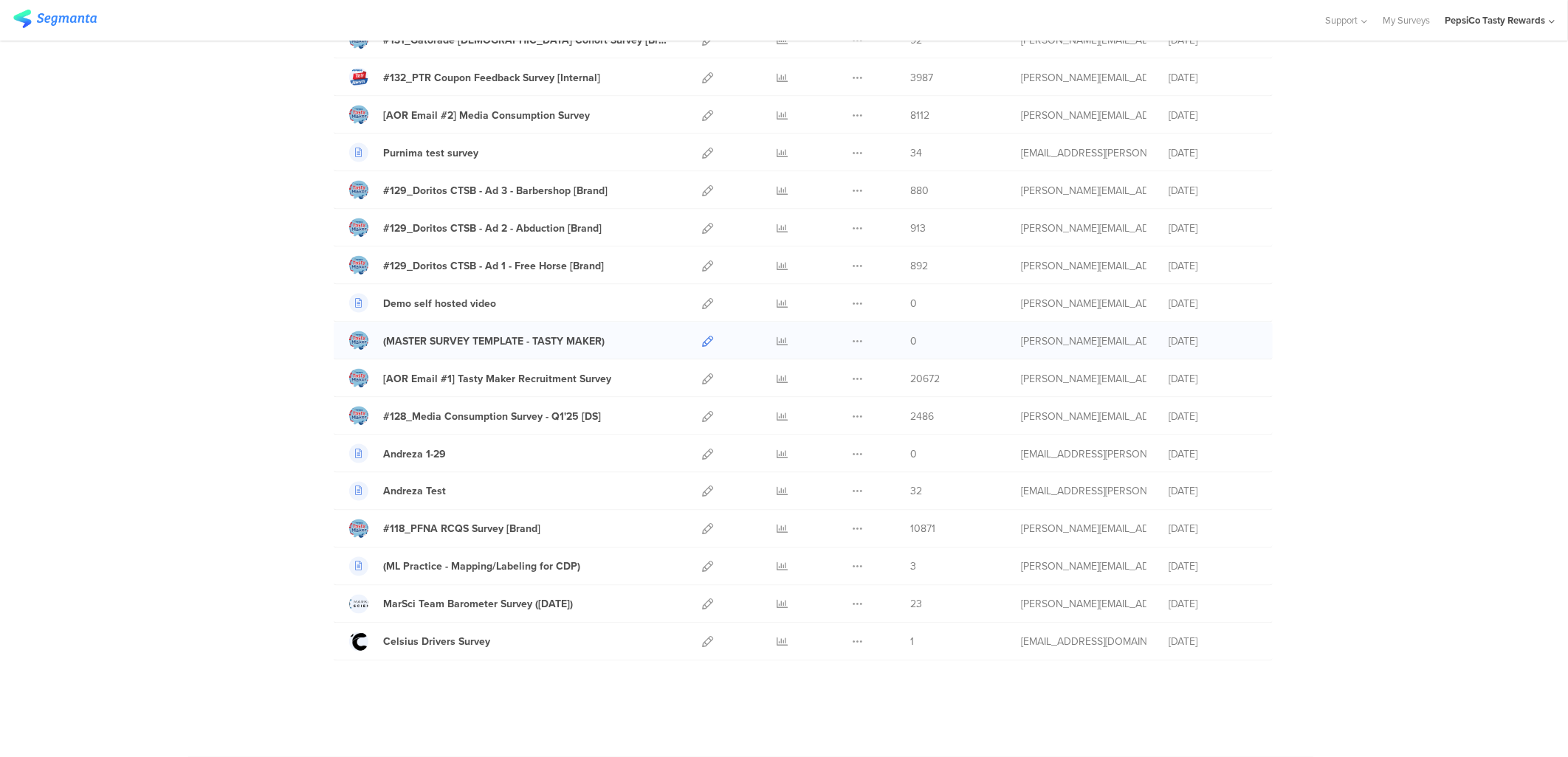
click at [702, 337] on icon at bounding box center [707, 341] width 11 height 11
click at [702, 377] on icon at bounding box center [707, 379] width 11 height 11
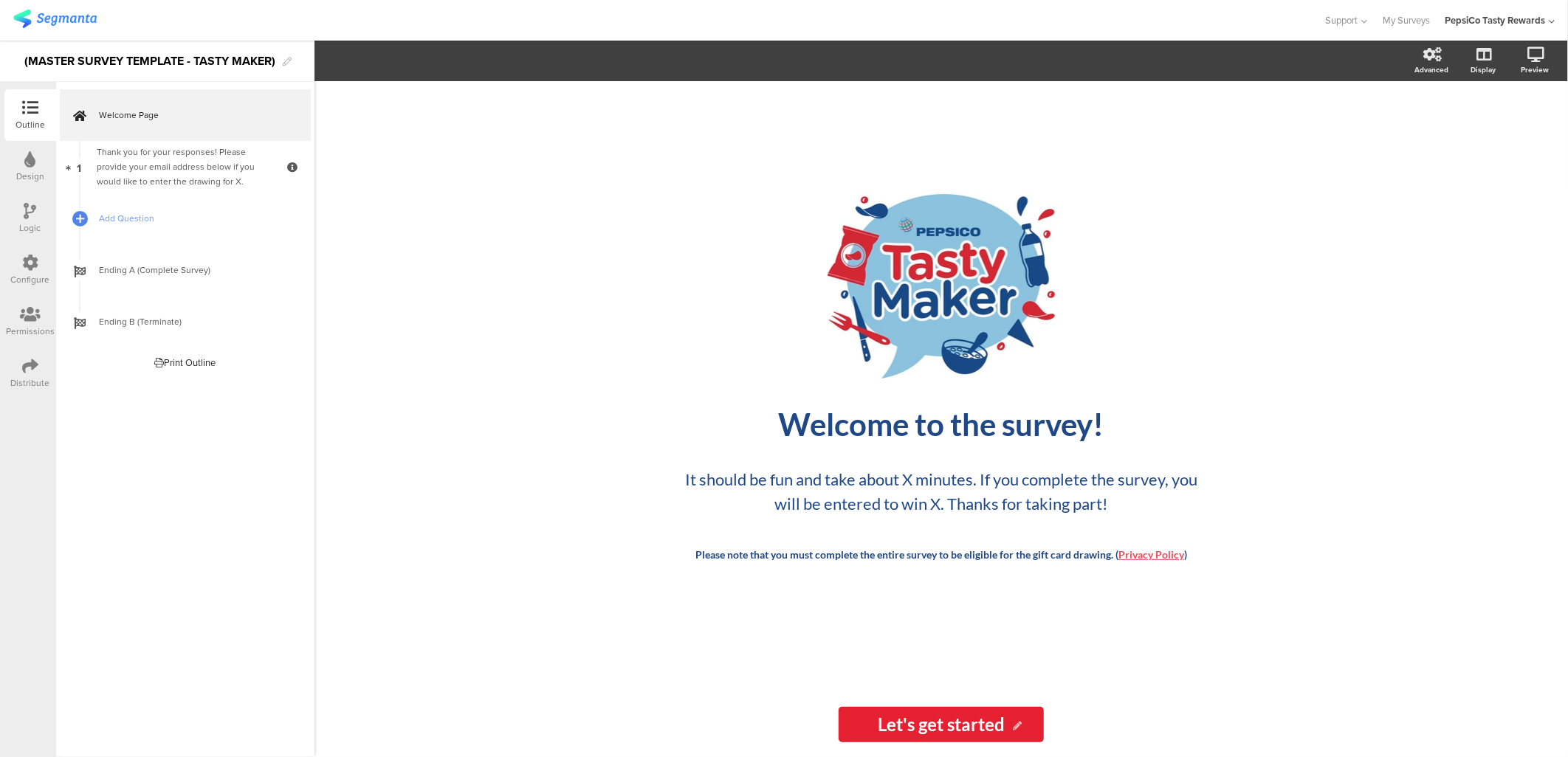
click at [408, 114] on div "/ Welcome to the survey! Welcome to the survey! It should be fun and take about…" at bounding box center [941, 419] width 1253 height 676
click at [38, 359] on div "Distribute" at bounding box center [30, 373] width 52 height 52
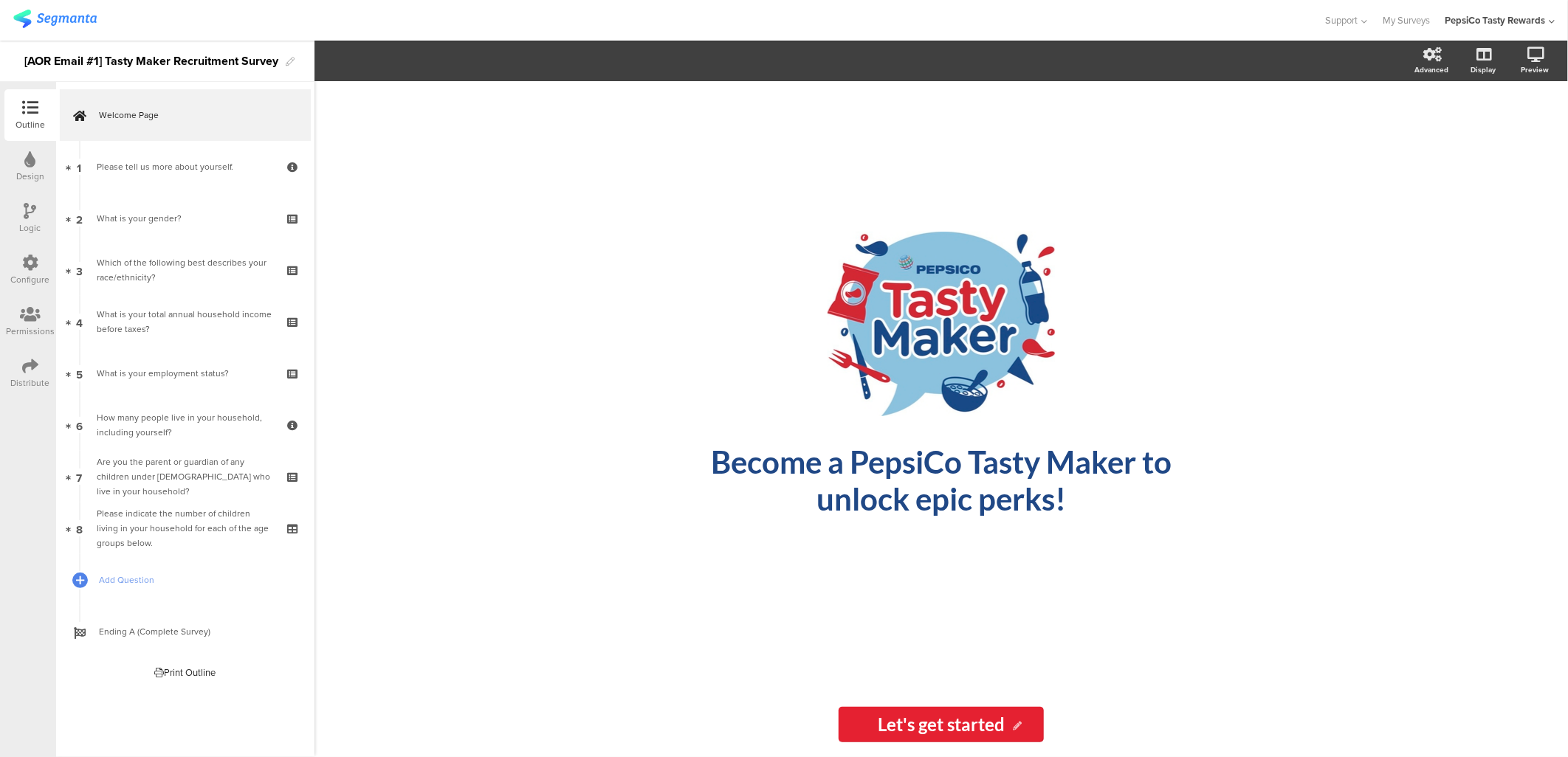
click at [16, 382] on div "Distribute" at bounding box center [31, 383] width 39 height 13
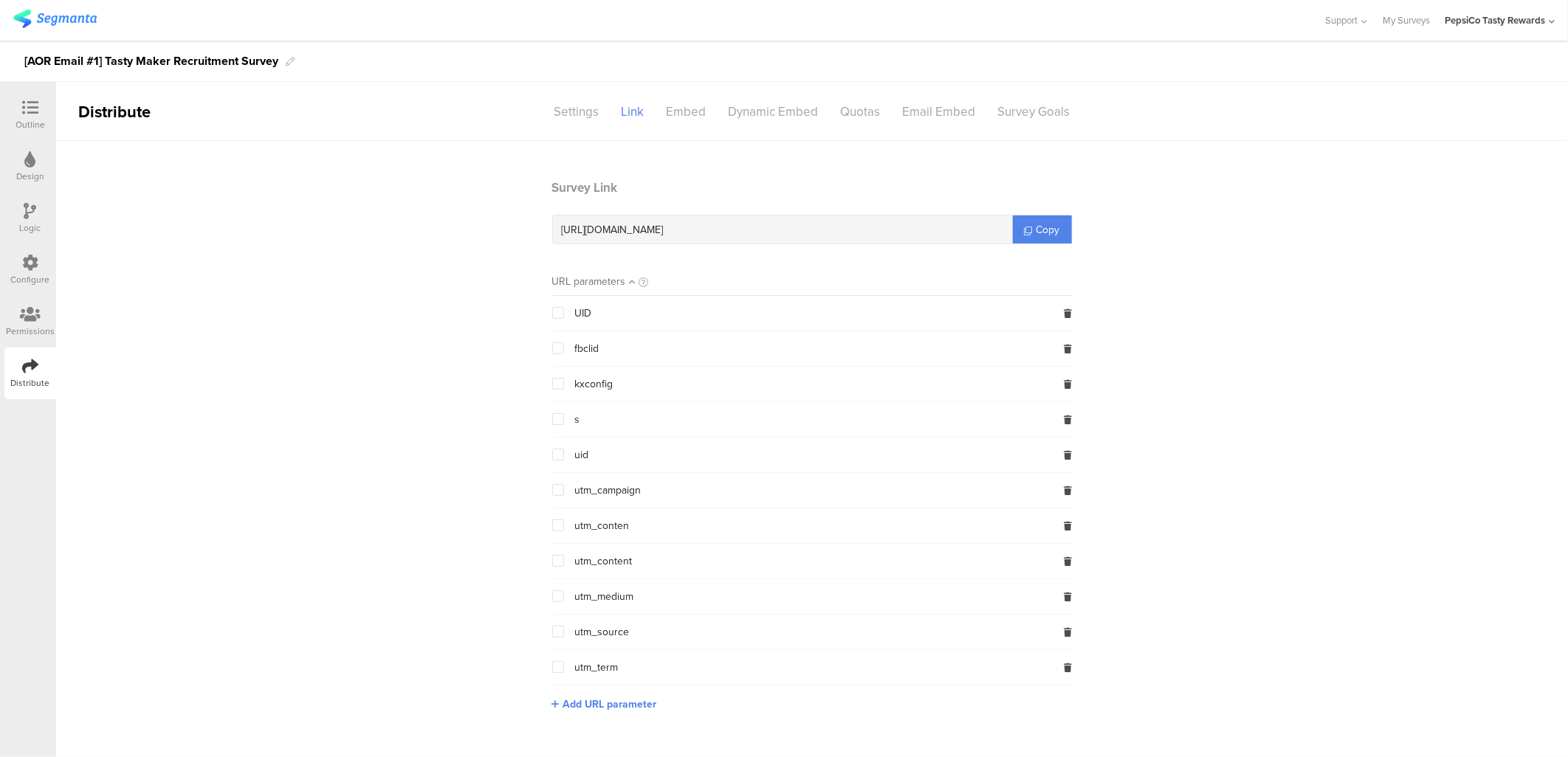
click at [556, 421] on span at bounding box center [559, 419] width 12 height 12
click at [564, 413] on input "checkbox" at bounding box center [564, 413] width 0 height 0
click at [1071, 421] on icon at bounding box center [1069, 420] width 8 height 9
click at [577, 672] on span "Add URL parameter" at bounding box center [609, 669] width 93 height 16
click at [577, 672] on input "text" at bounding box center [650, 668] width 195 height 24
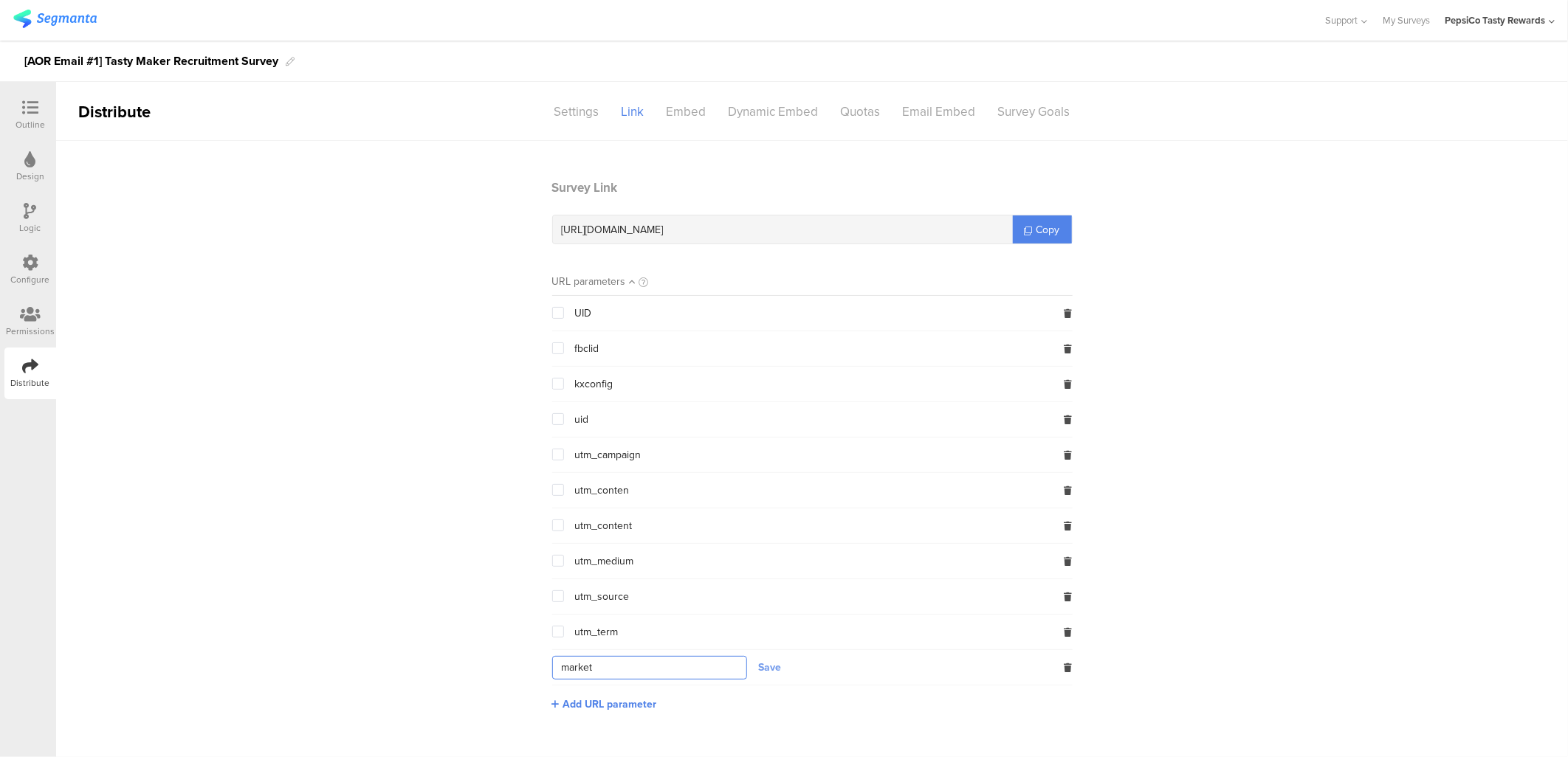
type input "market"
click at [774, 666] on button "Save" at bounding box center [770, 667] width 23 height 16
click at [609, 705] on span "Add URL parameter" at bounding box center [609, 704] width 93 height 16
click at [609, 705] on input "text" at bounding box center [650, 703] width 195 height 24
type input "P"
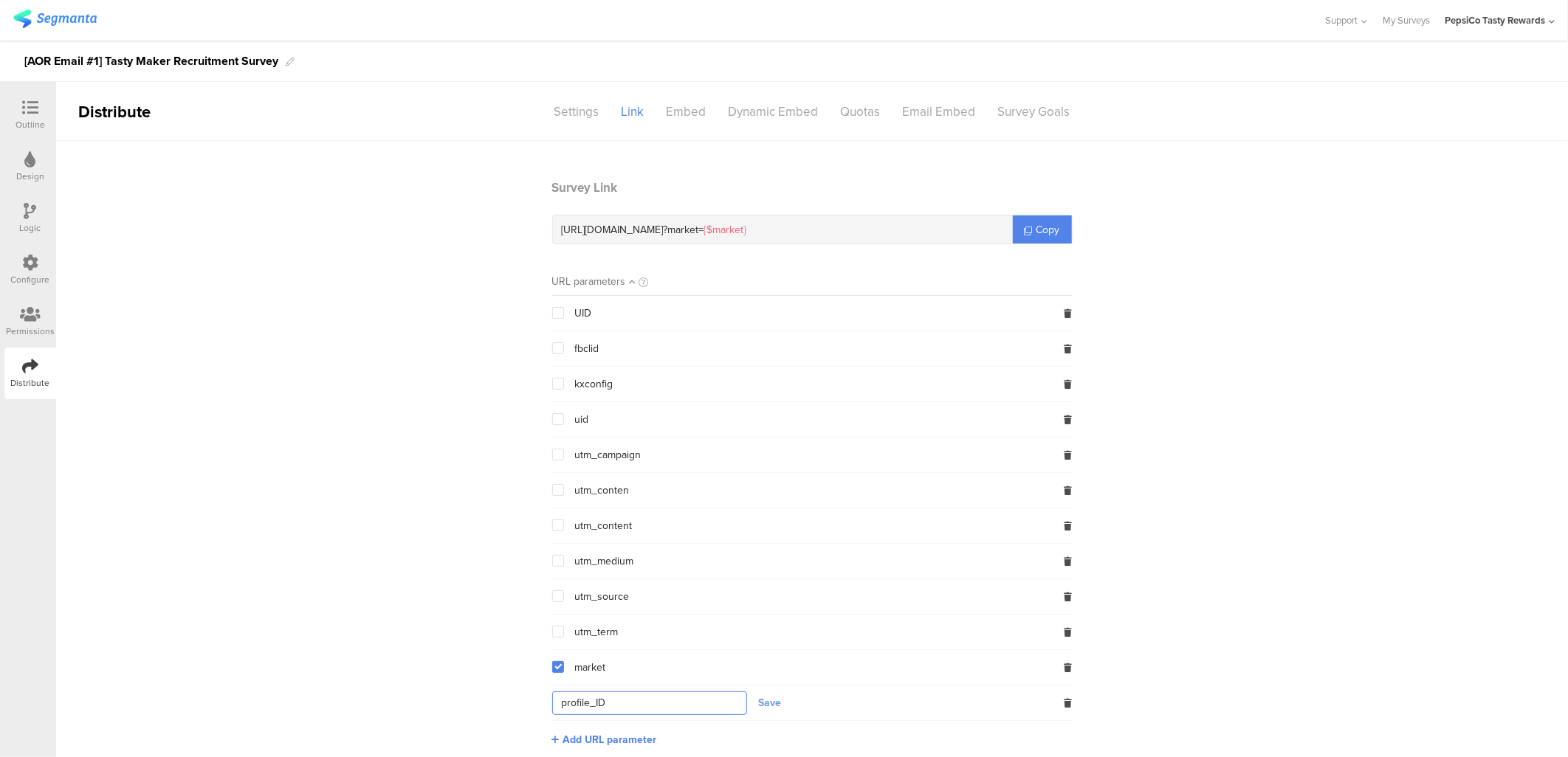
type input "profile_ID"
click at [766, 708] on button "Save" at bounding box center [770, 702] width 23 height 16
click at [553, 702] on span at bounding box center [559, 702] width 12 height 12
click at [564, 696] on input "checkbox" at bounding box center [564, 696] width 0 height 0
click at [553, 676] on div "market" at bounding box center [813, 667] width 520 height 34
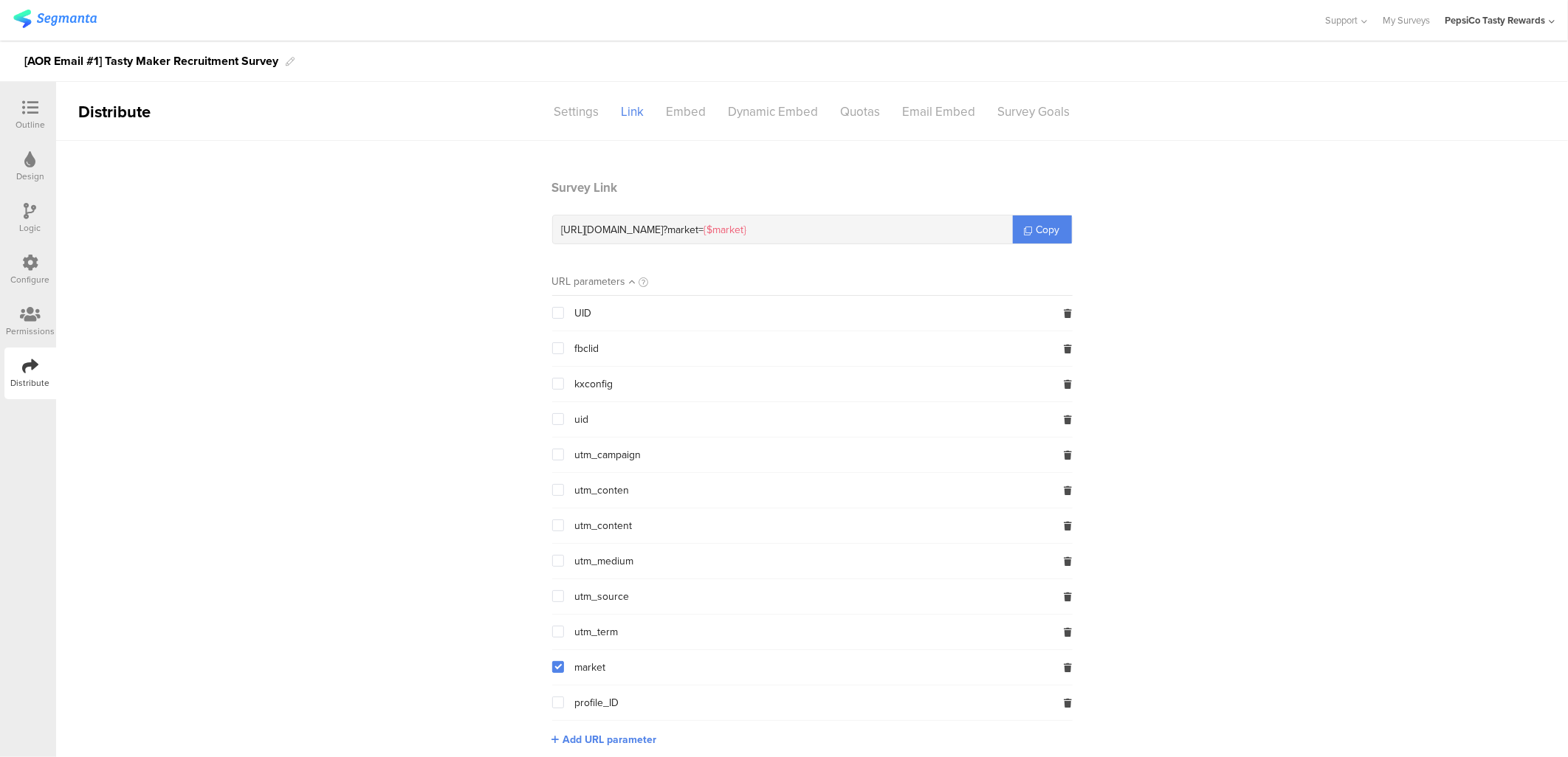
click at [553, 667] on span at bounding box center [559, 667] width 12 height 12
click at [564, 661] on input "checkbox" at bounding box center [564, 661] width 0 height 0
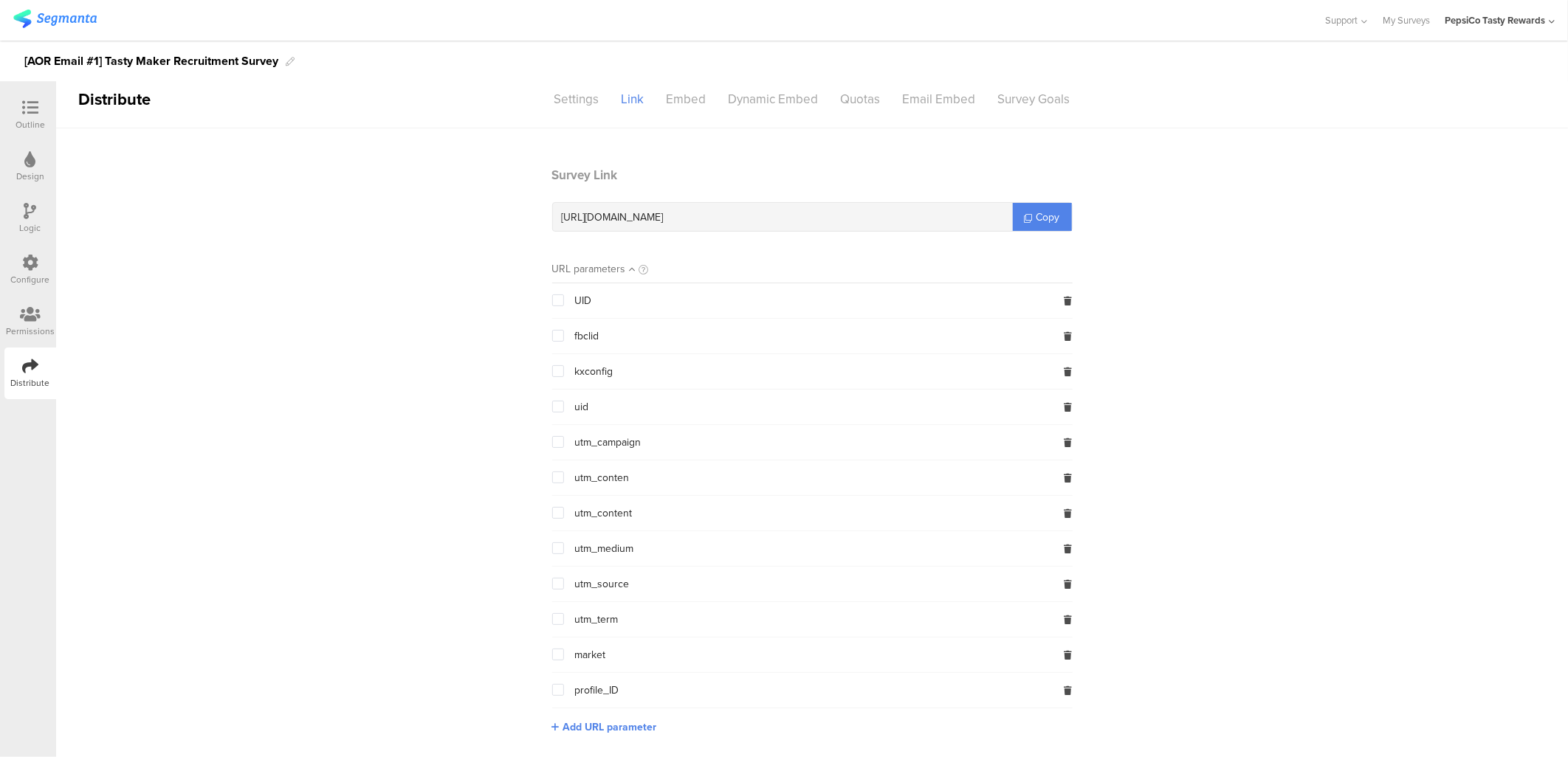
click at [466, 462] on section "Survey Link [URL][DOMAIN_NAME] Copy URL parameters UID fbclid kxconfig uid utm_…" at bounding box center [812, 461] width 1512 height 591
